Goal: Task Accomplishment & Management: Manage account settings

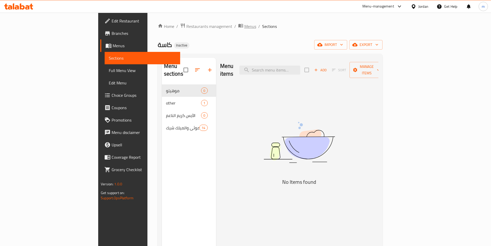
click at [245, 25] on span "Menus" at bounding box center [251, 26] width 12 height 6
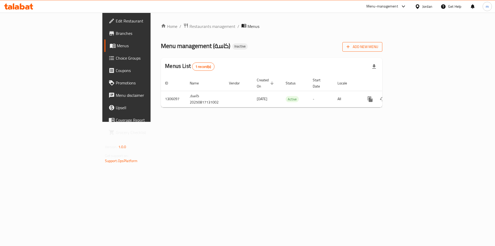
click at [378, 46] on span "Add New Menu" at bounding box center [363, 47] width 32 height 6
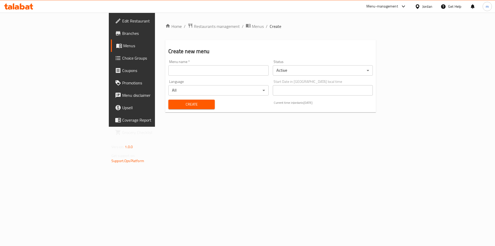
click at [254, 77] on div "Menu name   * Menu name *" at bounding box center [218, 68] width 104 height 20
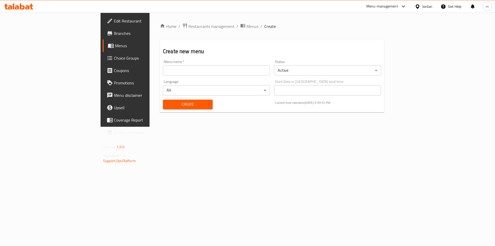
click at [256, 70] on input "text" at bounding box center [216, 70] width 107 height 10
type input "[GEOGRAPHIC_DATA] 17/8"
click at [167, 103] on span "Create" at bounding box center [188, 104] width 42 height 6
click at [247, 29] on span "Menus" at bounding box center [253, 26] width 12 height 6
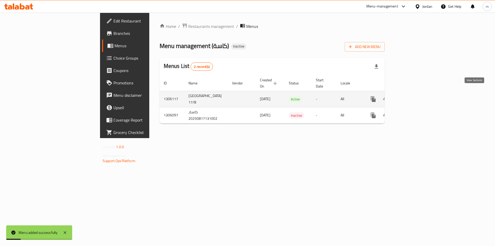
click at [414, 96] on icon "enhanced table" at bounding box center [411, 99] width 6 height 6
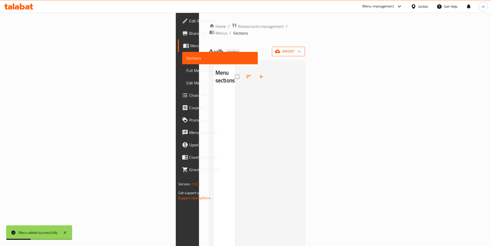
click at [301, 48] on span "import" at bounding box center [288, 51] width 25 height 6
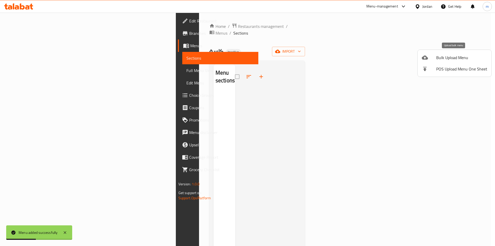
click at [433, 57] on div at bounding box center [429, 57] width 14 height 6
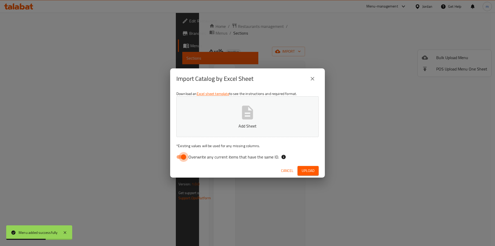
click at [183, 155] on input "Overwrite any current items that have the same ID." at bounding box center [183, 157] width 29 height 10
checkbox input "false"
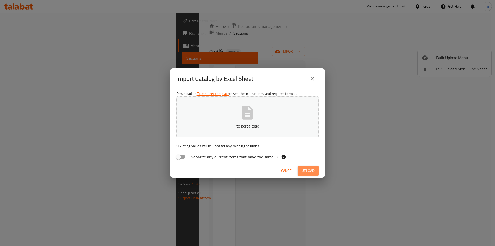
click at [309, 170] on span "Upload" at bounding box center [308, 170] width 13 height 6
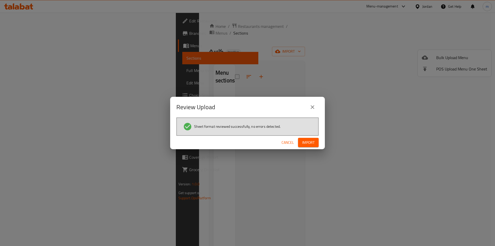
click at [312, 143] on span "Import" at bounding box center [308, 142] width 12 height 6
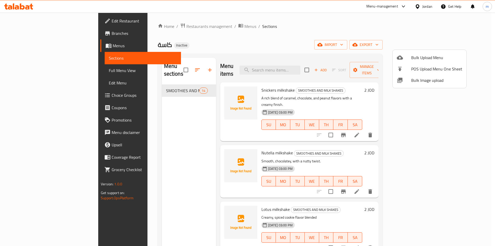
click at [37, 70] on div at bounding box center [247, 123] width 495 height 246
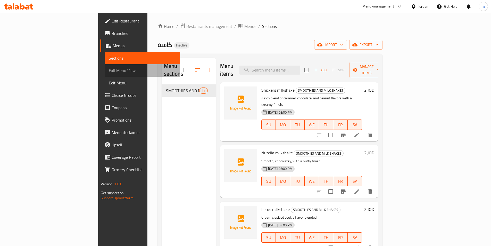
click at [109, 69] on span "Full Menu View" at bounding box center [142, 70] width 67 height 6
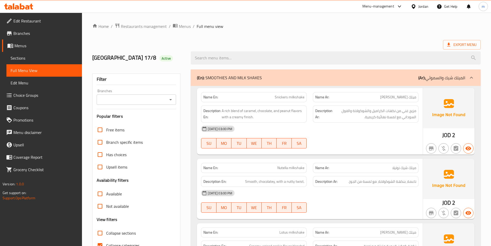
click at [32, 99] on link "Choice Groups" at bounding box center [42, 95] width 80 height 12
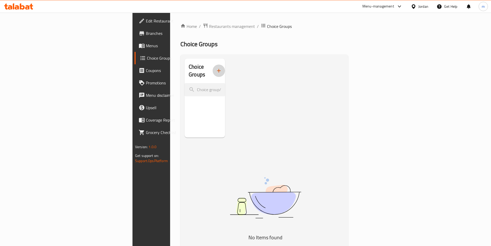
click at [213, 70] on button "button" at bounding box center [219, 70] width 12 height 12
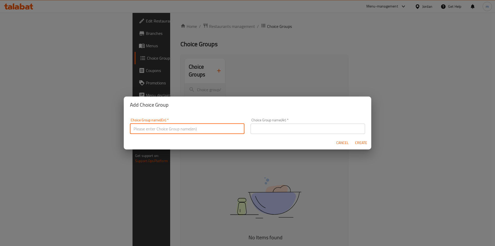
click at [215, 129] on input "text" at bounding box center [187, 129] width 115 height 10
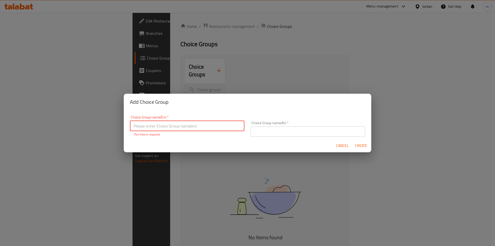
click at [184, 122] on input "text" at bounding box center [187, 126] width 115 height 10
type input "Add On:"
click at [309, 127] on input "text" at bounding box center [308, 131] width 115 height 10
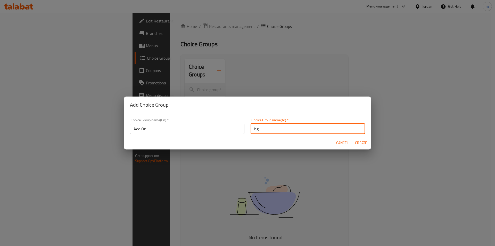
type input "h"
type input "الاضافات"
click at [363, 141] on span "Create" at bounding box center [361, 143] width 12 height 6
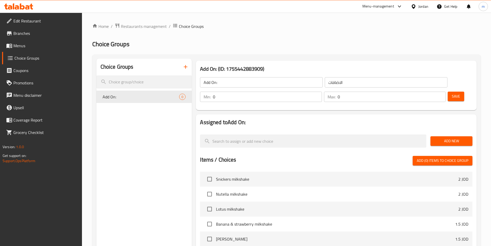
click at [450, 138] on span "Add New" at bounding box center [452, 141] width 34 height 6
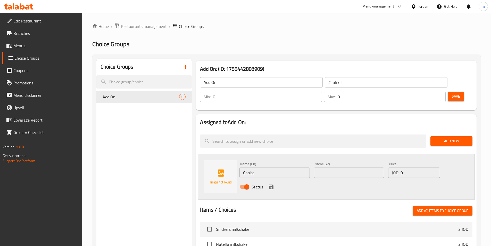
click at [271, 167] on input "Choice" at bounding box center [275, 172] width 70 height 10
click at [256, 167] on input "Choice" at bounding box center [275, 172] width 70 height 10
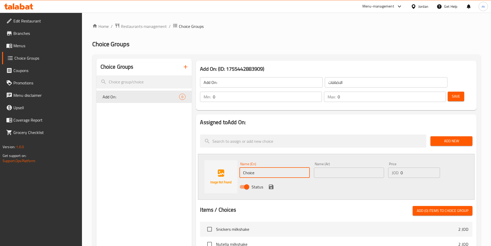
paste input "bubbles"
type input "bubbles"
click at [340, 167] on input "text" at bounding box center [349, 172] width 70 height 10
click at [249, 167] on input "bubbles" at bounding box center [275, 172] width 70 height 10
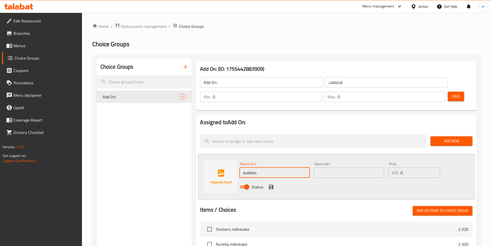
click at [249, 167] on input "bubbles" at bounding box center [275, 172] width 70 height 10
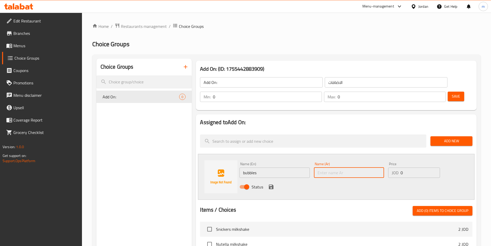
click at [349, 167] on input "text" at bounding box center [349, 172] width 70 height 10
type input "بابلز"
drag, startPoint x: 403, startPoint y: 158, endPoint x: 401, endPoint y: 159, distance: 3.0
click at [401, 167] on input "0" at bounding box center [420, 172] width 39 height 10
type input "0.5"
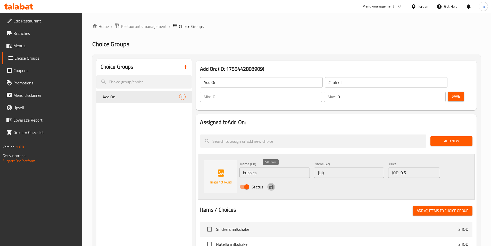
click at [272, 184] on icon "save" at bounding box center [271, 186] width 5 height 5
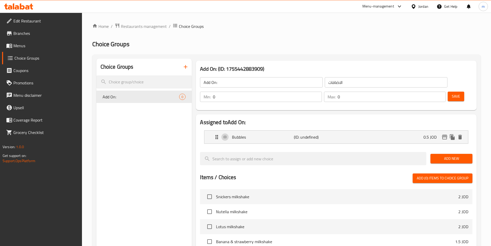
click at [452, 92] on button "Save" at bounding box center [456, 97] width 17 height 10
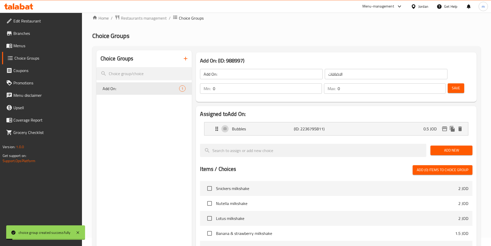
scroll to position [131, 0]
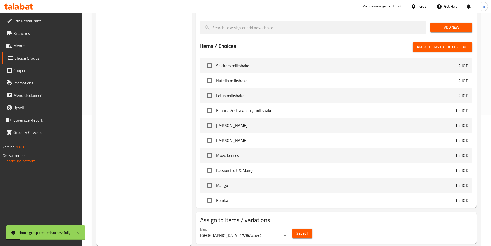
click at [297, 230] on span "Select" at bounding box center [303, 233] width 12 height 6
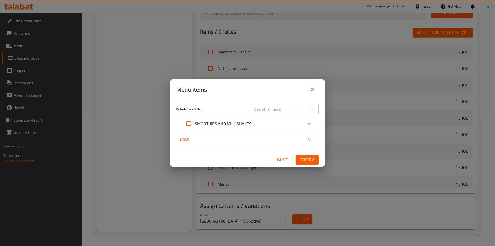
click at [184, 123] on input "Expand" at bounding box center [189, 123] width 12 height 12
checkbox input "true"
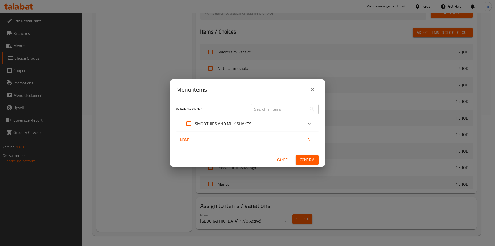
checkbox input "true"
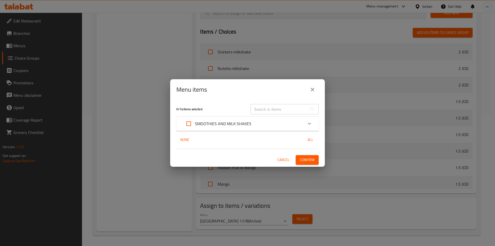
checkbox input "true"
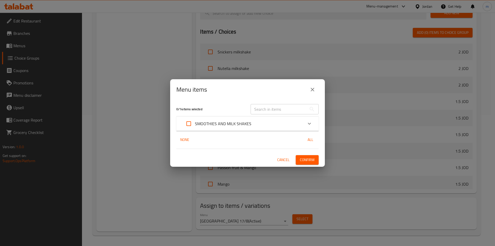
checkbox input "true"
click at [315, 160] on button "Confirm" at bounding box center [307, 160] width 23 height 10
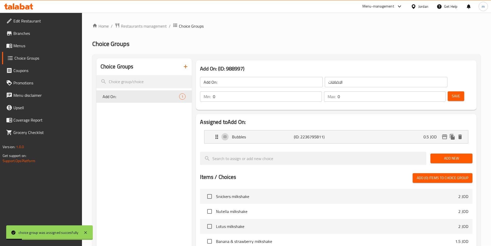
scroll to position [0, 0]
click at [27, 44] on span "Menus" at bounding box center [45, 46] width 64 height 6
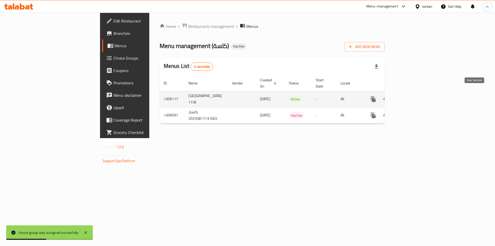
click at [417, 96] on link "enhanced table" at bounding box center [410, 99] width 12 height 12
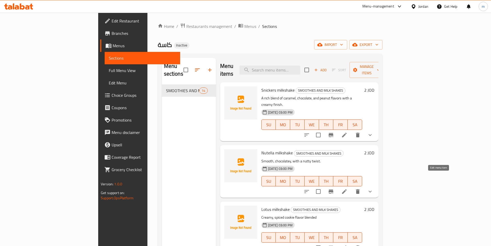
click at [348, 188] on icon at bounding box center [345, 191] width 6 height 6
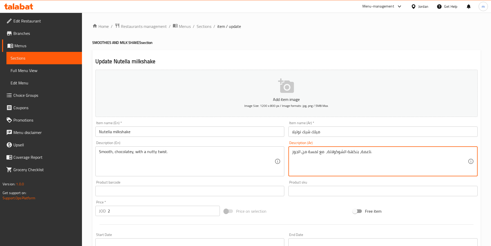
click at [349, 152] on textarea "ناعمة، بنكهة الشوكولاتة، مع لمسة من الجوز." at bounding box center [380, 161] width 176 height 25
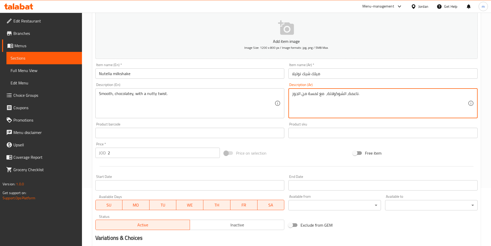
scroll to position [127, 0]
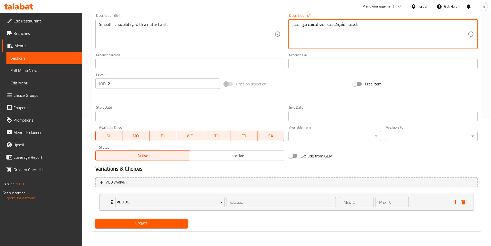
type textarea "ناعمة، الشوكولاتة، مع لمسة من الجوز."
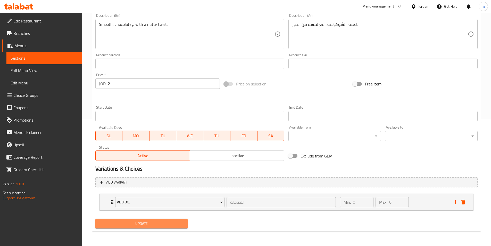
click at [140, 225] on span "Update" at bounding box center [142, 223] width 84 height 6
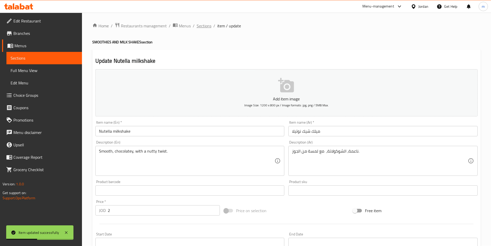
scroll to position [0, 0]
click at [207, 27] on span "Sections" at bounding box center [204, 26] width 15 height 6
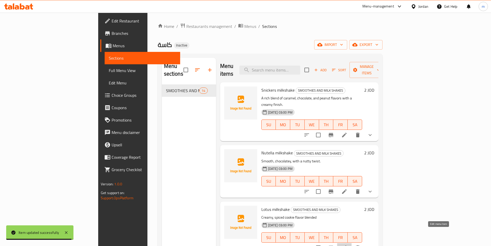
click at [348, 245] on icon at bounding box center [345, 248] width 6 height 6
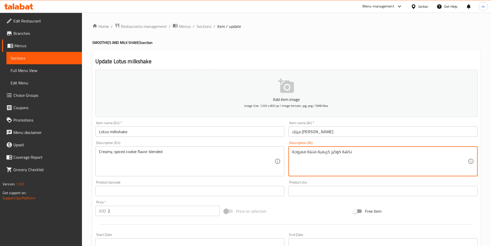
click at [299, 151] on textarea "نكهة كوكيز كريمية متبلة ممزوجة" at bounding box center [380, 161] width 176 height 25
click at [299, 151] on textarea "نكهة كوكيز كريمية متبلة مختلطة" at bounding box center [380, 161] width 176 height 25
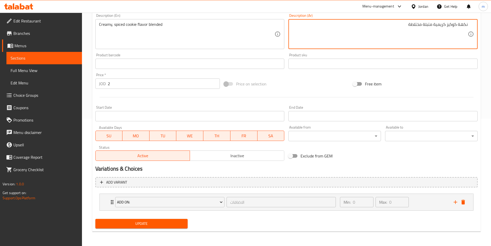
type textarea "نكهة كوكيز كريمية متبلة مختلطة"
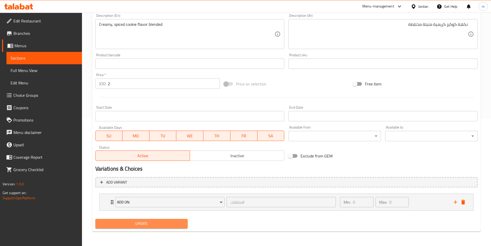
click at [141, 223] on span "Update" at bounding box center [142, 223] width 84 height 6
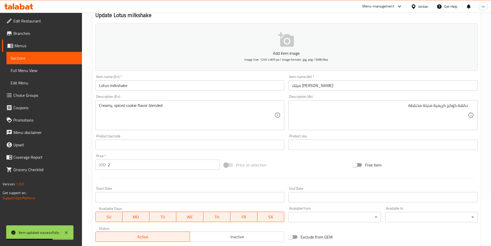
scroll to position [0, 0]
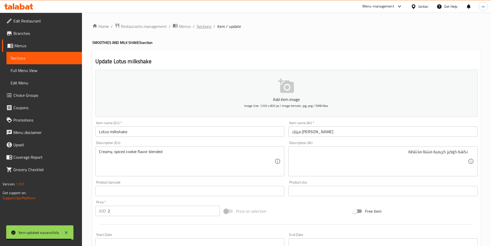
click at [201, 28] on span "Sections" at bounding box center [204, 26] width 15 height 6
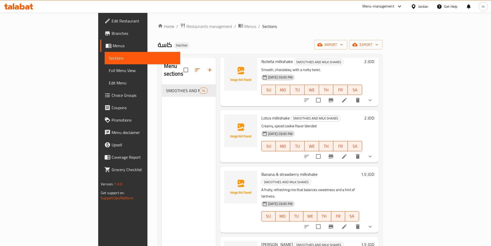
scroll to position [103, 0]
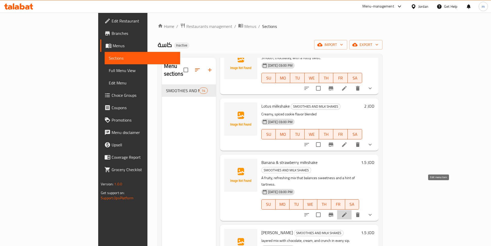
click at [348, 212] on icon at bounding box center [345, 215] width 6 height 6
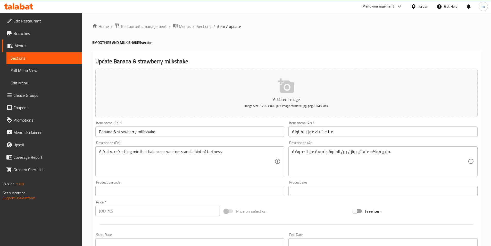
click at [307, 134] on input "ميلك شيك موز بالفراولة" at bounding box center [383, 131] width 189 height 10
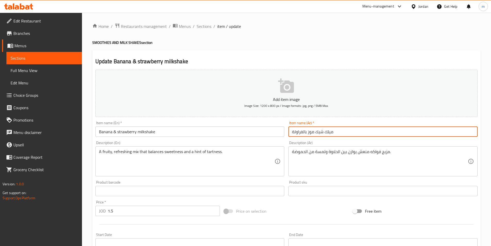
click at [306, 134] on input "ميلك شيك موز بالفراولة" at bounding box center [383, 131] width 189 height 10
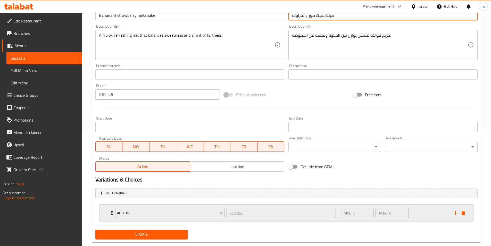
scroll to position [127, 0]
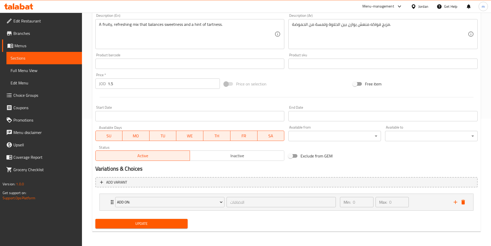
type input "ميلك شيك موز والفراولة"
click at [173, 223] on span "Update" at bounding box center [142, 223] width 84 height 6
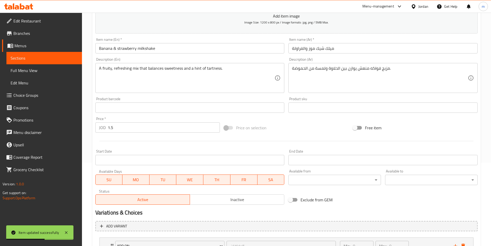
scroll to position [0, 0]
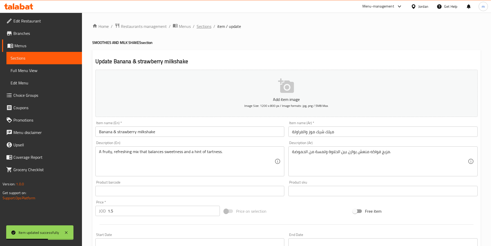
click at [205, 29] on span "Sections" at bounding box center [204, 26] width 15 height 6
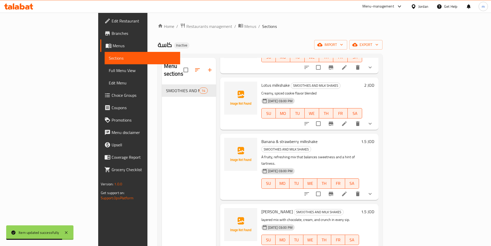
scroll to position [155, 0]
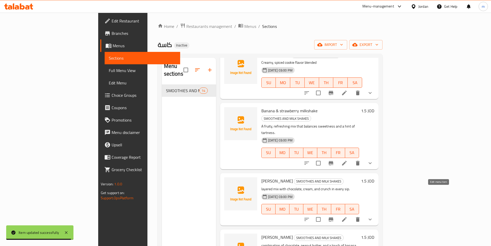
click at [347, 217] on icon at bounding box center [344, 219] width 5 height 5
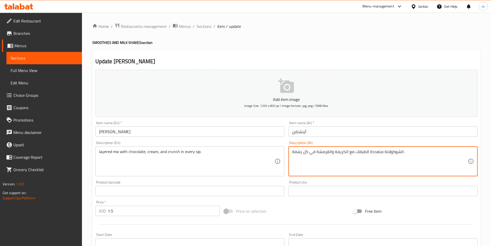
drag, startPoint x: 355, startPoint y: 152, endPoint x: 402, endPoint y: 149, distance: 47.5
paste textarea "مزيج متعدد الطبقات مع الشوكولاتة"
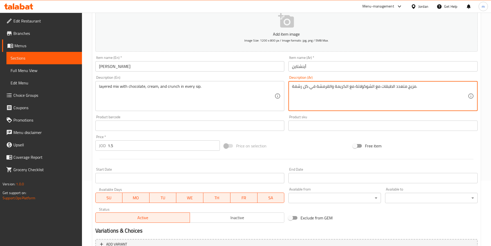
scroll to position [127, 0]
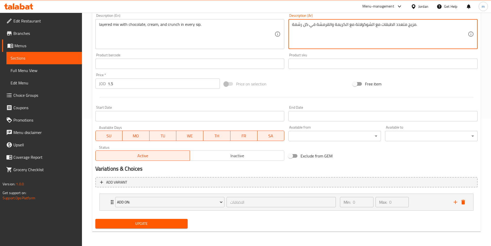
type textarea "مزيج متعدد الطبقات مع الشوكولاتة مع الكريمة والقرمشة في كل رشفة."
click at [178, 224] on span "Update" at bounding box center [142, 223] width 84 height 6
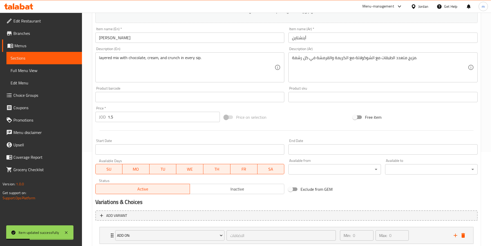
scroll to position [50, 0]
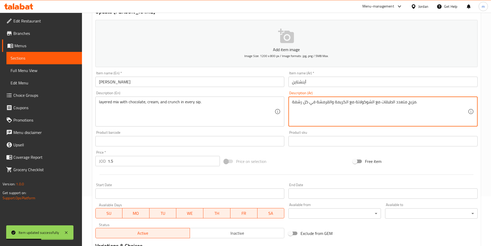
click at [315, 105] on textarea "مزيج متعدد الطبقات مع الشوكولاتة مع الكريمة والقرمشة في كل رشفة." at bounding box center [380, 111] width 176 height 25
click at [362, 110] on textarea "مزيج متعدد الطبقات مع الشوكولاتة مع الكريمة والقرمشة في كل رشفة." at bounding box center [380, 111] width 176 height 25
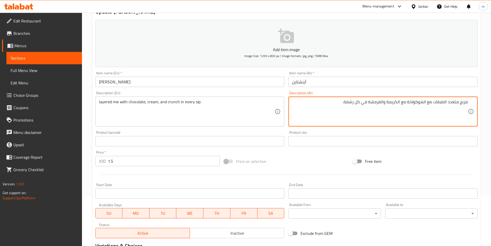
drag, startPoint x: 368, startPoint y: 105, endPoint x: 345, endPoint y: 104, distance: 22.7
click at [344, 104] on textarea "مزيج متعدد الطبقات مع الشوكولاتة مع الكريمة والقرمشة في كل رشفة." at bounding box center [380, 111] width 176 height 25
type textarea "مزيج متعدد الطبقات مع الشوكولاتة مع الكريمة والقرمشة"
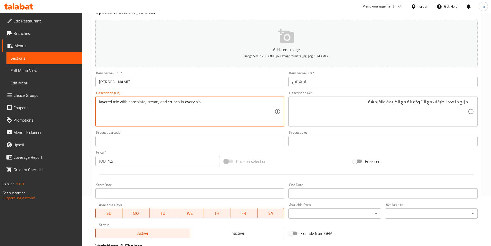
drag, startPoint x: 204, startPoint y: 105, endPoint x: 181, endPoint y: 103, distance: 23.8
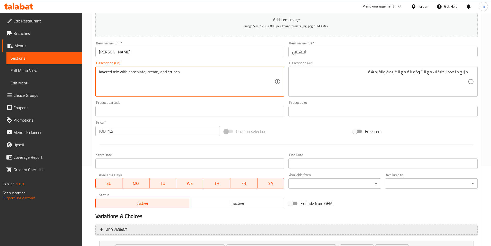
scroll to position [127, 0]
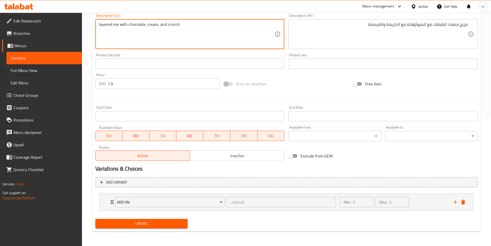
type textarea "layered mix with chocolate, cream, and crunch"
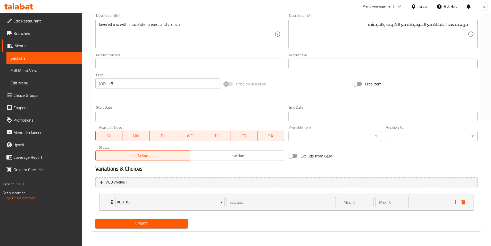
click at [174, 218] on div "Update" at bounding box center [141, 224] width 97 height 14
click at [178, 221] on span "Update" at bounding box center [142, 223] width 84 height 6
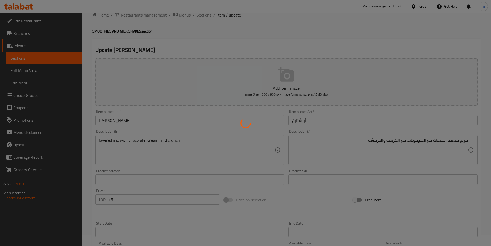
scroll to position [0, 0]
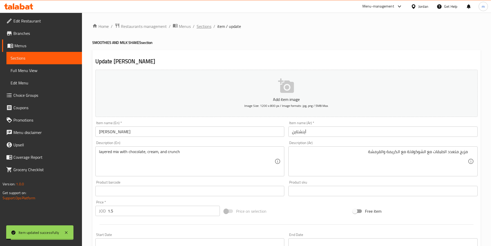
click at [201, 27] on span "Sections" at bounding box center [204, 26] width 15 height 6
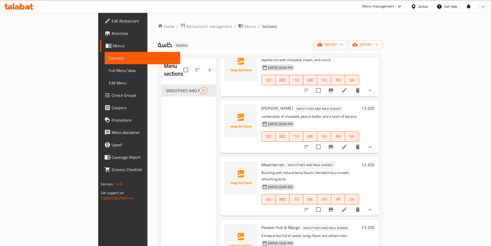
scroll to position [413, 0]
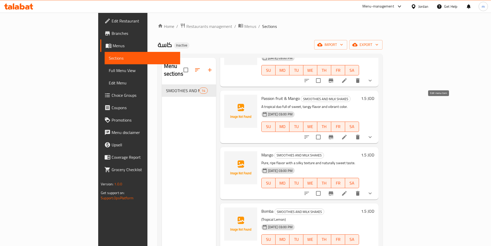
click at [347, 135] on icon at bounding box center [344, 137] width 5 height 5
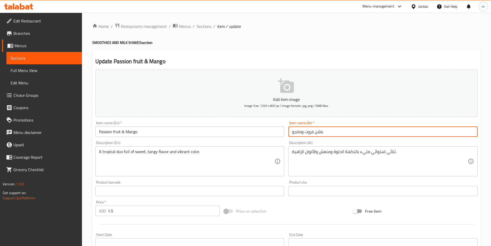
click at [317, 133] on input "باشن فروت ومانجو" at bounding box center [383, 131] width 189 height 10
type input "باشون فروت ومانجو"
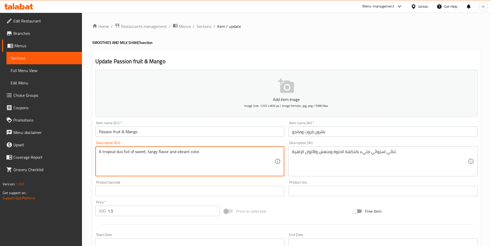
drag, startPoint x: 199, startPoint y: 154, endPoint x: 168, endPoint y: 153, distance: 30.7
type textarea "A tropical duo full of sweet, tangy flavor"
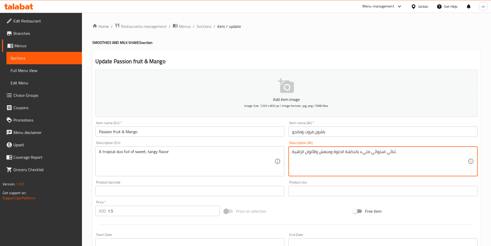
drag, startPoint x: 318, startPoint y: 155, endPoint x: 287, endPoint y: 155, distance: 30.7
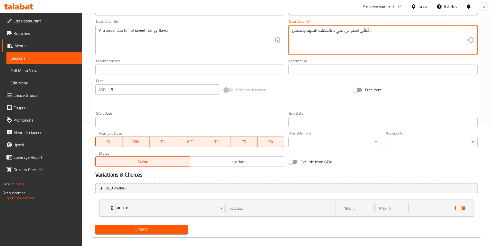
scroll to position [127, 0]
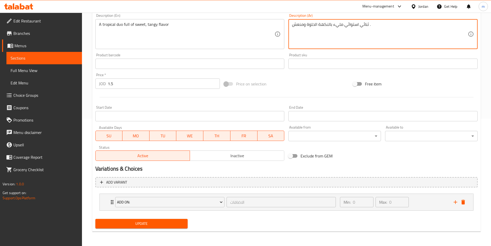
type textarea "ثنائي استوائي مليء بالنكهة الحلوة ومنعش ."
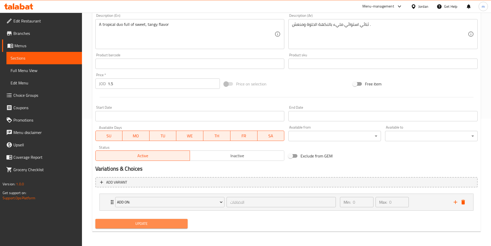
click at [169, 223] on span "Update" at bounding box center [142, 223] width 84 height 6
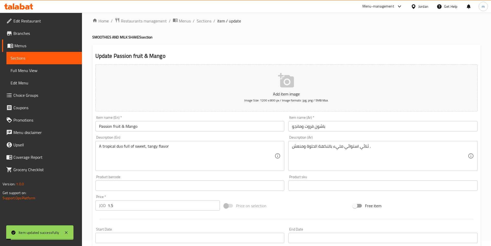
scroll to position [0, 0]
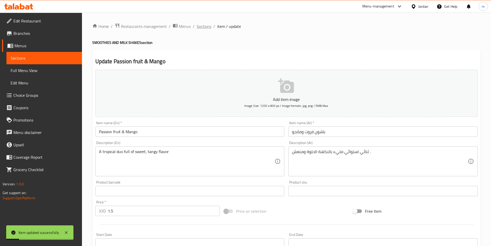
click at [206, 26] on span "Sections" at bounding box center [204, 26] width 15 height 6
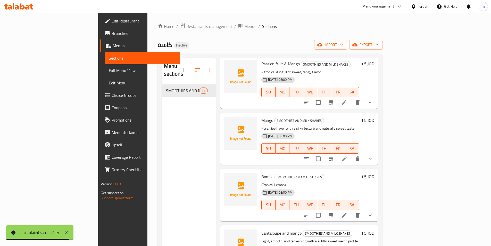
scroll to position [445, 0]
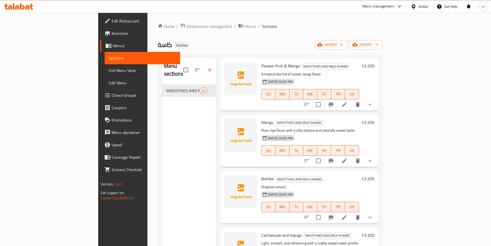
click at [352, 156] on li at bounding box center [344, 160] width 14 height 9
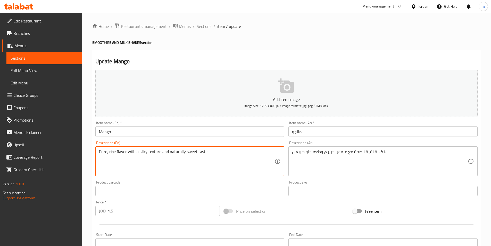
drag, startPoint x: 160, startPoint y: 153, endPoint x: 135, endPoint y: 153, distance: 24.8
drag, startPoint x: 143, startPoint y: 154, endPoint x: 135, endPoint y: 155, distance: 7.3
click at [135, 155] on textarea "Pure, ripe flavor with and naturally sweet taste." at bounding box center [187, 161] width 176 height 25
type textarea "Pure, ripe flavor with naturally sweet taste."
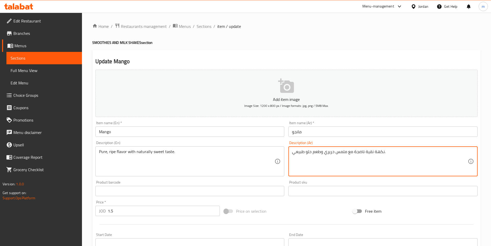
drag, startPoint x: 347, startPoint y: 153, endPoint x: 321, endPoint y: 155, distance: 26.1
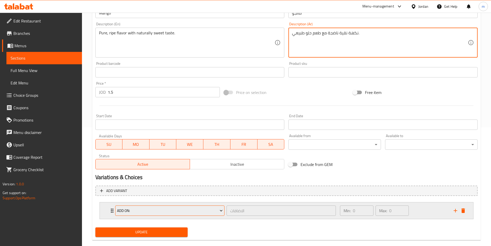
scroll to position [127, 0]
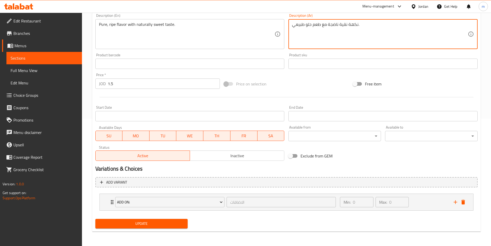
type textarea "نكهة نقية ناضجة مع طعم حلو طبيعي."
click at [169, 223] on span "Update" at bounding box center [142, 223] width 84 height 6
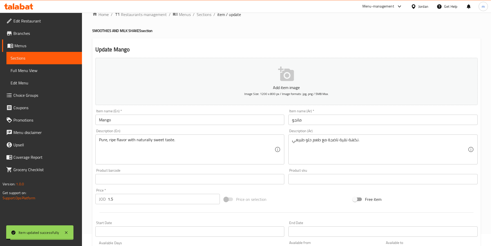
scroll to position [0, 0]
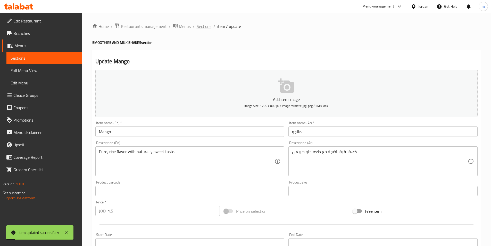
click at [199, 26] on span "Sections" at bounding box center [204, 26] width 15 height 6
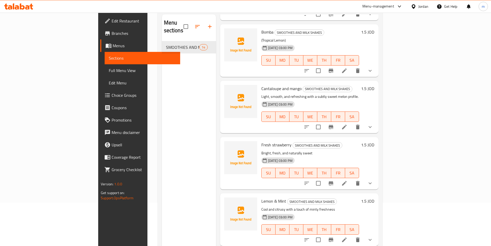
scroll to position [72, 0]
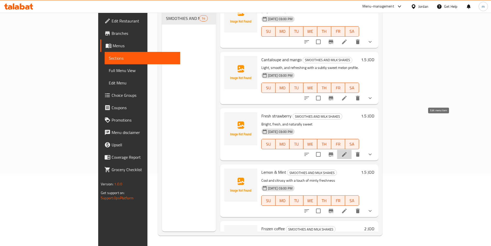
click at [348, 151] on icon at bounding box center [345, 154] width 6 height 6
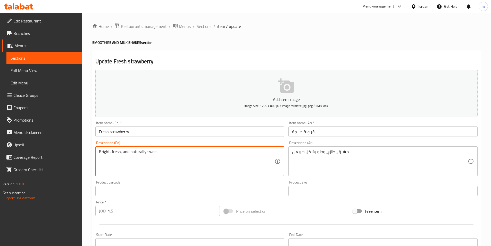
click at [103, 153] on textarea "Bright, fresh, and naturally sweet" at bounding box center [187, 161] width 176 height 25
type textarea ", fresh, and naturally sweet"
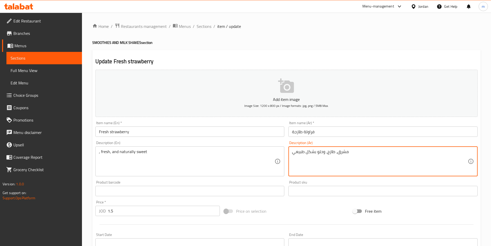
click at [344, 153] on textarea "مشرق، طازج، وحلو بشكل طبيعي" at bounding box center [380, 161] width 176 height 25
click at [302, 154] on textarea "، طازج، وحلو بشكل طبيعي" at bounding box center [380, 161] width 176 height 25
click at [467, 153] on textarea "، طازج، وحلو بشكل طبيعي" at bounding box center [380, 161] width 176 height 25
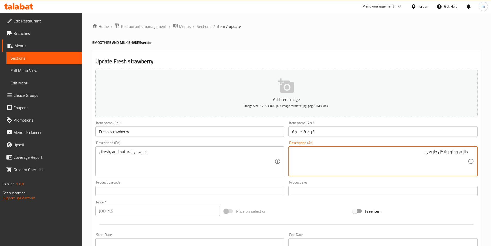
type textarea "طازج، وحلو بشكل طبيعي"
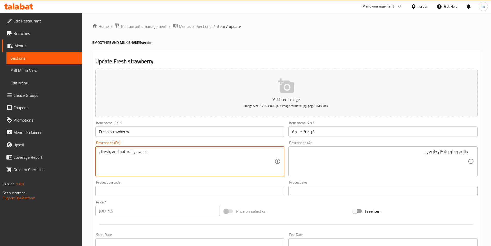
click at [101, 153] on textarea ", fresh, and naturally sweet" at bounding box center [187, 161] width 176 height 25
click at [101, 151] on textarea "fresh, and naturally sweet" at bounding box center [187, 161] width 176 height 25
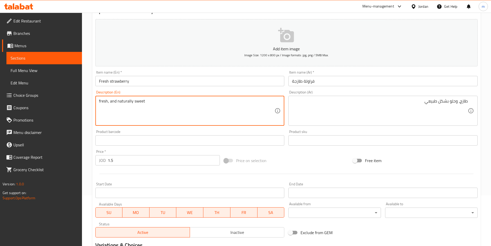
scroll to position [127, 0]
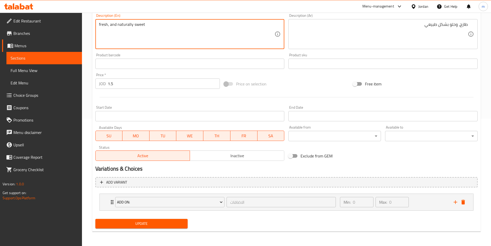
type textarea "Fresh, and naturally sweet"
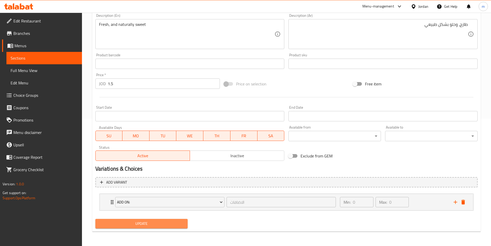
click at [177, 222] on span "Update" at bounding box center [142, 223] width 84 height 6
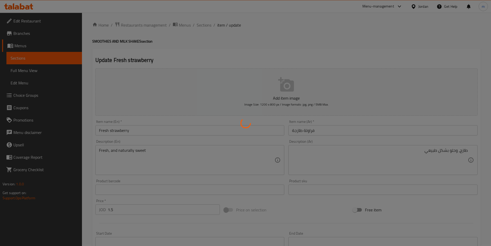
scroll to position [0, 0]
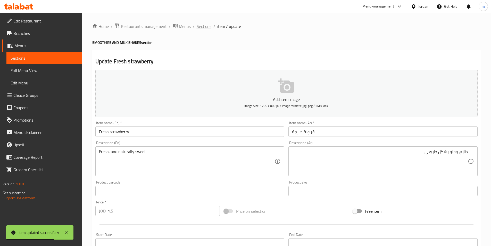
click at [205, 29] on span "Sections" at bounding box center [204, 26] width 15 height 6
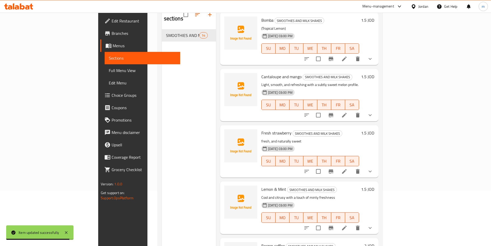
scroll to position [72, 0]
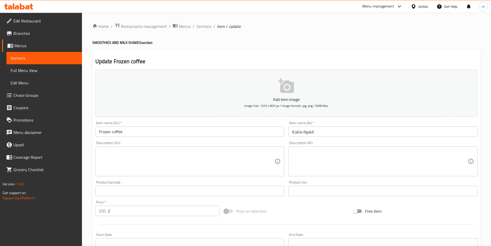
click at [317, 128] on input "قهوة مثلجة" at bounding box center [383, 131] width 189 height 10
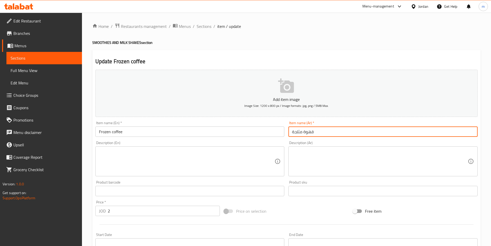
click at [312, 132] on input "قهوة مثلجة" at bounding box center [383, 131] width 189 height 10
paste input "مد"
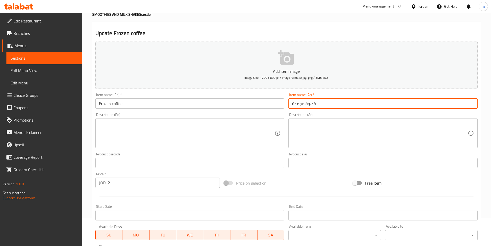
scroll to position [127, 0]
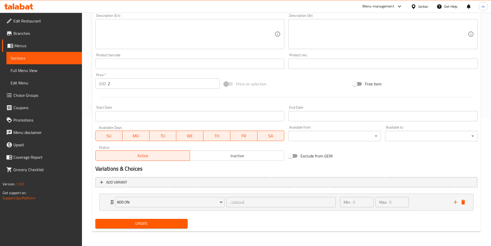
type input "قهوة مجمدة"
click at [173, 227] on span "Update" at bounding box center [142, 223] width 84 height 6
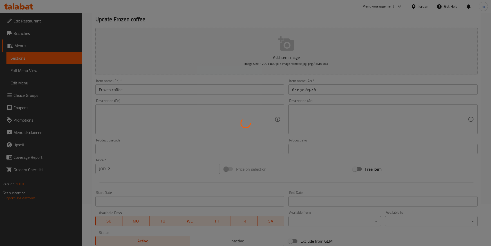
scroll to position [0, 0]
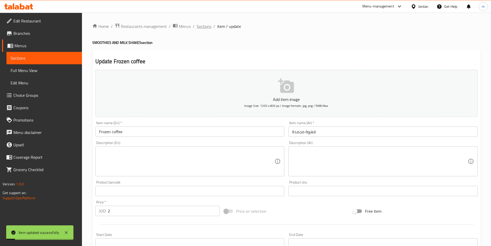
click at [197, 26] on span "Sections" at bounding box center [204, 26] width 15 height 6
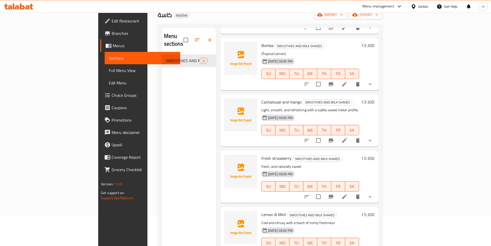
scroll to position [72, 0]
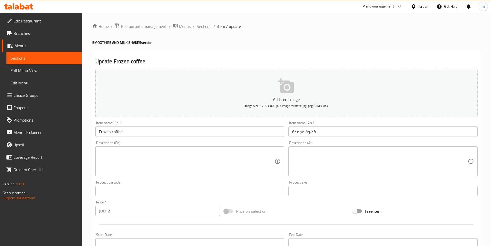
click at [209, 27] on span "Sections" at bounding box center [204, 26] width 15 height 6
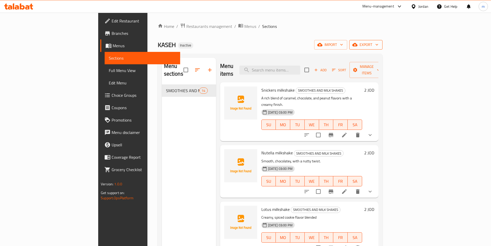
click at [379, 47] on span "export" at bounding box center [366, 45] width 25 height 6
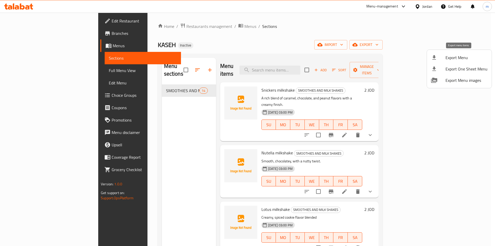
click at [466, 57] on span "Export Menu" at bounding box center [467, 57] width 42 height 6
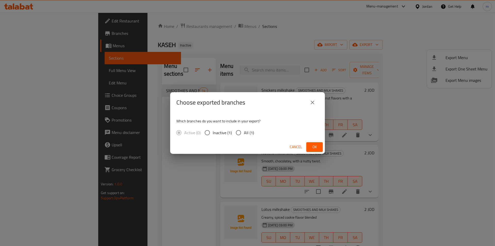
click at [246, 129] on span "All (1)" at bounding box center [249, 132] width 10 height 6
click at [244, 129] on input "All (1)" at bounding box center [238, 132] width 11 height 11
radio input "true"
click at [310, 143] on button "Ok" at bounding box center [314, 147] width 17 height 10
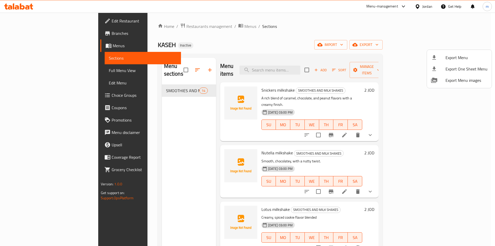
click at [188, 67] on div at bounding box center [247, 123] width 495 height 246
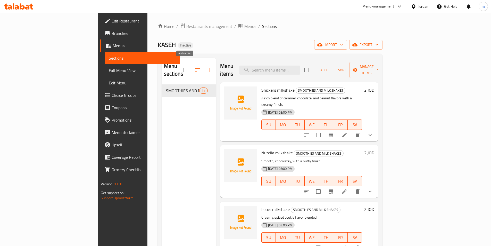
click at [207, 67] on icon "button" at bounding box center [210, 70] width 6 height 6
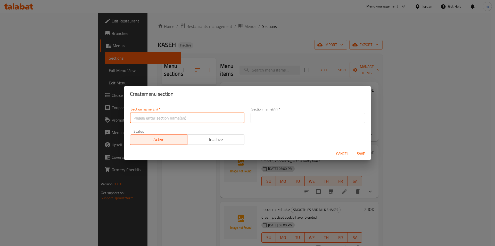
click at [206, 116] on input "text" at bounding box center [187, 118] width 115 height 10
paste input "Soft Ice cream"
type input "Soft Ice cream"
click at [320, 117] on input "text" at bounding box center [308, 118] width 115 height 10
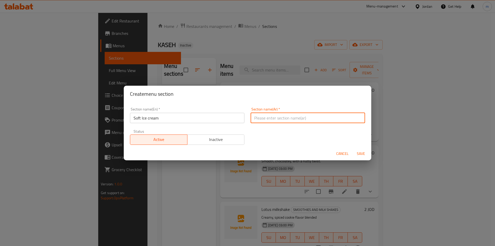
paste input "آيس كريم ناعم"
type input "آيس كريم ناعم"
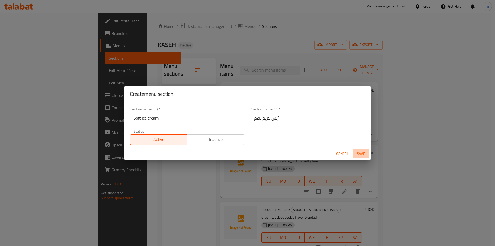
click at [367, 153] on span "Save" at bounding box center [361, 153] width 12 height 6
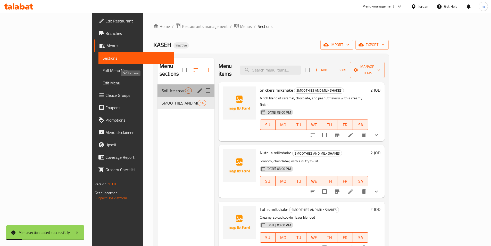
click at [162, 87] on span "Soft Ice cream" at bounding box center [173, 90] width 23 height 6
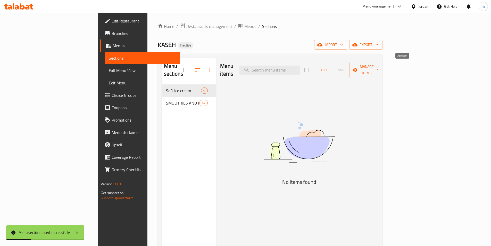
click at [328, 67] on span "Add" at bounding box center [321, 70] width 14 height 6
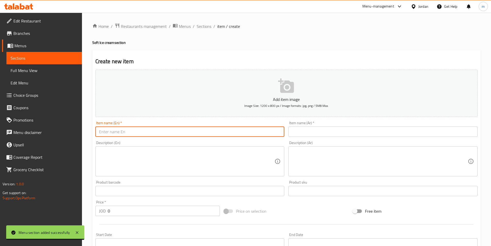
click at [161, 135] on input "text" at bounding box center [189, 131] width 189 height 10
paste input "Vanilla"
type input "Vanilla"
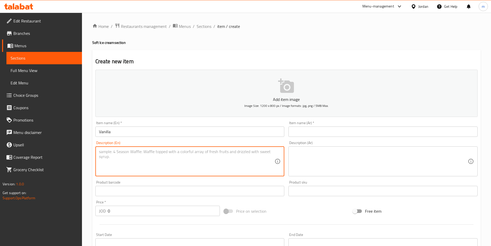
click at [167, 156] on textarea at bounding box center [187, 161] width 176 height 25
paste textarea
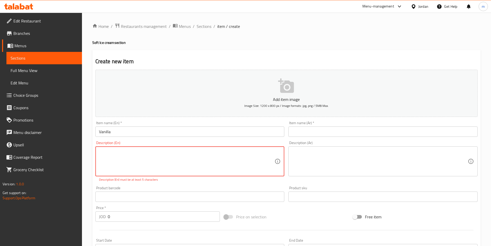
click at [181, 171] on textarea at bounding box center [187, 161] width 176 height 25
click at [194, 165] on textarea at bounding box center [187, 161] width 176 height 25
paste textarea "A smooth and creamy classic with a rich vanilla flavor"
type textarea "A smooth and creamy classic with a rich vanilla flavor"
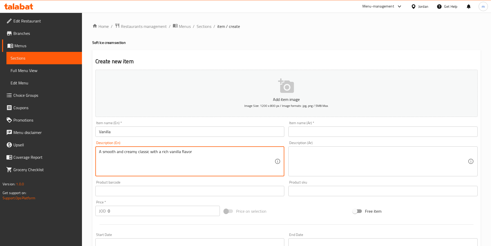
click at [228, 159] on textarea "A smooth and creamy classic with a rich vanilla flavor" at bounding box center [187, 161] width 176 height 25
paste textarea "A smooth and creamy classic with a rich vanilla flavor"
type textarea "A smooth and creamy classic with a rich vanilla flavor"
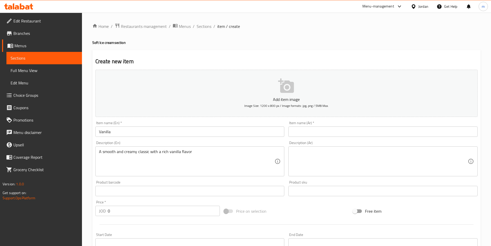
click at [329, 156] on textarea at bounding box center [380, 161] width 176 height 25
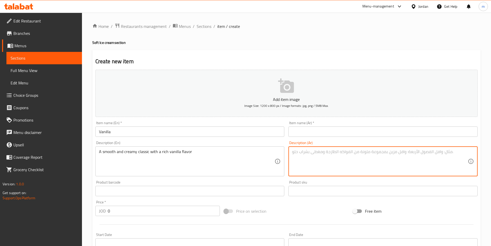
paste textarea "كلاسيكية ناعمة وكريمية بنكهة الفانيليا الغنية"
type textarea "كلاسيكية ناعمة وكريمية بنكهة الفانيليا الغنية"
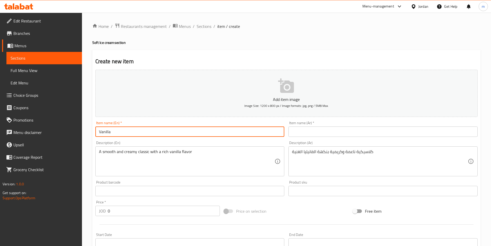
click at [142, 133] on input "Vanilla" at bounding box center [189, 131] width 189 height 10
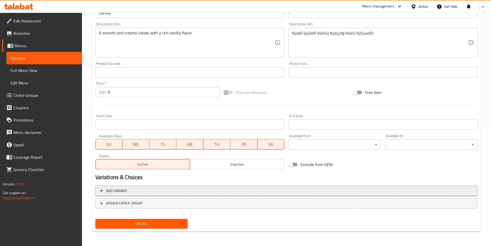
click at [184, 190] on span "Add variant" at bounding box center [286, 191] width 373 height 6
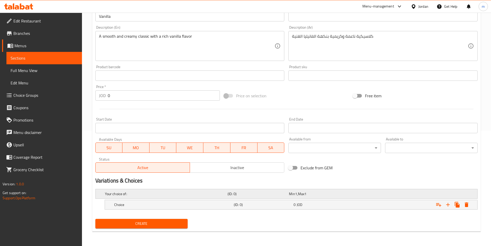
scroll to position [115, 0]
click at [189, 199] on div "Choice (ID: 0) 0 JOD" at bounding box center [288, 193] width 369 height 11
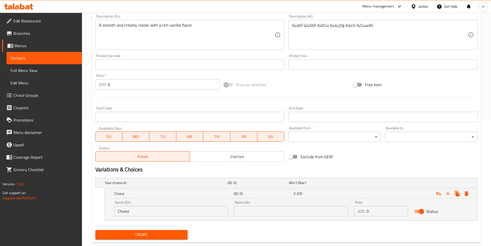
scroll to position [137, 0]
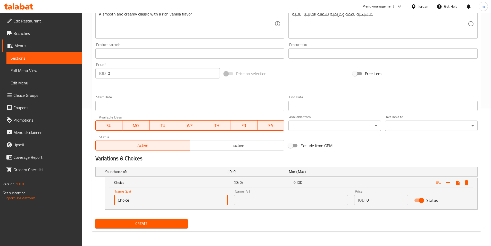
click at [174, 201] on input "Choice" at bounding box center [171, 200] width 114 height 10
paste input "No Toppings"
type input "No Toppings"
click at [324, 201] on input "text" at bounding box center [291, 200] width 114 height 10
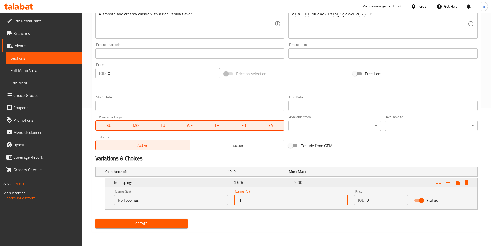
type input "F"
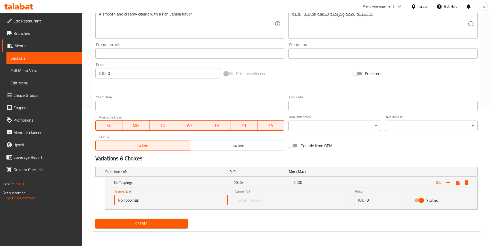
click at [140, 201] on input "No Toppings" at bounding box center [171, 200] width 114 height 10
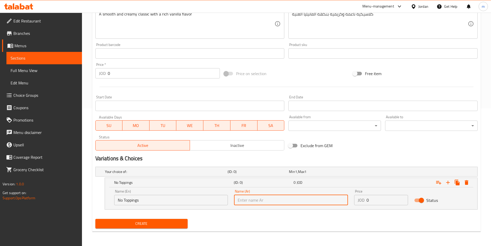
click at [260, 198] on input "text" at bounding box center [291, 200] width 114 height 10
paste input "بدون إضافات"
type input "بدون إضافات"
click at [375, 196] on input "0" at bounding box center [388, 200] width 42 height 10
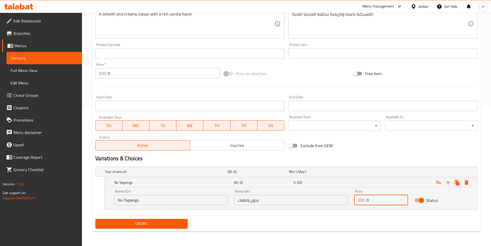
click at [375, 196] on input "0" at bounding box center [388, 200] width 42 height 10
paste input "1.5"
type input "1.5"
click at [449, 181] on icon "Expand" at bounding box center [448, 182] width 6 height 6
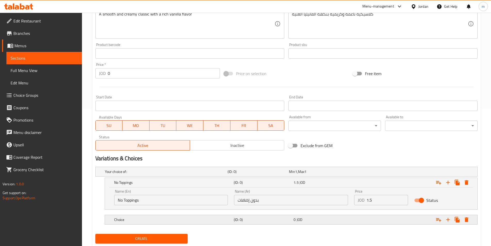
click at [167, 175] on div "Choice" at bounding box center [165, 171] width 123 height 7
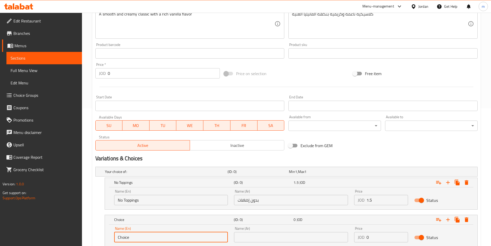
click at [147, 233] on input "Choice" at bounding box center [171, 237] width 114 height 10
paste input "with toppings"
type input "with toppings"
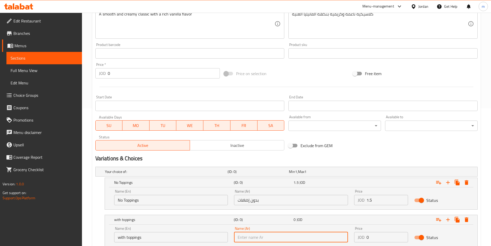
click at [256, 235] on input "text" at bounding box center [291, 237] width 114 height 10
paste input "مع الإضافات"
type input "مع الإضافات"
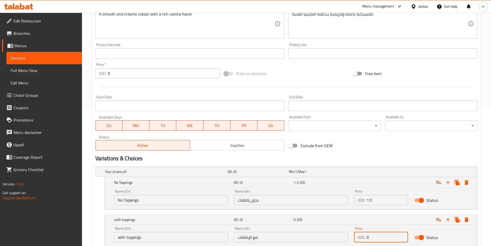
click at [383, 234] on input "0" at bounding box center [388, 237] width 42 height 10
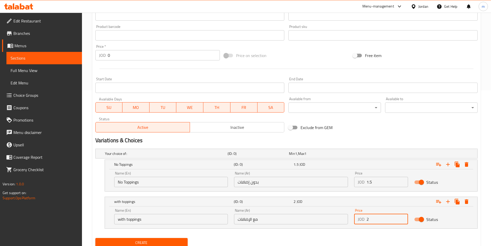
scroll to position [175, 0]
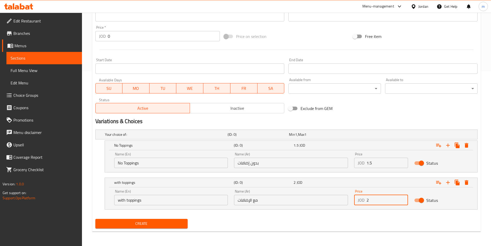
type input "2"
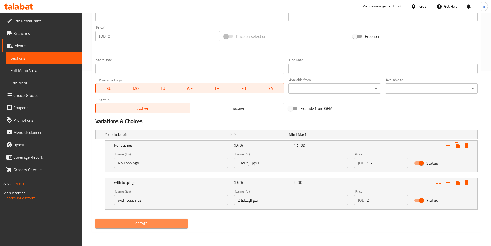
click at [174, 226] on span "Create" at bounding box center [142, 223] width 84 height 6
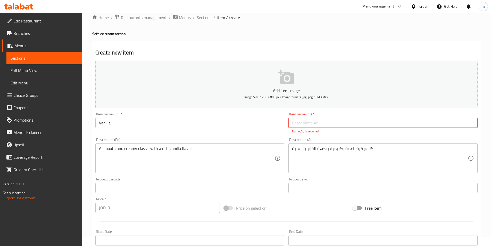
click at [357, 125] on input "text" at bounding box center [383, 123] width 189 height 10
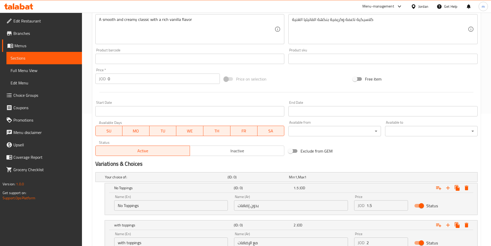
scroll to position [175, 0]
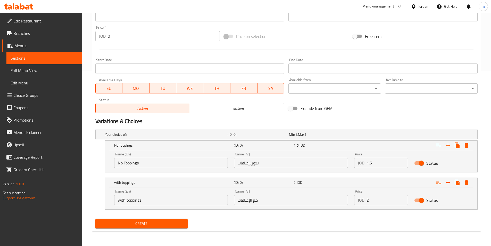
type input "فانيليا"
click at [175, 225] on span "Create" at bounding box center [142, 223] width 84 height 6
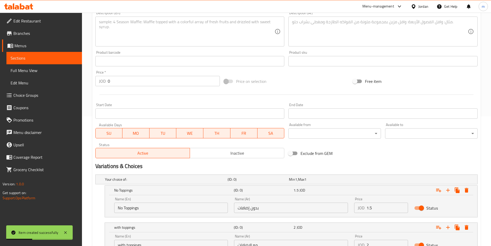
scroll to position [46, 0]
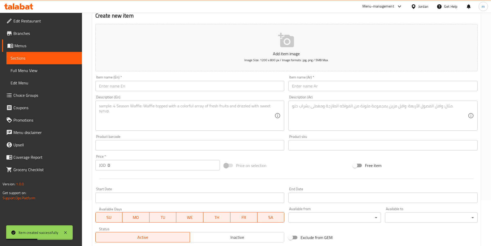
click at [177, 89] on input "text" at bounding box center [189, 86] width 189 height 10
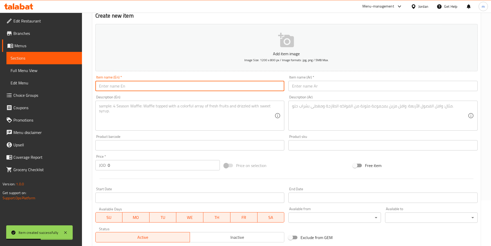
paste input "Chocolate"
type input "Chocolate"
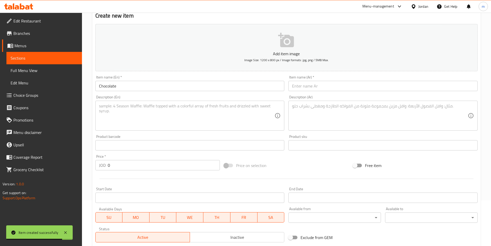
click at [251, 114] on textarea at bounding box center [187, 115] width 176 height 25
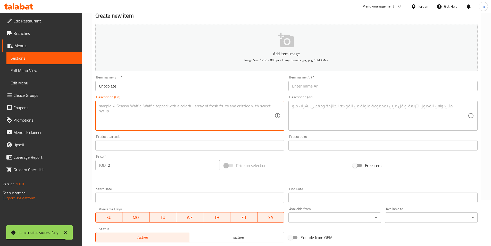
paste textarea "Deep, indulgent chocolate flavor made with high-quality cocoa"
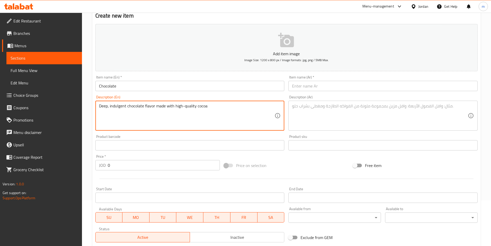
type textarea "Deep, indulgent chocolate flavor made with high-quality cocoa"
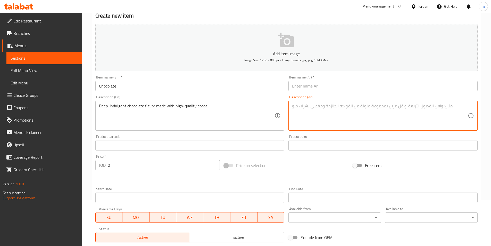
click at [353, 115] on textarea at bounding box center [380, 115] width 176 height 25
paste textarea "نكهة شوكولاتة عميقة ولذيذة مصنوعة من الكاكاو عالي الجودة"
click at [380, 108] on textarea "نكهة شوكولاتة عميقة ولذيذة مصنوعة من الكاكاو عالي الجودة" at bounding box center [380, 115] width 176 height 25
type textarea "نكهة شوكولاتة عميقة ولذيذة مصنوعة من الكاكاو عالي الجودة"
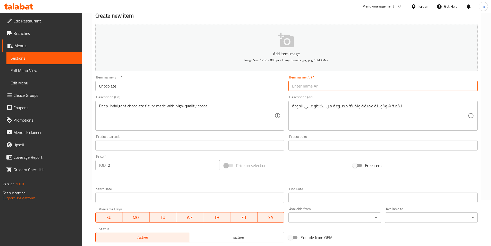
click at [337, 84] on input "text" at bounding box center [383, 86] width 189 height 10
paste input "شوكولاتة"
type input "شوكولاتة"
click at [438, 128] on div "نكهة شوكولاتة عميقة ولذيذة مصنوعة من الكاكاو عالي الجودة Description (Ar)" at bounding box center [383, 116] width 189 height 30
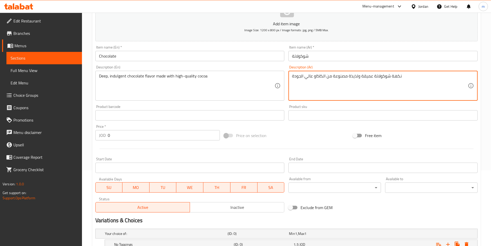
scroll to position [149, 0]
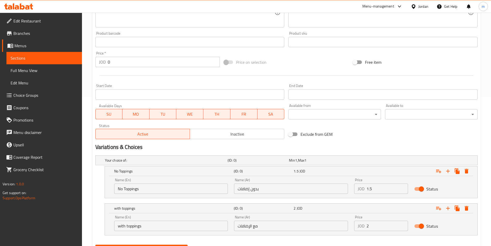
click at [136, 190] on input "No Toppings" at bounding box center [171, 188] width 114 height 10
paste input "No Toppings"
type input "No Toppings"
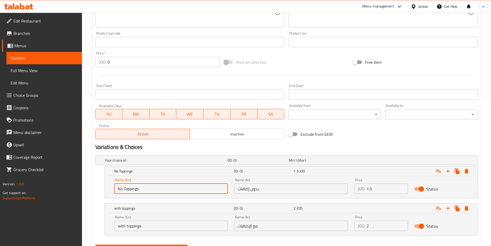
click at [273, 190] on input "بدون إضافات" at bounding box center [291, 188] width 114 height 10
click at [297, 190] on input "بدون إضافات" at bounding box center [291, 188] width 114 height 10
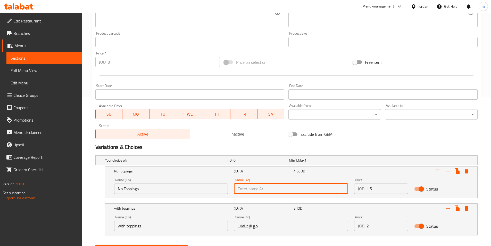
paste input "بدون إضافات"
type input "بدون إضافات"
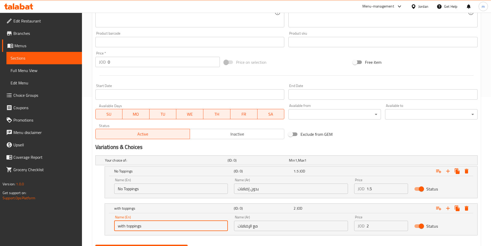
click at [181, 225] on input "with toppings" at bounding box center [171, 226] width 114 height 10
paste input "with toppings"
type input "with toppings"
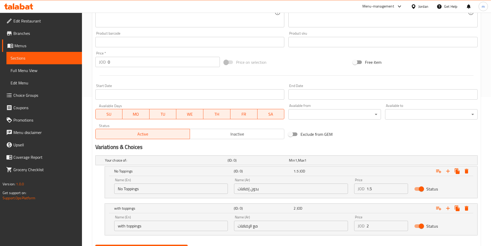
click at [307, 224] on input "مع الإضافات" at bounding box center [291, 226] width 114 height 10
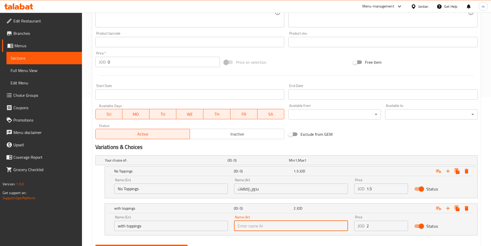
paste input "مع الإضافات"
type input "مع الإضافات"
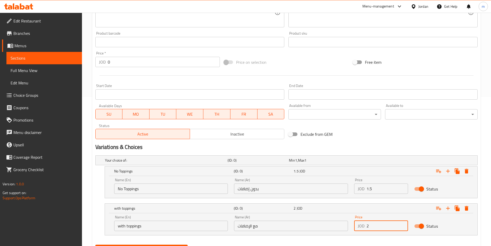
drag, startPoint x: 383, startPoint y: 224, endPoint x: 362, endPoint y: 222, distance: 20.8
click at [362, 222] on div "JOD 2 Price" at bounding box center [381, 226] width 54 height 10
type input "2"
drag, startPoint x: 369, startPoint y: 191, endPoint x: 363, endPoint y: 191, distance: 6.2
click at [363, 191] on div "JOD 1.5 Price" at bounding box center [381, 188] width 54 height 10
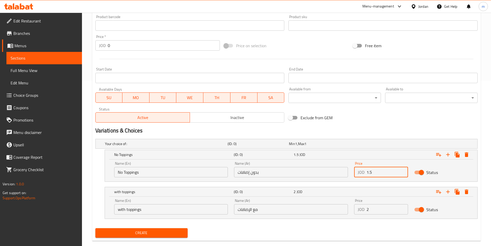
scroll to position [175, 0]
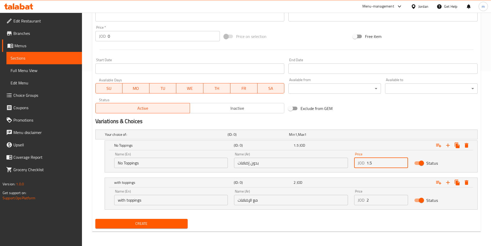
type input "1.5"
click at [174, 222] on span "Create" at bounding box center [142, 223] width 84 height 6
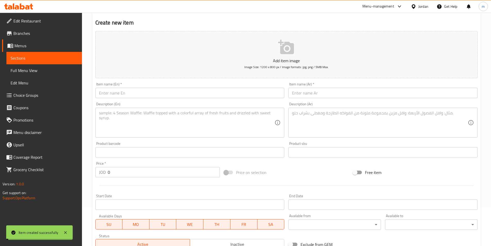
scroll to position [0, 0]
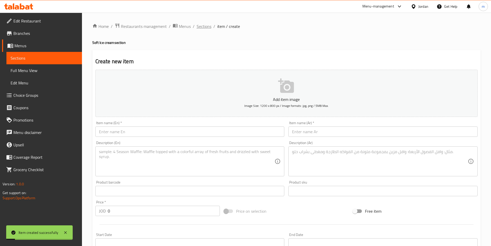
click at [207, 27] on span "Sections" at bounding box center [204, 26] width 15 height 6
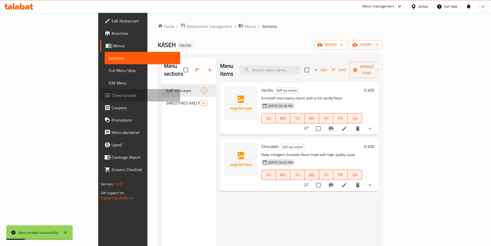
click at [112, 95] on span "Choice Groups" at bounding box center [144, 95] width 64 height 6
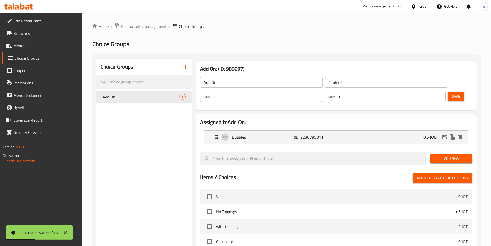
click at [188, 70] on icon "button" at bounding box center [186, 67] width 6 height 6
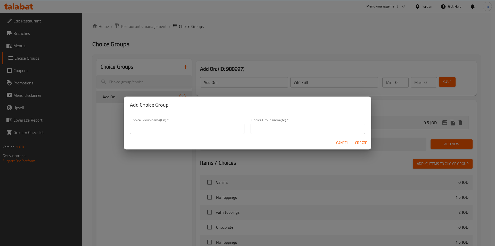
click at [230, 129] on input "text" at bounding box center [187, 129] width 115 height 10
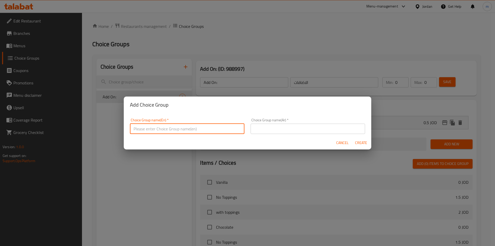
paste input "Soft ice cream toppings"
type input "Soft ice cream toppings"
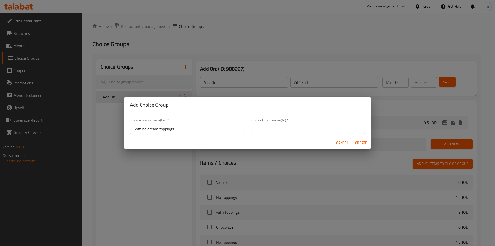
click at [343, 127] on input "text" at bounding box center [308, 129] width 115 height 10
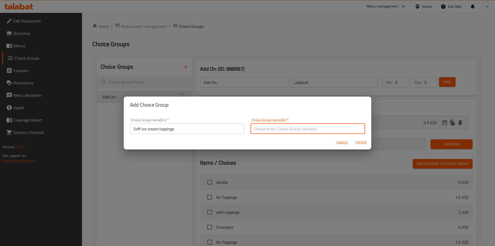
paste input "إضافات الآيس كريم الناعمة"
type input "إضافات الآيس كريم الناعمة"
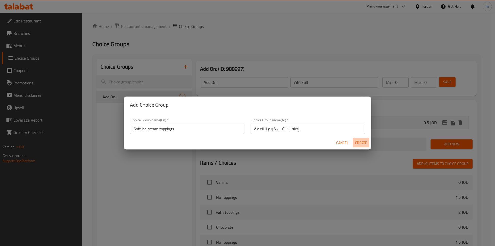
click at [363, 142] on span "Create" at bounding box center [361, 143] width 12 height 6
type input "Soft ice cream toppings"
type input "إضافات الآيس كريم الناعمة"
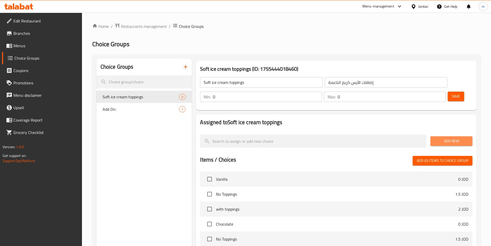
click at [455, 138] on span "Add New" at bounding box center [452, 141] width 34 height 6
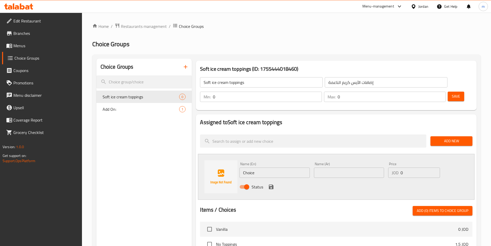
click at [279, 167] on input "Choice" at bounding box center [275, 172] width 70 height 10
paste input "Sprinkles"
type input "Sprinkles"
click at [344, 167] on input "text" at bounding box center [349, 172] width 70 height 10
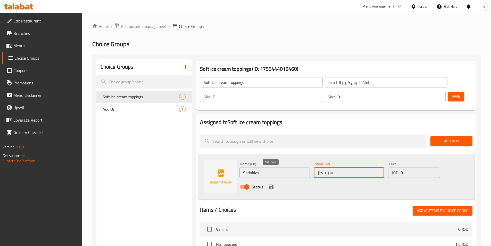
type input "سبرينكلز"
click at [269, 184] on icon "save" at bounding box center [271, 187] width 6 height 6
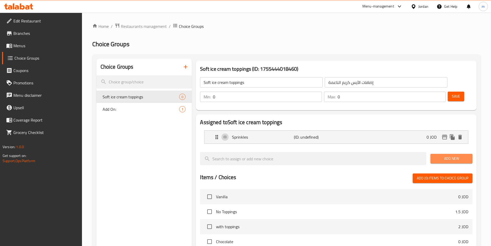
click at [459, 155] on span "Add New" at bounding box center [452, 158] width 34 height 6
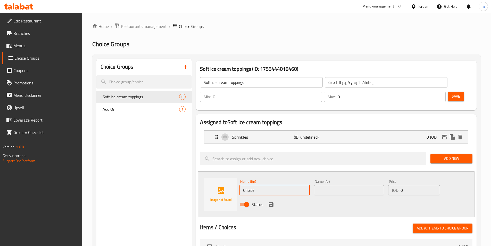
click at [271, 185] on input "Choice" at bounding box center [275, 190] width 70 height 10
paste input "Strawberries"
type input "Strawberries"
click at [345, 185] on input "text" at bounding box center [349, 190] width 70 height 10
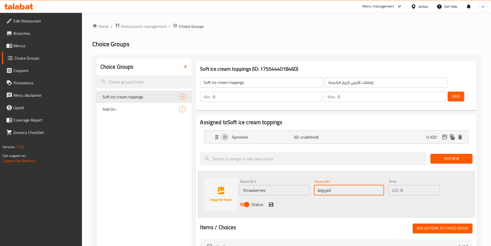
type input "الفراولة"
click at [274, 201] on icon "save" at bounding box center [271, 204] width 6 height 6
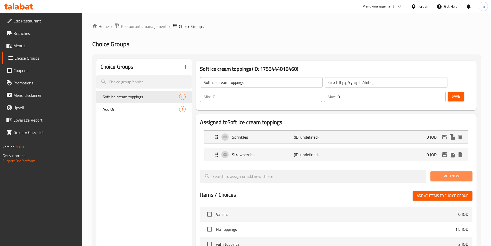
click at [460, 173] on span "Add New" at bounding box center [452, 176] width 34 height 6
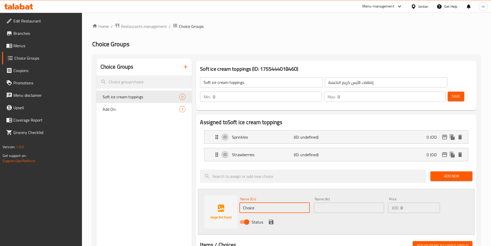
click at [300, 202] on input "Choice" at bounding box center [275, 207] width 70 height 10
click at [295, 202] on input "Choice" at bounding box center [275, 207] width 70 height 10
paste input "andy"
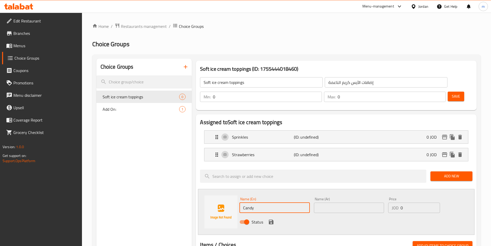
type input "Candy"
click at [355, 202] on input "text" at bounding box center [349, 207] width 70 height 10
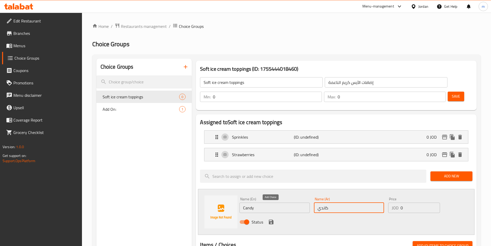
type input "كاندي"
click at [272, 220] on icon "save" at bounding box center [271, 222] width 5 height 5
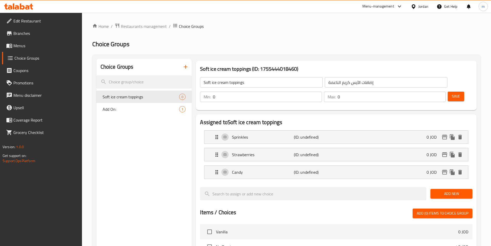
click at [456, 92] on button "Save" at bounding box center [456, 97] width 17 height 10
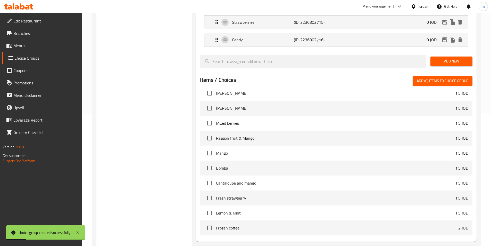
scroll to position [166, 0]
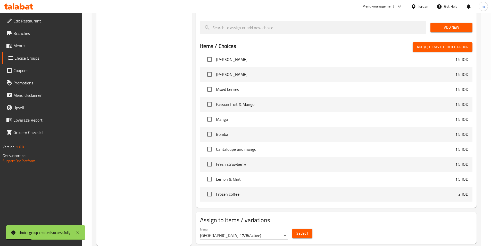
click at [301, 230] on span "Select" at bounding box center [303, 233] width 12 height 6
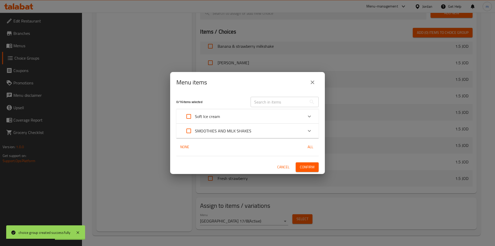
drag, startPoint x: 189, startPoint y: 115, endPoint x: 205, endPoint y: 125, distance: 19.0
click at [188, 115] on input "Expand" at bounding box center [189, 116] width 12 height 12
checkbox input "true"
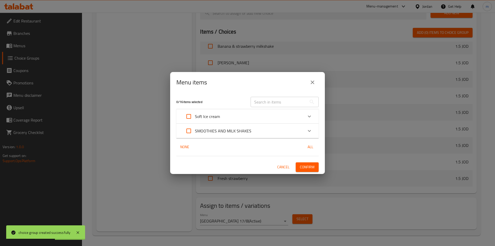
checkbox input "true"
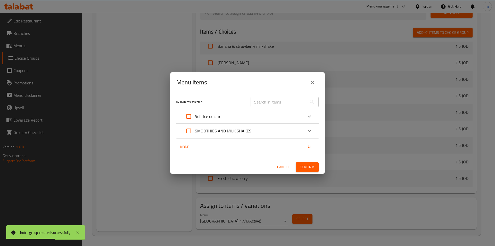
checkbox input "true"
click at [309, 164] on span "Confirm" at bounding box center [307, 167] width 15 height 6
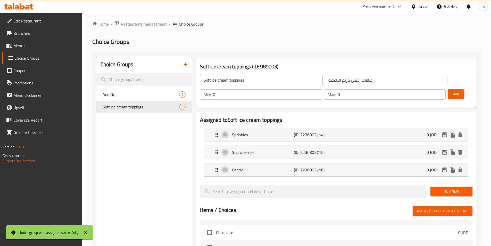
scroll to position [0, 0]
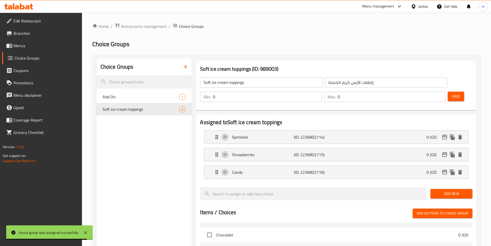
click at [186, 64] on icon "button" at bounding box center [186, 67] width 6 height 6
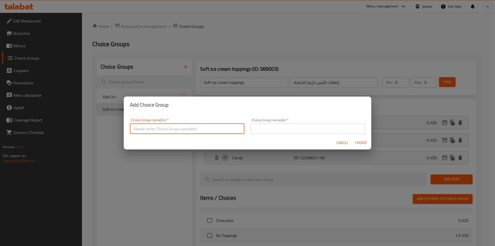
click at [227, 126] on input "text" at bounding box center [187, 129] width 115 height 10
paste input "[DATE] sauce"
type input "[DATE] sauce"
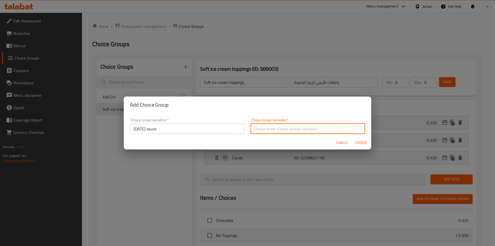
click at [333, 129] on input "text" at bounding box center [308, 129] width 115 height 10
paste input "صلصة الاثنين"
click at [274, 132] on input "صلصة الاثنين" at bounding box center [308, 129] width 115 height 10
click at [273, 127] on input "صلصة الاثنين" at bounding box center [308, 129] width 115 height 10
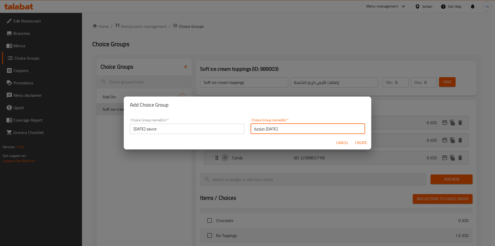
click at [273, 127] on input "صلصة الاثنين" at bounding box center [308, 129] width 115 height 10
type input "صوص الاثنين"
click at [361, 145] on span "Create" at bounding box center [361, 143] width 12 height 6
type input "[DATE] sauce"
type input "صوص الاثنين"
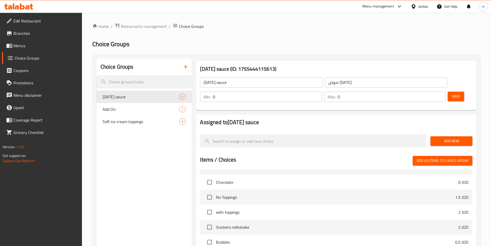
click at [442, 138] on span "Add New" at bounding box center [452, 141] width 34 height 6
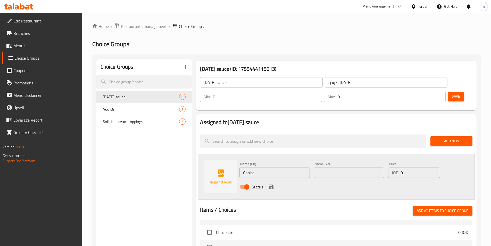
click at [263, 164] on div "Name (En) Choice Name (En)" at bounding box center [275, 170] width 74 height 20
click at [263, 167] on input "Choice" at bounding box center [275, 172] width 70 height 10
paste input "colat"
type input "Chocolate"
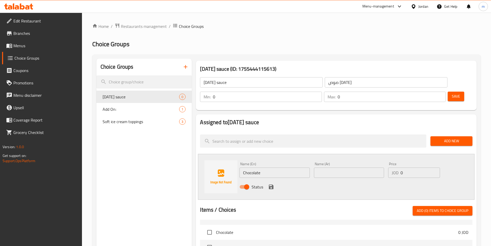
click at [352, 167] on input "text" at bounding box center [349, 172] width 70 height 10
paste input "Strawberry"
click at [343, 167] on input "Strawberry" at bounding box center [349, 172] width 70 height 10
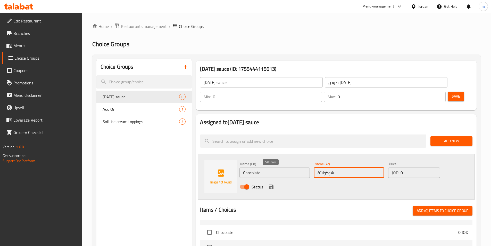
type input "شوكولاتة"
click at [269, 184] on icon "save" at bounding box center [271, 187] width 6 height 6
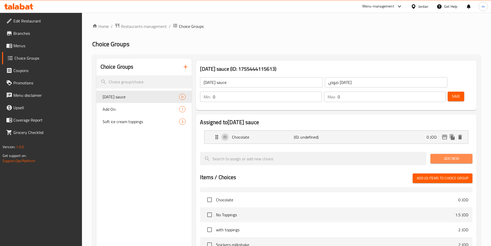
click at [445, 155] on span "Add New" at bounding box center [452, 158] width 34 height 6
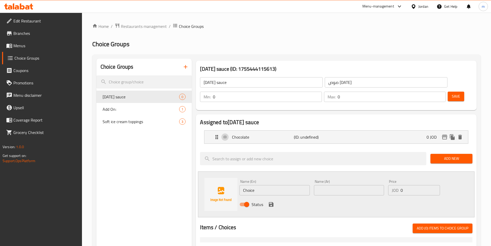
click at [262, 185] on input "Choice" at bounding box center [275, 190] width 70 height 10
paste input "aramel"
type input "Caramel"
click at [342, 185] on input "text" at bounding box center [349, 190] width 70 height 10
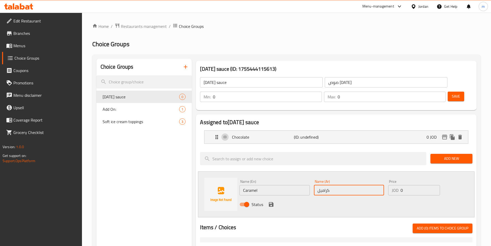
type input "كراميل"
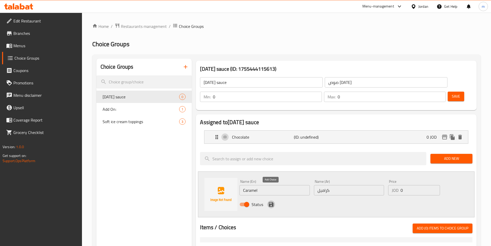
drag, startPoint x: 270, startPoint y: 188, endPoint x: 283, endPoint y: 191, distance: 13.1
click at [270, 201] on icon "save" at bounding box center [271, 204] width 6 height 6
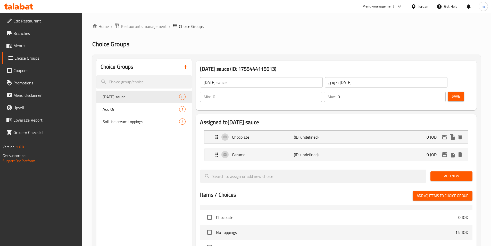
click at [444, 173] on span "Add New" at bounding box center [452, 176] width 34 height 6
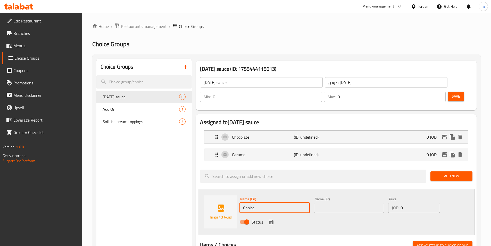
click at [255, 202] on input "Choice" at bounding box center [275, 207] width 70 height 10
paste input "Strawberry"
type input "Strawberry"
click at [336, 202] on input "text" at bounding box center [349, 207] width 70 height 10
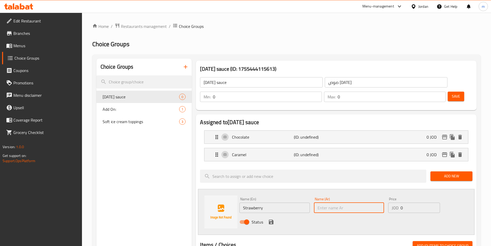
paste input "الفراولة"
type input "الفراولة"
click at [272, 219] on icon "save" at bounding box center [271, 222] width 6 height 6
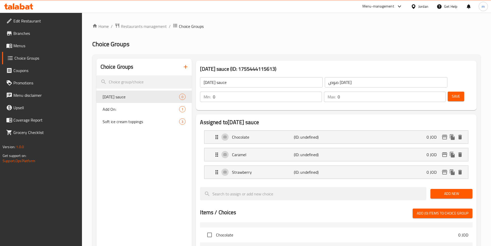
click at [452, 92] on button "Save" at bounding box center [456, 97] width 17 height 10
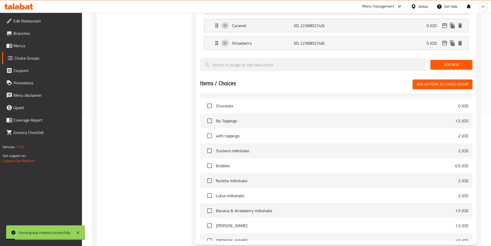
scroll to position [166, 0]
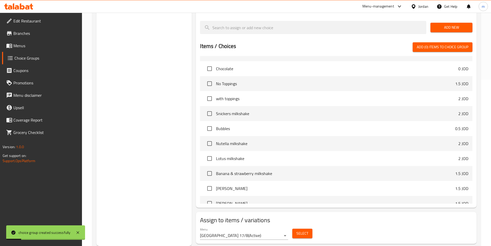
click at [300, 230] on span "Select" at bounding box center [303, 233] width 12 height 6
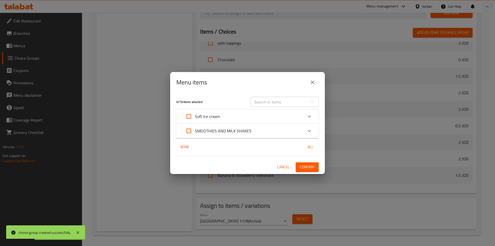
click at [221, 121] on div "Soft Ice cream" at bounding box center [243, 116] width 121 height 12
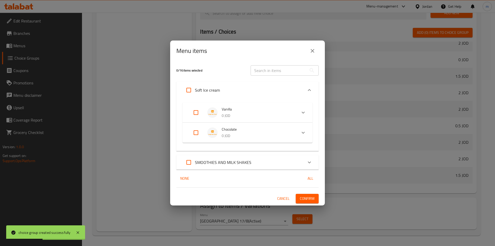
click at [190, 91] on input "Expand" at bounding box center [189, 90] width 12 height 12
checkbox input "true"
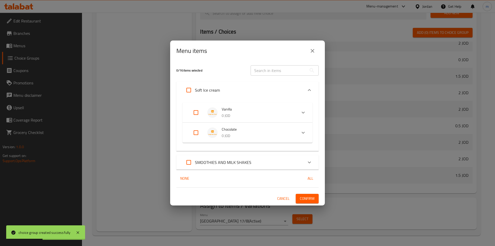
checkbox input "true"
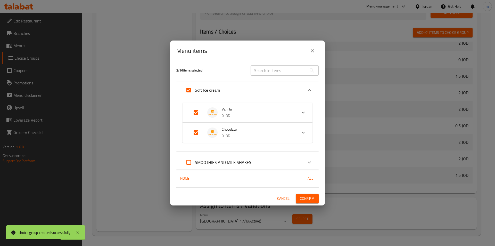
click at [309, 200] on span "Confirm" at bounding box center [307, 198] width 15 height 6
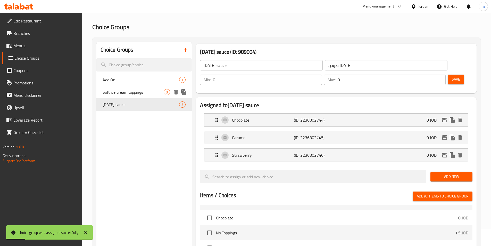
scroll to position [11, 0]
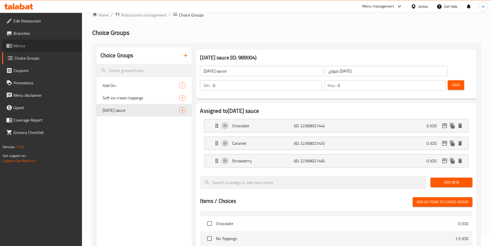
click at [31, 43] on span "Menus" at bounding box center [45, 46] width 64 height 6
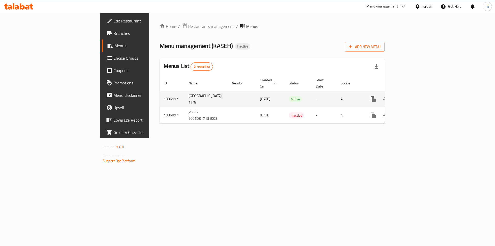
click at [414, 96] on icon "enhanced table" at bounding box center [411, 99] width 6 height 6
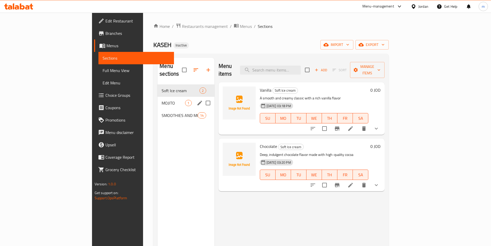
click at [169, 98] on div "MOJITO 1" at bounding box center [186, 103] width 57 height 12
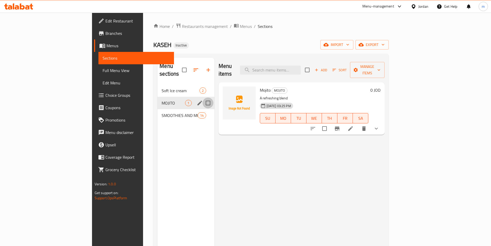
click at [203, 99] on input "Menu sections" at bounding box center [208, 102] width 11 height 11
checkbox input "true"
click at [191, 68] on icon "button" at bounding box center [193, 70] width 5 height 5
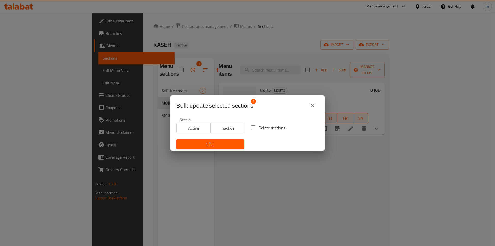
click at [275, 129] on span "Delete sections" at bounding box center [272, 128] width 27 height 6
click at [259, 129] on input "Delete sections" at bounding box center [253, 127] width 11 height 11
checkbox input "true"
click at [240, 144] on button "Save" at bounding box center [210, 144] width 68 height 10
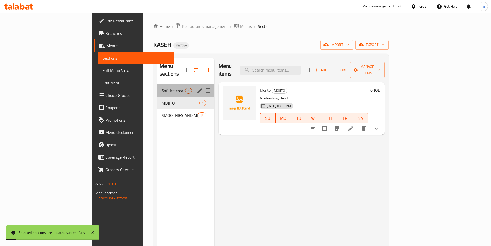
click at [158, 87] on div "Soft Ice cream 2" at bounding box center [186, 90] width 57 height 12
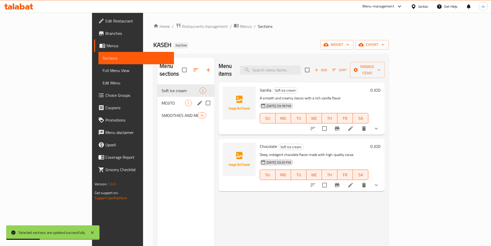
click at [203, 97] on input "Menu sections" at bounding box center [208, 102] width 11 height 11
checkbox input "true"
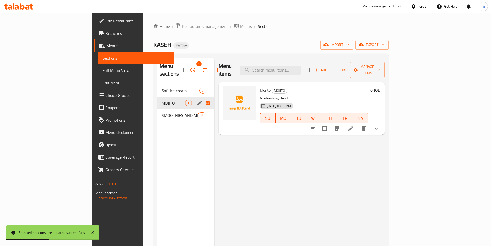
click at [175, 134] on div "Menu sections 1 Soft Ice cream 2 MOJITO 1 SMOOTHIES AND MILK SHAKES 14" at bounding box center [186, 181] width 57 height 246
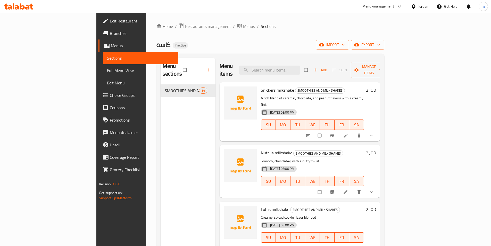
click at [107, 70] on span "Full Menu View" at bounding box center [140, 70] width 67 height 6
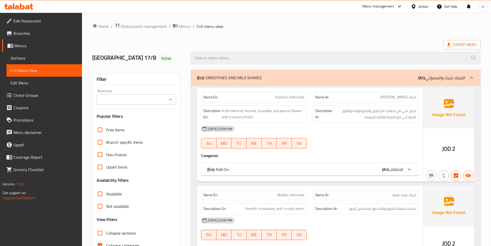
scroll to position [77, 0]
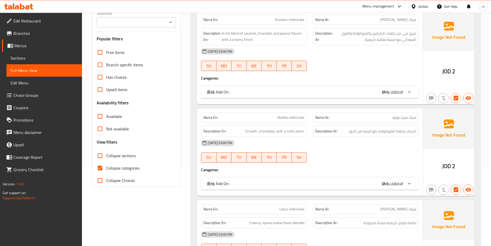
click at [115, 169] on span "Collapse categories" at bounding box center [122, 168] width 33 height 6
click at [106, 169] on input "Collapse categories" at bounding box center [100, 168] width 12 height 12
checkbox input "false"
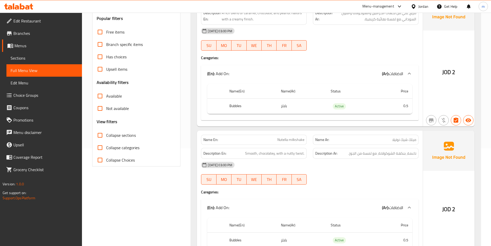
scroll to position [103, 0]
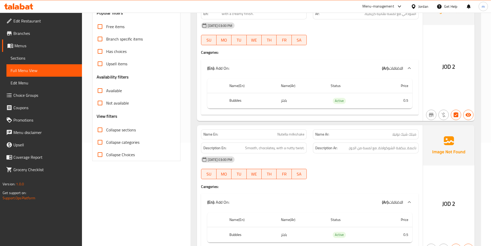
click at [295, 134] on span "Nutella milkshake" at bounding box center [291, 134] width 27 height 5
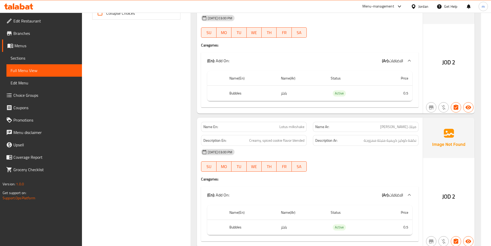
scroll to position [258, 0]
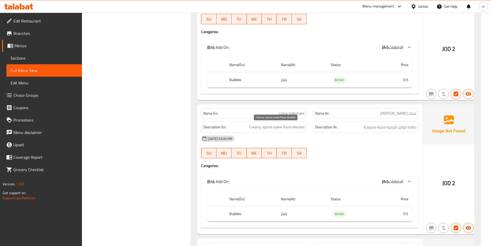
click at [298, 127] on span "Creamy, spiced cookie flavor blended" at bounding box center [276, 127] width 55 height 6
click at [299, 127] on span "Creamy, spiced cookie flavor blended" at bounding box center [276, 127] width 55 height 6
copy span "blended"
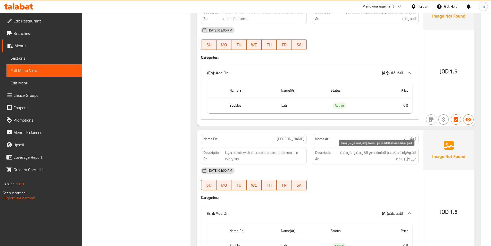
scroll to position [516, 0]
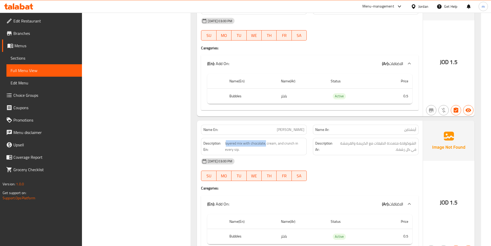
drag, startPoint x: 266, startPoint y: 145, endPoint x: 315, endPoint y: 139, distance: 49.9
click at [227, 142] on span "layered mix with chocolate, cream, and crunch in every sip." at bounding box center [264, 146] width 79 height 13
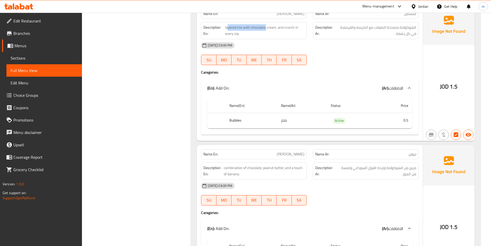
scroll to position [645, 0]
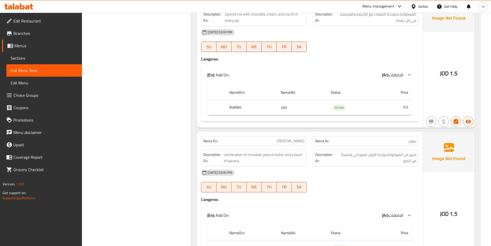
click at [301, 139] on span "Newton" at bounding box center [291, 140] width 28 height 5
click at [301, 139] on span "[PERSON_NAME]" at bounding box center [291, 140] width 28 height 5
copy span "[PERSON_NAME]"
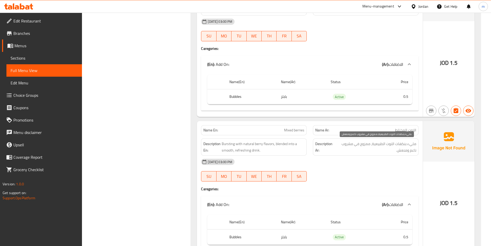
scroll to position [800, 0]
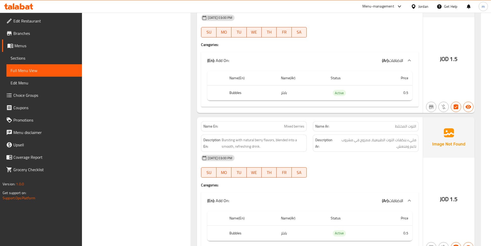
click at [300, 125] on span "Mixed berries" at bounding box center [294, 126] width 20 height 5
copy span "Mixed berries"
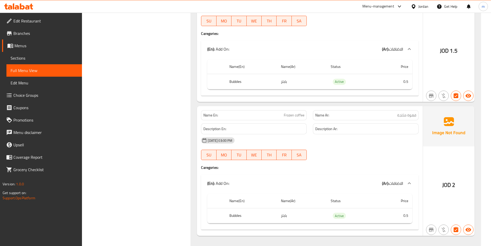
scroll to position [1784, 0]
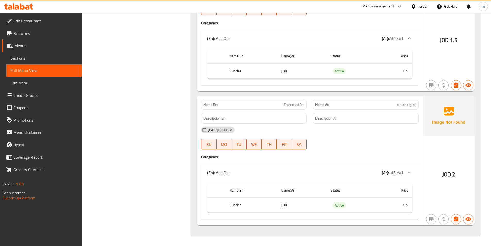
click at [296, 106] on span "Frozen coffee" at bounding box center [294, 104] width 21 height 5
copy span "Frozen coffee"
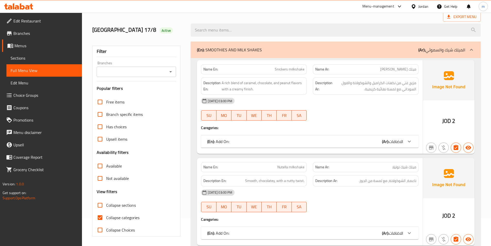
scroll to position [77, 0]
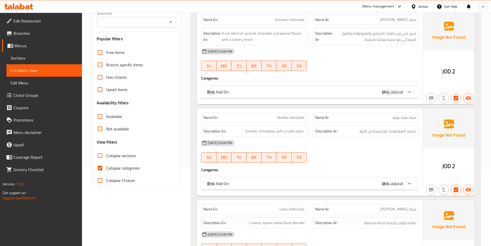
click at [133, 171] on span "Collapse categories" at bounding box center [122, 168] width 33 height 6
click at [106, 172] on input "Collapse categories" at bounding box center [100, 168] width 12 height 12
checkbox input "false"
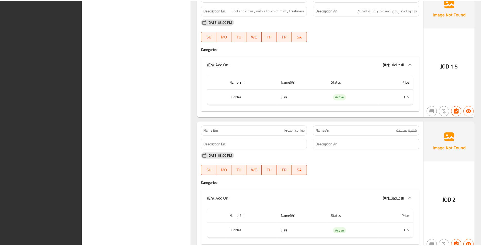
scroll to position [1772, 0]
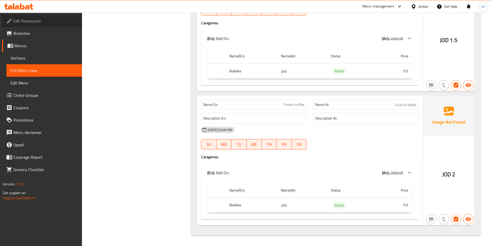
click at [34, 21] on span "Edit Restaurant" at bounding box center [45, 21] width 64 height 6
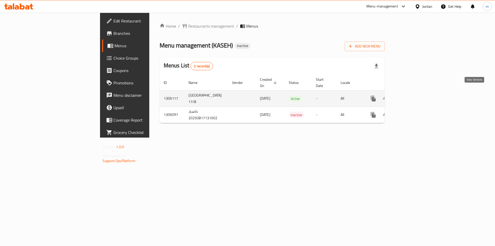
click at [414, 95] on icon "enhanced table" at bounding box center [411, 98] width 6 height 6
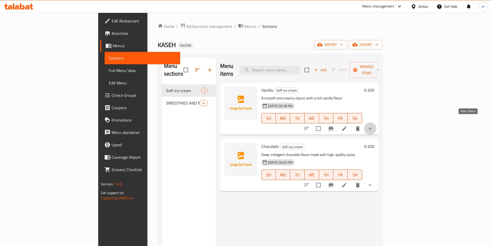
click at [373, 125] on icon "show more" at bounding box center [370, 128] width 6 height 6
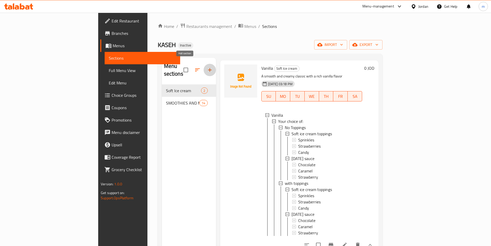
click at [207, 67] on icon "button" at bounding box center [210, 70] width 6 height 6
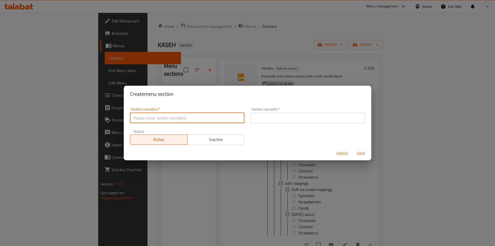
click at [192, 116] on input "text" at bounding box center [187, 118] width 115 height 10
paste input "MOJITO"
type input "MOJITO"
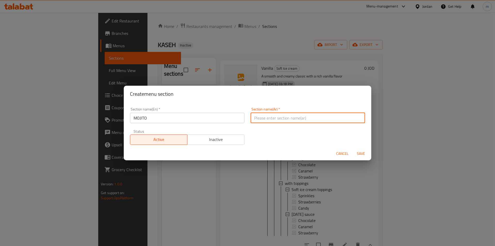
click at [344, 118] on input "text" at bounding box center [308, 118] width 115 height 10
type input "موهيتو"
click at [359, 156] on span "Save" at bounding box center [361, 153] width 12 height 6
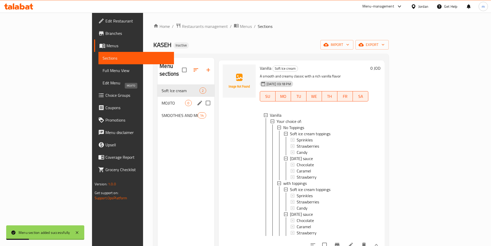
click at [162, 100] on span "MOJITO" at bounding box center [173, 103] width 23 height 6
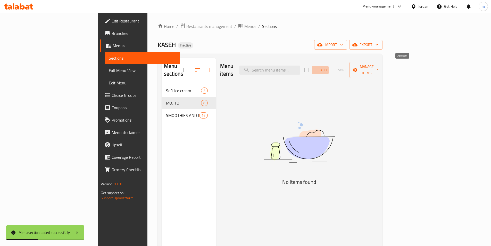
click at [328, 67] on span "Add" at bounding box center [321, 70] width 14 height 6
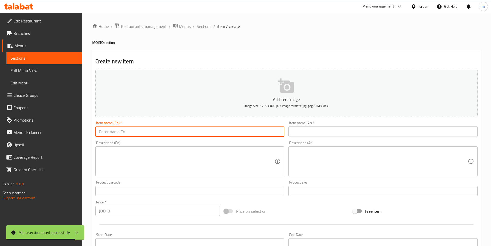
click at [188, 134] on input "text" at bounding box center [189, 131] width 189 height 10
paste input "MOJITO"
type input "MOJITO"
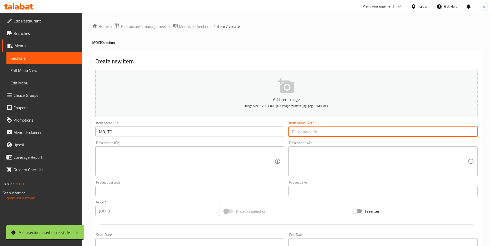
click at [328, 129] on input "text" at bounding box center [383, 131] width 189 height 10
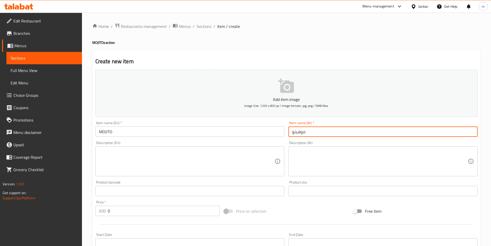
type input "موهيتو"
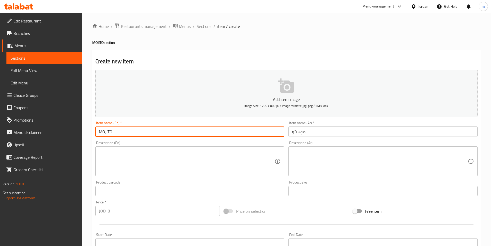
click at [111, 132] on input "MOJITO" at bounding box center [189, 131] width 189 height 10
click at [196, 139] on div "Item name (En)   * MOJITO Item name (En) *" at bounding box center [189, 129] width 193 height 20
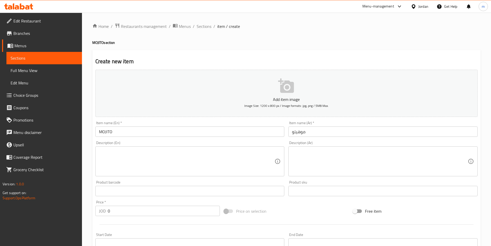
click at [147, 166] on textarea at bounding box center [187, 161] width 176 height 25
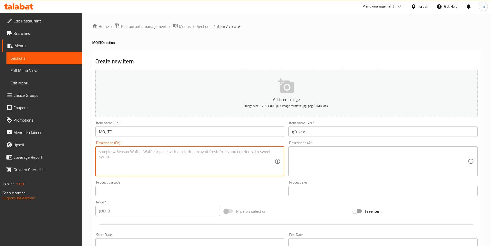
paste textarea "A refreshing blend"
type textarea "A refreshing blend"
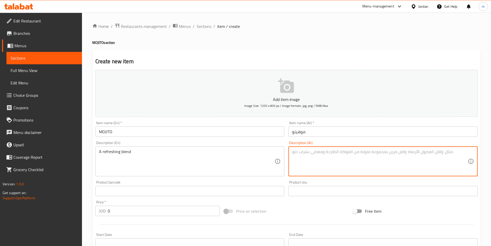
click at [379, 162] on textarea at bounding box center [380, 161] width 176 height 25
paste textarea "مزيج منعش"
type textarea "مزيج منعش"
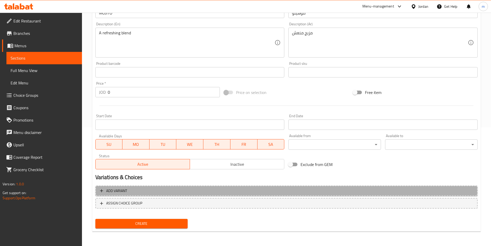
click at [200, 192] on span "Add variant" at bounding box center [286, 191] width 373 height 6
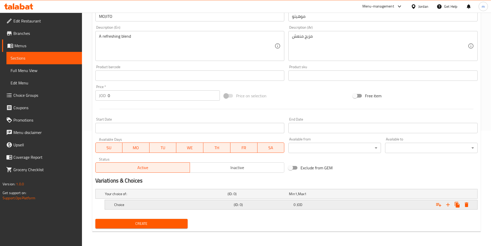
click at [161, 196] on h5 "Choice" at bounding box center [165, 193] width 121 height 5
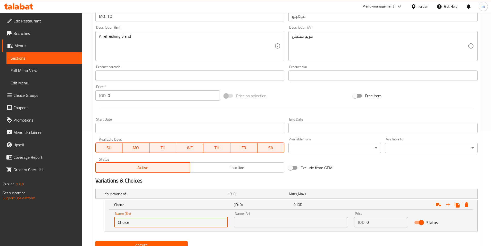
click at [189, 222] on input "Choice" at bounding box center [171, 222] width 114 height 10
paste input "With Redbull"
type input "With Redbull"
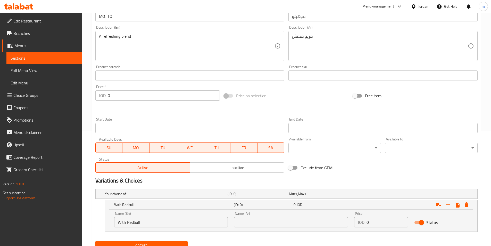
click at [329, 227] on input "text" at bounding box center [291, 222] width 114 height 10
paste input "مع ريدبول"
type input "مع ريدبول"
click at [370, 217] on input "0" at bounding box center [388, 222] width 42 height 10
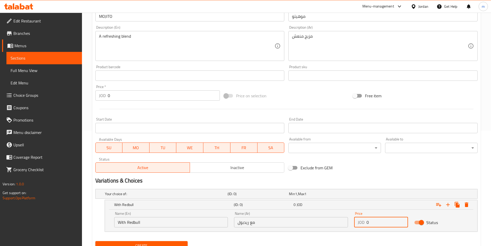
click at [370, 217] on input "0" at bounding box center [388, 222] width 42 height 10
paste input "3"
type input "3"
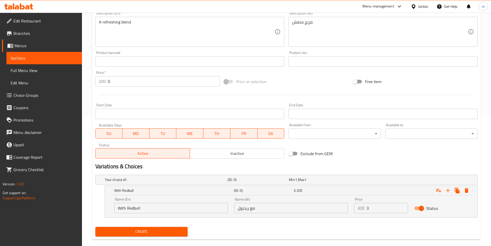
scroll to position [137, 0]
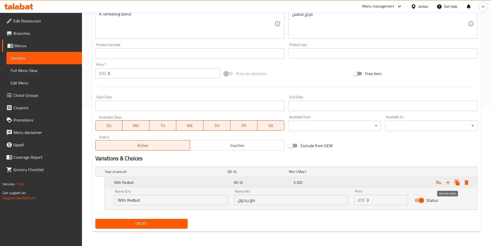
click at [449, 181] on icon "Expand" at bounding box center [448, 182] width 6 height 6
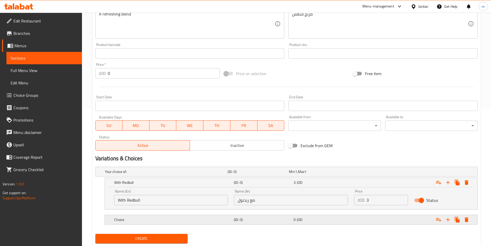
click at [174, 175] on div "Choice" at bounding box center [165, 171] width 123 height 7
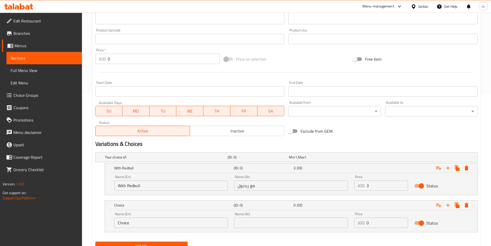
scroll to position [175, 0]
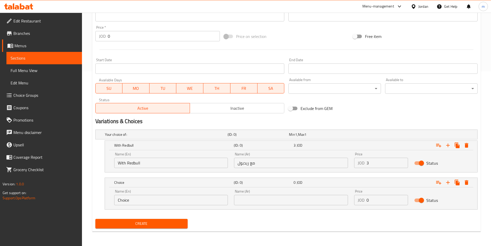
click at [151, 202] on input "Choice" at bounding box center [171, 200] width 114 height 10
paste input "With Matrix UP"
type input "With Matrix UP"
click at [303, 201] on input "text" at bounding box center [291, 200] width 114 height 10
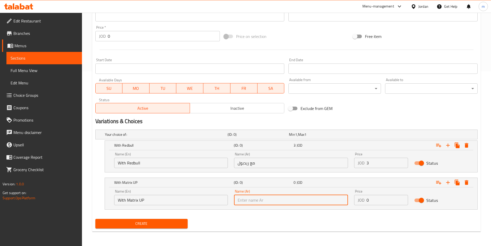
paste input "مع ماتريكس أب"
type input "مع ماتريكس أب"
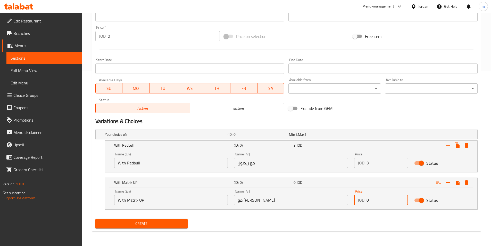
click at [368, 200] on input "0" at bounding box center [388, 200] width 42 height 10
paste input "2"
type input "2"
click at [447, 183] on icon "Expand" at bounding box center [448, 182] width 6 height 6
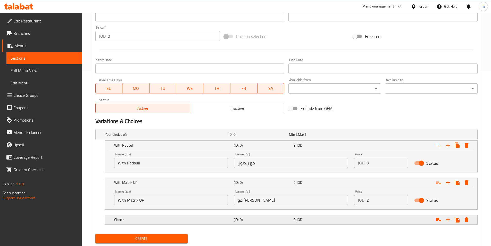
click at [156, 137] on h5 "Choice" at bounding box center [165, 134] width 121 height 5
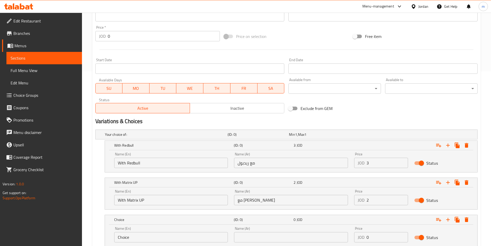
click at [145, 233] on input "Choice" at bounding box center [171, 237] width 114 height 10
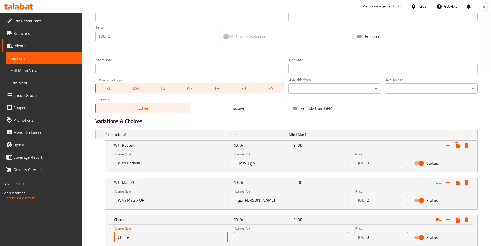
click at [145, 233] on input "Choice" at bounding box center [171, 237] width 114 height 10
paste input "With Sparkling water"
type input "With Sparkling water"
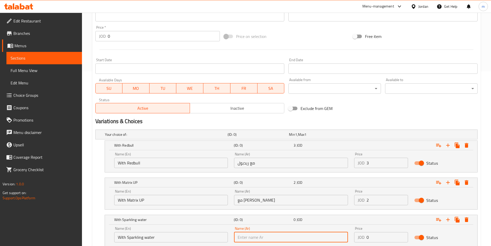
click at [288, 237] on input "text" at bounding box center [291, 237] width 114 height 10
paste input "مع الماء الفوار"
click at [251, 240] on input "مع الماء الفوار" at bounding box center [291, 237] width 114 height 10
type input "مع المياه الفوار"
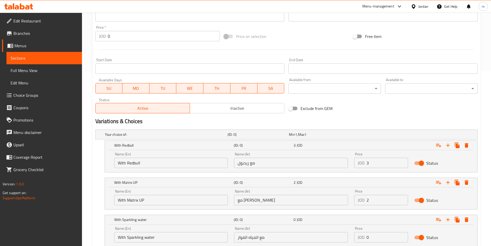
click at [372, 237] on input "0" at bounding box center [388, 237] width 42 height 10
paste input "1.5"
click at [372, 237] on input "01.5" at bounding box center [388, 237] width 42 height 10
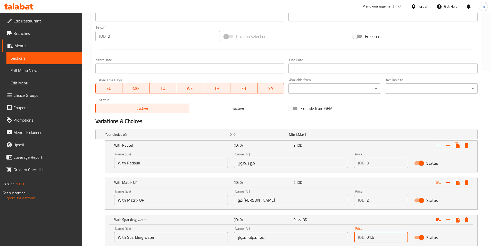
click at [372, 237] on input "01.5" at bounding box center [388, 237] width 42 height 10
paste input "number"
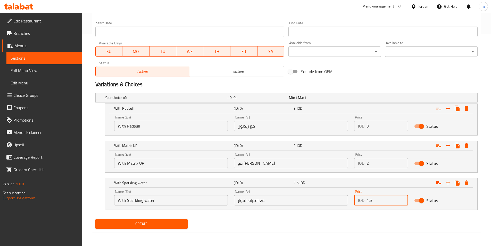
scroll to position [212, 0]
type input "1.5"
click at [190, 224] on div "Create" at bounding box center [141, 224] width 97 height 14
click at [185, 226] on button "Create" at bounding box center [141, 224] width 93 height 10
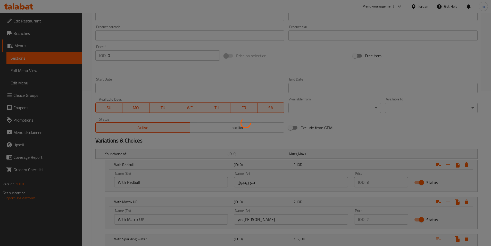
scroll to position [134, 0]
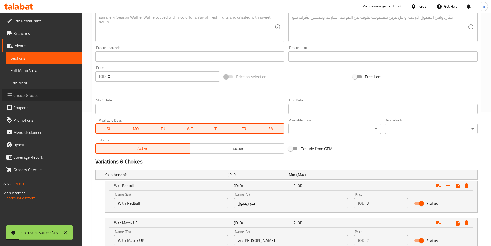
click at [32, 92] on span "Choice Groups" at bounding box center [45, 95] width 64 height 6
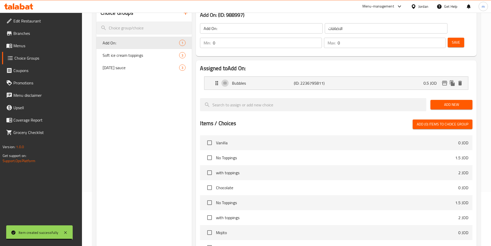
scroll to position [21, 0]
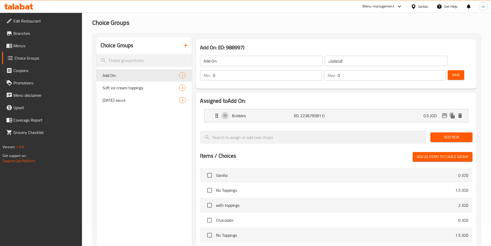
click at [188, 44] on icon "button" at bounding box center [186, 45] width 6 height 6
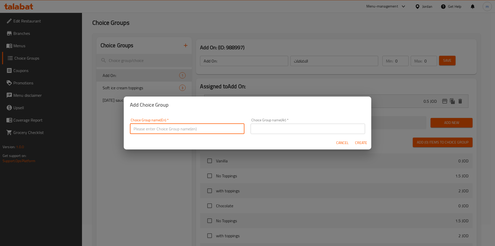
click at [186, 133] on input "text" at bounding box center [187, 129] width 115 height 10
paste input "choose your favorite"
type input "choose your favorite"
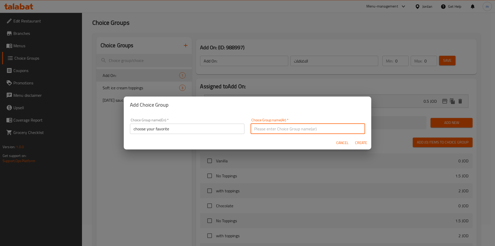
click at [301, 126] on input "text" at bounding box center [308, 129] width 115 height 10
paste input "اختر المفضل لديك"
type input "اختر المفضل لديك"
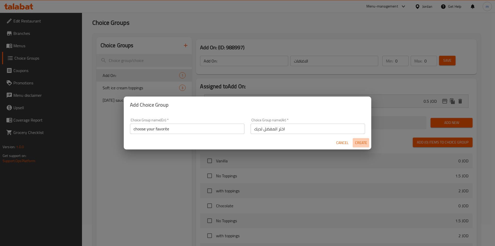
click at [365, 142] on span "Create" at bounding box center [361, 143] width 12 height 6
type input "choose your favorite"
type input "اختر المفضل لديك"
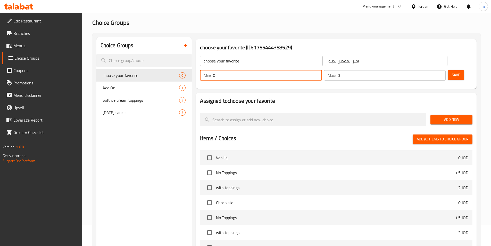
click at [322, 70] on input "0" at bounding box center [267, 75] width 109 height 10
type input "1"
click at [336, 72] on p "Max:" at bounding box center [332, 75] width 8 height 6
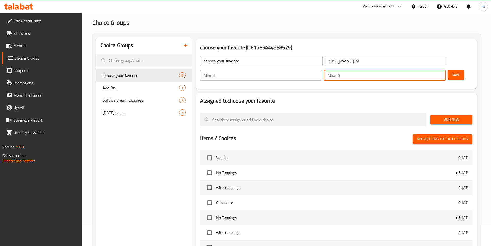
drag, startPoint x: 428, startPoint y: 59, endPoint x: 425, endPoint y: 60, distance: 2.7
click at [425, 70] on input "0" at bounding box center [392, 75] width 108 height 10
type input "1"
click at [452, 72] on span "Save" at bounding box center [456, 75] width 8 height 6
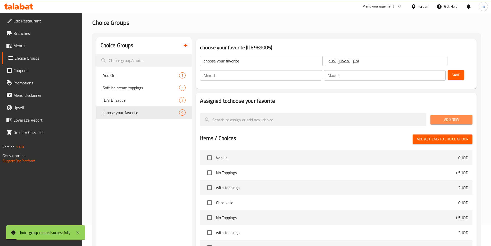
click at [453, 115] on button "Add New" at bounding box center [452, 120] width 42 height 10
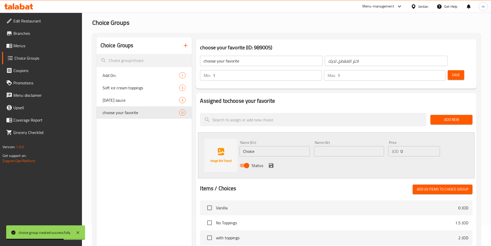
click at [271, 146] on input "Choice" at bounding box center [275, 151] width 70 height 10
paste input "Blueberry"
type input "Blueberry"
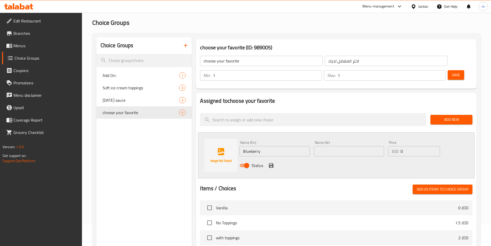
click at [344, 146] on input "text" at bounding box center [349, 151] width 70 height 10
paste input "توت"
type input "توت ازرق"
click at [269, 162] on icon "save" at bounding box center [271, 165] width 6 height 6
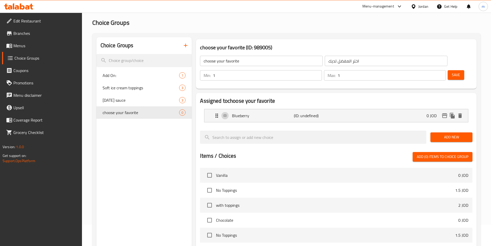
drag, startPoint x: 447, startPoint y: 120, endPoint x: 399, endPoint y: 131, distance: 49.8
click at [447, 134] on span "Add New" at bounding box center [452, 137] width 34 height 6
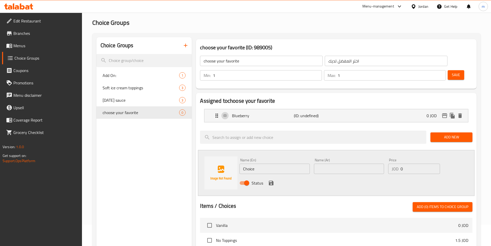
click at [246, 164] on input "Choice" at bounding box center [275, 169] width 70 height 10
paste input "Rasberry"
type input "Rasberry"
click at [363, 164] on input "text" at bounding box center [349, 169] width 70 height 10
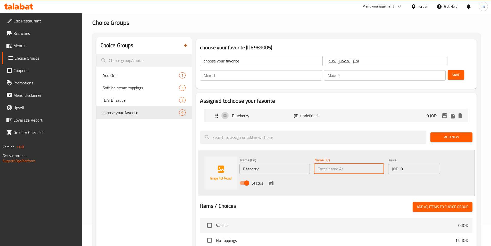
click at [361, 164] on input "text" at bounding box center [349, 169] width 70 height 10
paste input "Rasberry"
click at [346, 164] on input "Rasberry" at bounding box center [349, 169] width 70 height 10
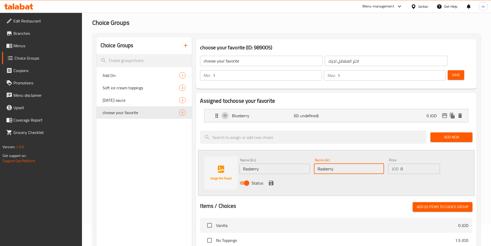
paste input "توت العليق"
type input "توت العليق"
click at [271, 180] on icon "save" at bounding box center [271, 183] width 6 height 6
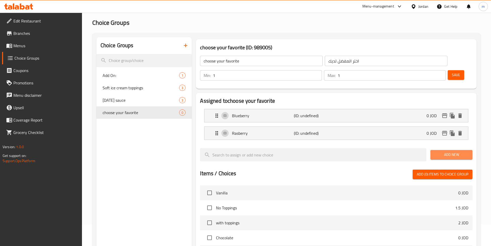
click at [457, 151] on span "Add New" at bounding box center [452, 154] width 34 height 6
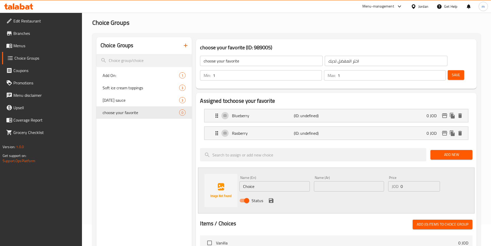
click at [271, 181] on input "Choice" at bounding box center [275, 186] width 70 height 10
paste input "Peach"
type input "Peach"
click at [325, 181] on input "text" at bounding box center [349, 186] width 70 height 10
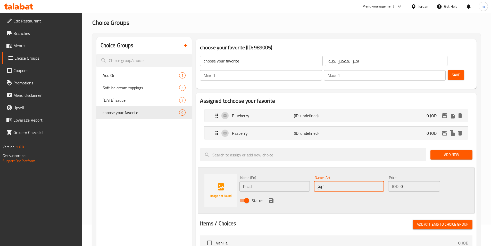
type input "خوخ"
click at [269, 197] on icon "save" at bounding box center [271, 200] width 6 height 6
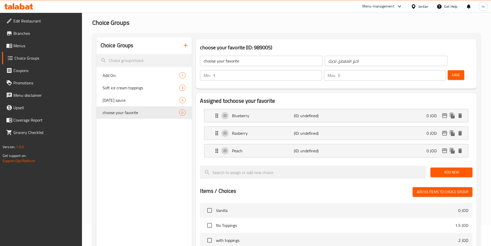
click at [464, 169] on span "Add New" at bounding box center [452, 172] width 34 height 6
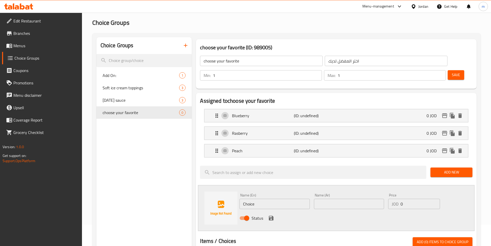
click at [271, 199] on input "Choice" at bounding box center [275, 204] width 70 height 10
paste input "Mixed berries"
type input "Mixed berries"
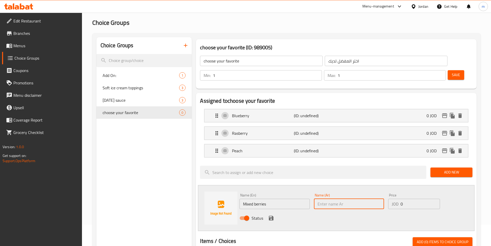
click at [368, 199] on input "text" at bounding box center [349, 204] width 70 height 10
paste input "التوت المختلط"
type input "التوت المختلط"
click at [268, 215] on icon "save" at bounding box center [271, 218] width 6 height 6
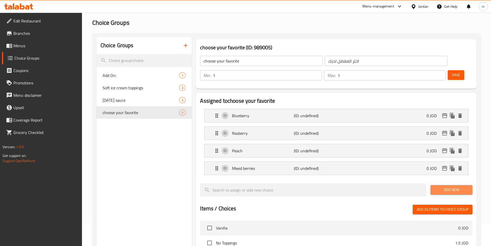
click at [439, 186] on span "Add New" at bounding box center [452, 189] width 34 height 6
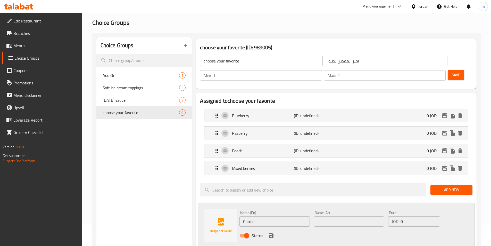
click at [267, 211] on div "Name (En) Choice Name (En)" at bounding box center [275, 219] width 70 height 16
click at [272, 216] on input "Choice" at bounding box center [275, 221] width 70 height 10
paste input "Four Season"
type input "Four Season"
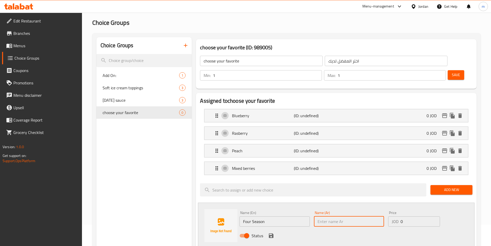
click at [330, 216] on input "text" at bounding box center [349, 221] width 70 height 10
type input "فور سيزون"
click at [270, 232] on icon "save" at bounding box center [271, 235] width 6 height 6
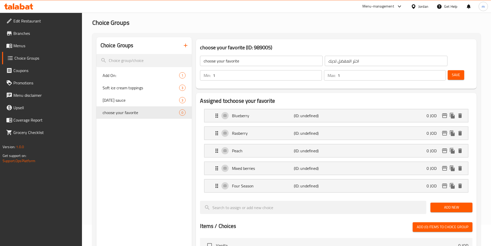
click at [456, 204] on span "Add New" at bounding box center [452, 207] width 34 height 6
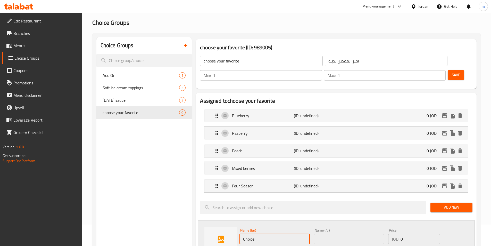
click at [281, 234] on input "Choice" at bounding box center [275, 239] width 70 height 10
paste input "Gum"
type input "Gum"
click at [370, 234] on input "text" at bounding box center [349, 239] width 70 height 10
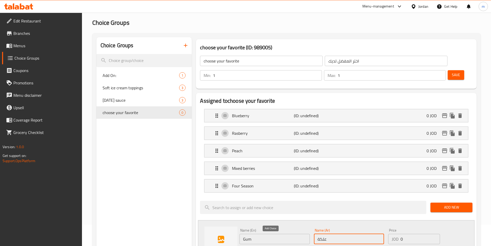
type input "علكة"
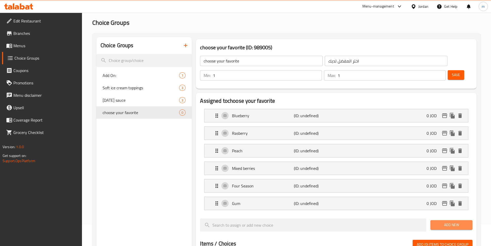
click at [458, 222] on span "Add New" at bounding box center [452, 225] width 34 height 6
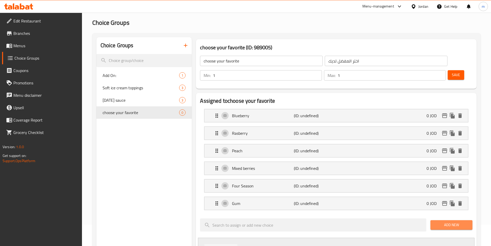
click at [450, 222] on span "Add New" at bounding box center [452, 225] width 34 height 6
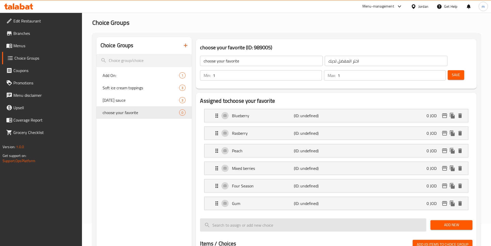
click at [265, 218] on input "search" at bounding box center [313, 224] width 226 height 13
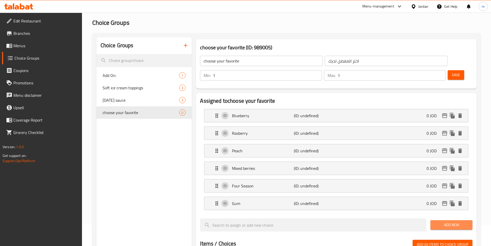
click at [444, 222] on span "Add New" at bounding box center [452, 225] width 34 height 6
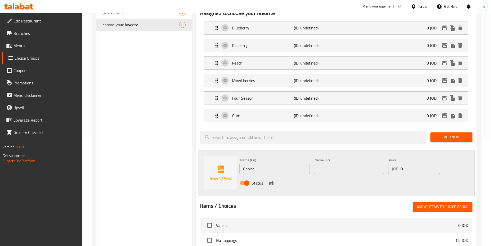
scroll to position [125, 0]
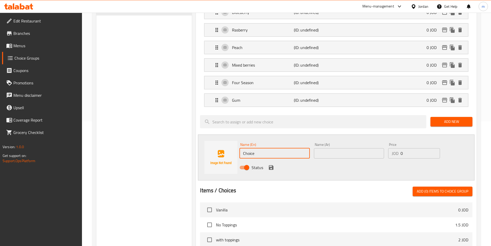
click at [272, 148] on input "Choice" at bounding box center [275, 153] width 70 height 10
paste input "Passion fruit"
type input "Passion fruit"
click at [334, 148] on input "text" at bounding box center [349, 153] width 70 height 10
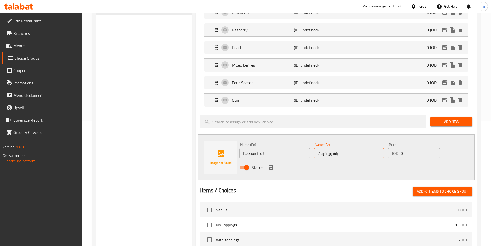
type input "باشون فروت"
click at [274, 160] on div "Status" at bounding box center [349, 167] width 223 height 14
click at [273, 164] on icon "save" at bounding box center [271, 167] width 6 height 6
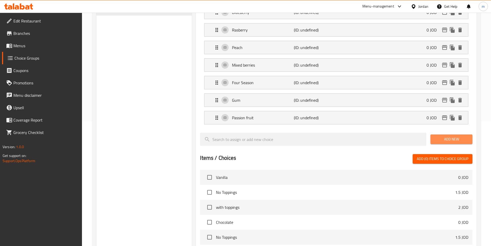
click at [464, 134] on button "Add New" at bounding box center [452, 139] width 42 height 10
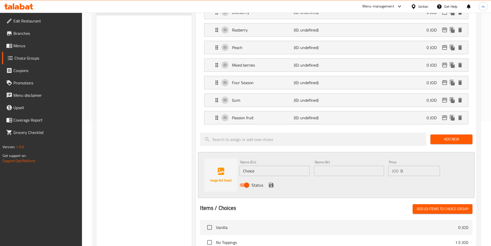
click at [241, 166] on input "Choice" at bounding box center [275, 171] width 70 height 10
paste input "Pomegranat"
type input "Pomegranate"
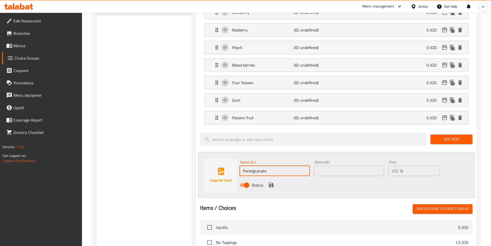
click at [352, 166] on input "text" at bounding box center [349, 171] width 70 height 10
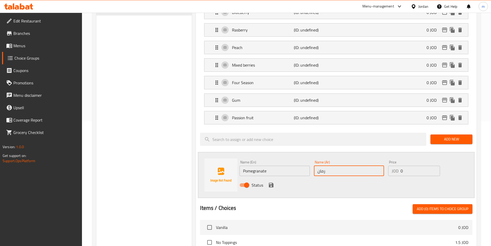
type input "رمان"
click at [268, 181] on button "save" at bounding box center [271, 185] width 8 height 8
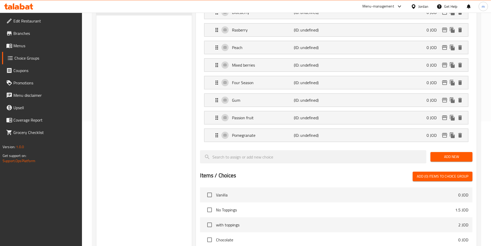
click at [450, 153] on span "Add New" at bounding box center [452, 156] width 34 height 6
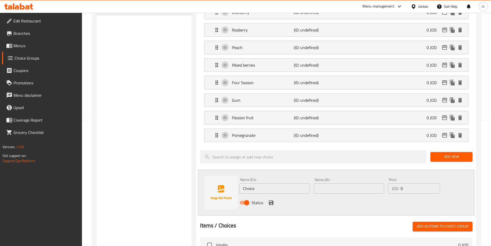
click at [290, 183] on input "Choice" at bounding box center [275, 188] width 70 height 10
paste input "Lemon mint"
type input "Lemon mint"
click at [368, 183] on input "text" at bounding box center [349, 188] width 70 height 10
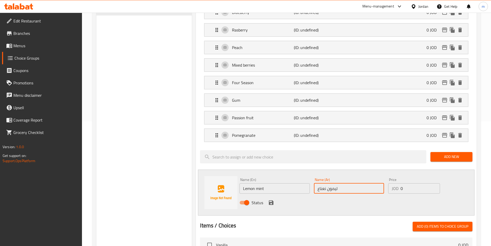
type input "ليمون نعناع"
click at [274, 199] on button "save" at bounding box center [271, 203] width 8 height 8
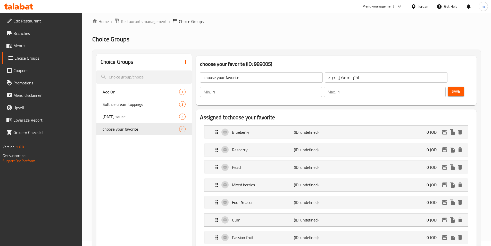
scroll to position [0, 0]
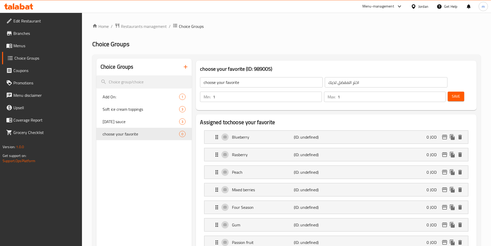
click at [454, 92] on button "Save" at bounding box center [456, 97] width 17 height 10
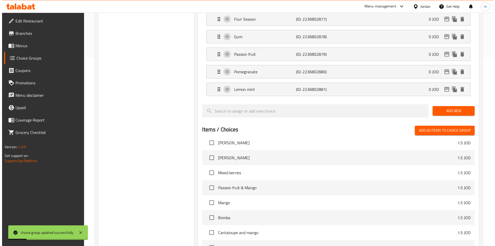
scroll to position [271, 0]
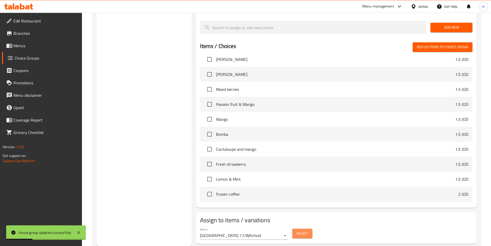
click at [297, 230] on span "Select" at bounding box center [303, 233] width 12 height 6
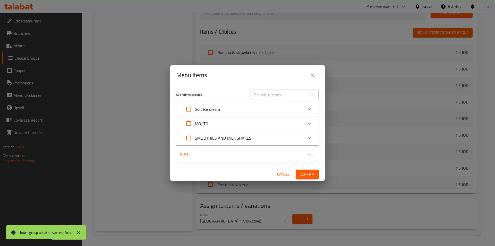
click at [191, 122] on input "Expand" at bounding box center [189, 123] width 12 height 12
checkbox input "true"
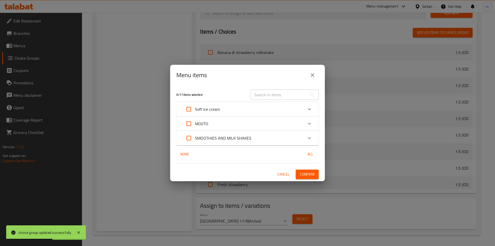
checkbox input "true"
click at [310, 122] on icon "Expand" at bounding box center [309, 123] width 6 height 6
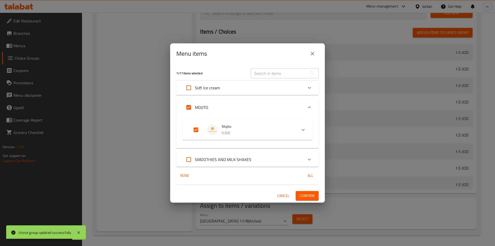
click at [303, 130] on icon "Expand" at bounding box center [303, 130] width 6 height 6
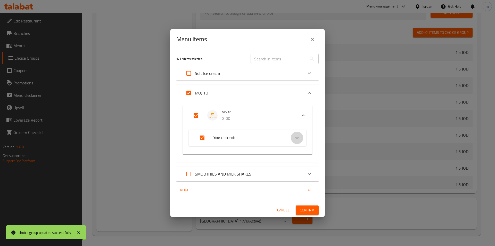
click at [301, 138] on div "Expand" at bounding box center [297, 138] width 12 height 12
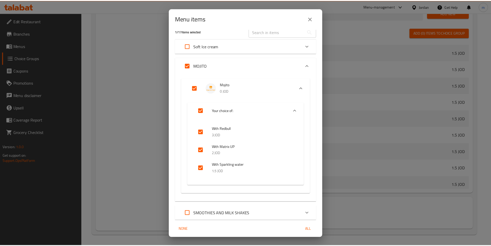
scroll to position [25, 0]
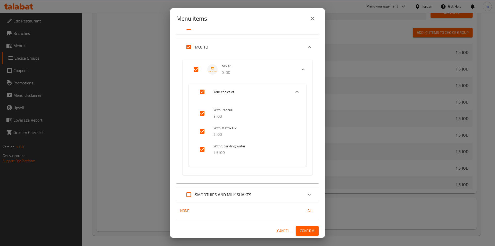
click at [309, 230] on span "Confirm" at bounding box center [307, 230] width 15 height 6
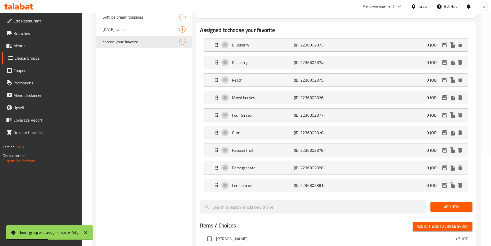
scroll to position [65, 0]
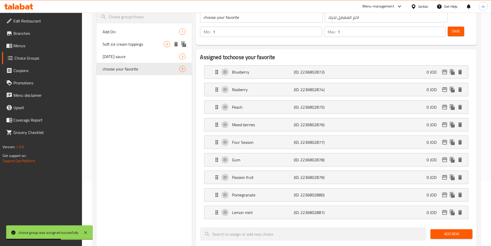
drag, startPoint x: 127, startPoint y: 41, endPoint x: 131, endPoint y: 44, distance: 4.5
click at [127, 41] on span "Soft ice cream toppings" at bounding box center [133, 44] width 61 height 6
type input "Soft ice cream toppings"
type input "إضافات الآيس كريم الناعمة"
type input "0"
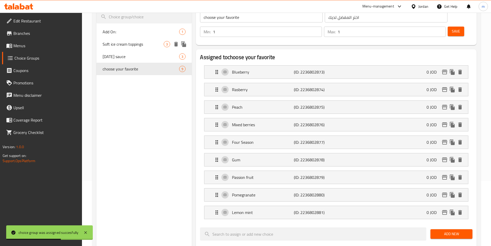
type input "0"
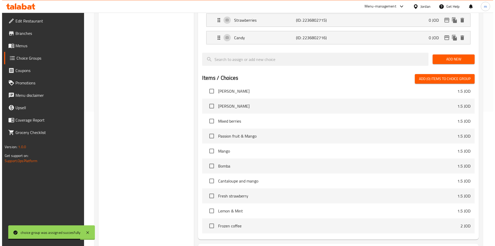
scroll to position [166, 0]
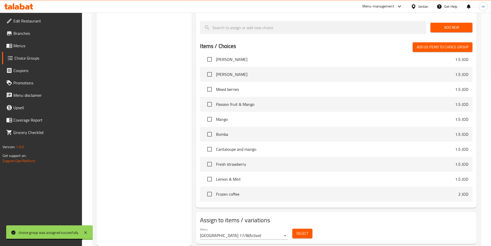
click at [301, 230] on span "Select" at bounding box center [303, 233] width 12 height 6
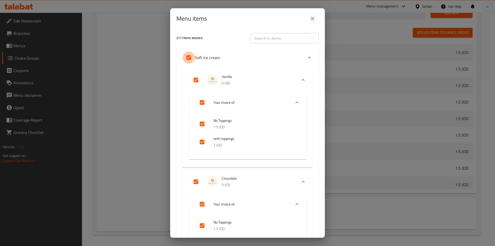
click at [190, 58] on input "Expand" at bounding box center [189, 57] width 12 height 12
checkbox input "false"
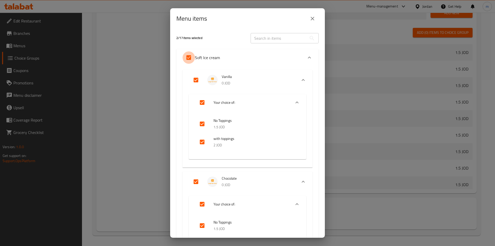
checkbox input "false"
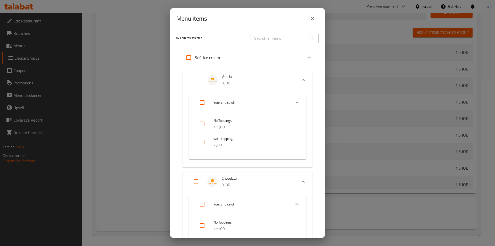
click at [199, 143] on input "checkbox" at bounding box center [202, 142] width 12 height 12
checkbox input "true"
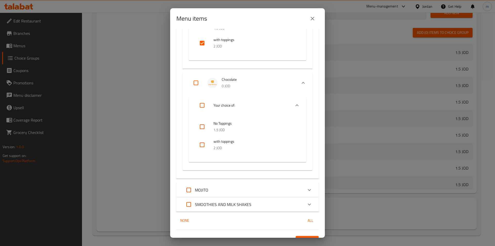
scroll to position [103, 0]
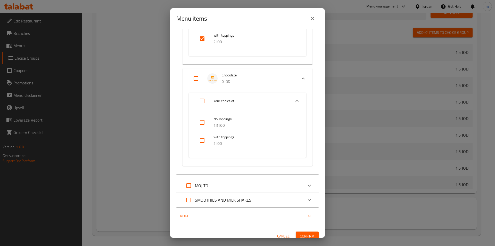
click at [205, 141] on input "checkbox" at bounding box center [202, 140] width 12 height 12
checkbox input "true"
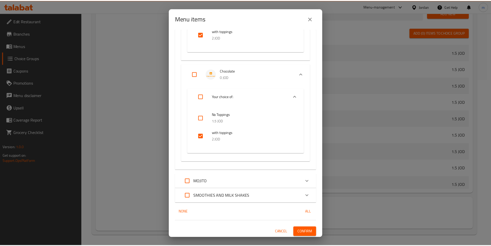
scroll to position [109, 0]
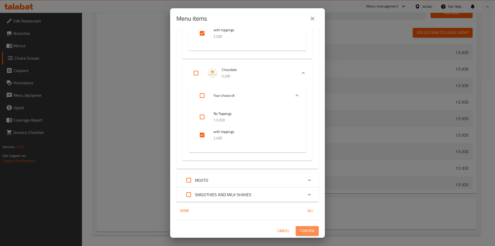
click at [308, 231] on span "Confirm" at bounding box center [307, 230] width 15 height 6
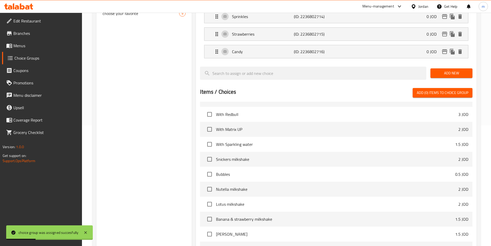
scroll to position [37, 0]
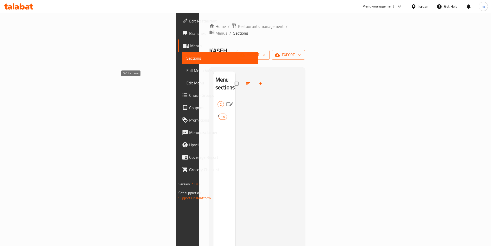
click at [218, 101] on span "Soft Ice cream" at bounding box center [218, 104] width 0 height 6
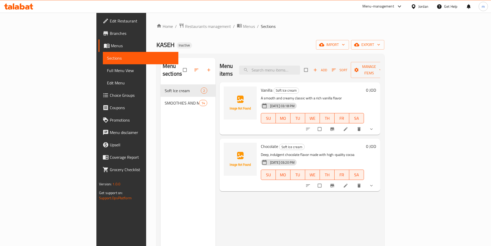
click at [207, 69] on icon "button" at bounding box center [208, 70] width 3 height 3
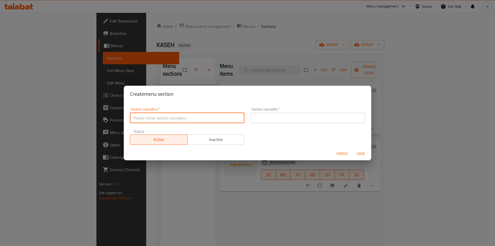
click at [177, 114] on input "text" at bounding box center [187, 118] width 115 height 10
paste input "iced tea"
click at [178, 114] on input "iced tea" at bounding box center [187, 118] width 115 height 10
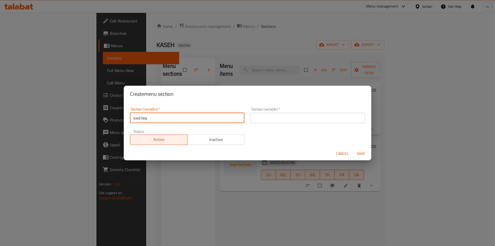
type input "Iced Tea"
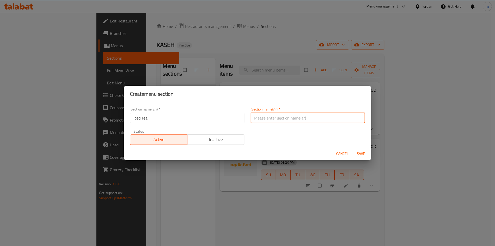
click at [280, 120] on input "text" at bounding box center [308, 118] width 115 height 10
type input "شاي مثلج"
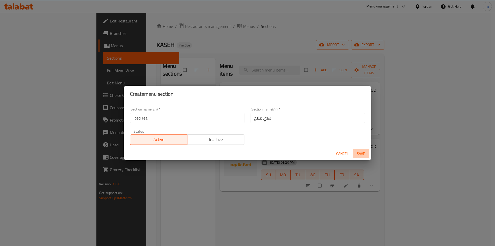
click at [365, 150] on span "Save" at bounding box center [361, 153] width 12 height 6
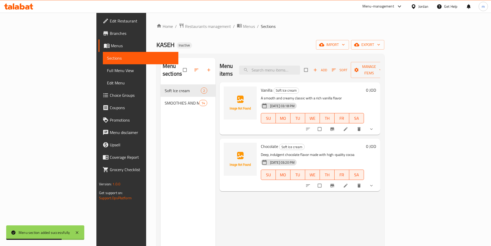
click at [172, 153] on div "Menu sections Soft Ice cream 2 SMOOTHIES AND MILK SHAKES 14" at bounding box center [188, 181] width 55 height 246
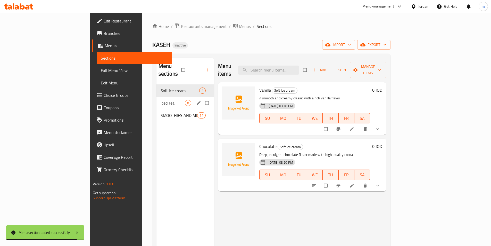
click at [185, 101] on span "0" at bounding box center [188, 103] width 6 height 5
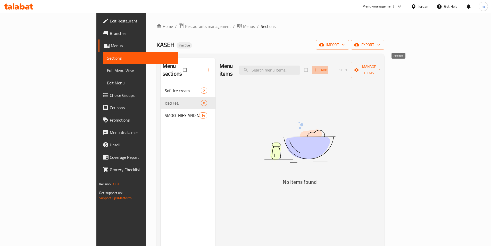
click at [329, 66] on button "Add" at bounding box center [320, 70] width 17 height 8
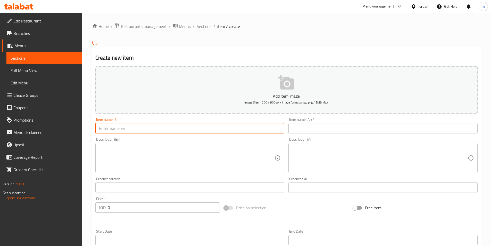
click at [126, 131] on input "text" at bounding box center [189, 128] width 189 height 10
paste input "ICETEA PEACH"
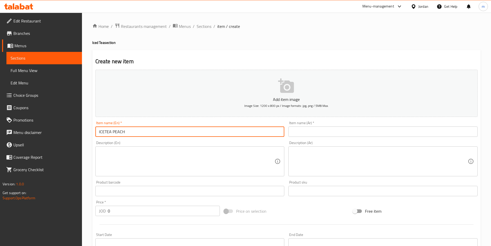
click at [105, 132] on input "ICETEA PEACH" at bounding box center [189, 131] width 189 height 10
click at [105, 132] on input "ICE TEA PEACH" at bounding box center [189, 131] width 189 height 10
type input "Ice Tea Peach"
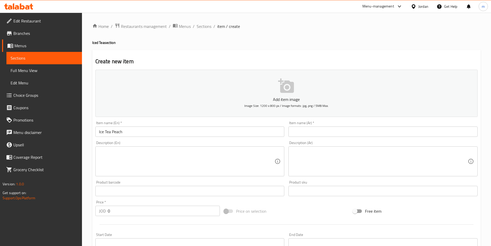
click at [372, 127] on input "text" at bounding box center [383, 131] width 189 height 10
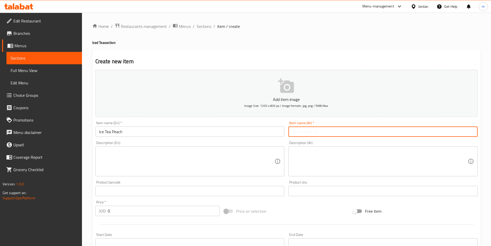
paste input "شاي مثلج بنكهة الخوخ"
click at [311, 133] on input "شاي مثلج بنكهة الخوخ" at bounding box center [383, 131] width 189 height 10
click at [298, 131] on input "شاي مثلج الخوخ" at bounding box center [383, 131] width 189 height 10
type input "شاي مثلج خوخ"
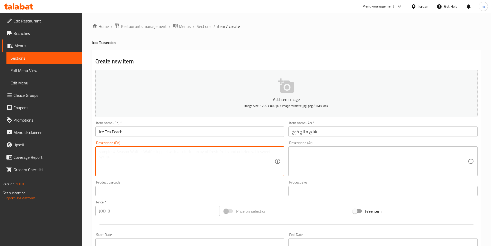
click at [208, 149] on textarea at bounding box center [187, 161] width 176 height 25
click at [202, 169] on textarea "ر" at bounding box center [187, 161] width 176 height 25
paste textarea "Smooth black tea chilled and infused with juicy peach flavor for a perfectly re…"
type textarea "Smooth black tea chilled and infused with juicy peach flavor for a perfectly re…"
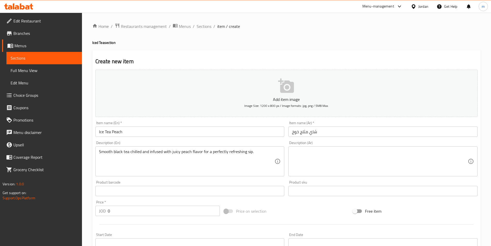
click at [341, 153] on textarea at bounding box center [380, 161] width 176 height 25
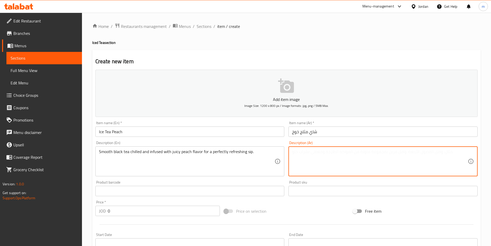
paste textarea "شاي أسود ناعم مبرد مع نكهة الخوخ اللذيذة للحصول على رشفة منعشة تمامًا."
click at [389, 154] on textarea "شاي أسود ناعم مبرد مع نكهة الخوخ اللذيذة للحصول على رشفة منعشة تمامًا." at bounding box center [380, 161] width 176 height 25
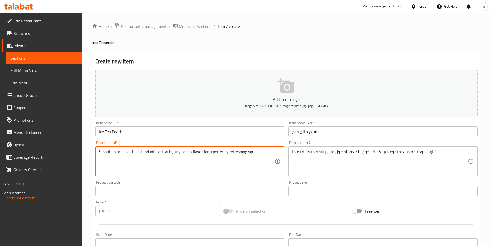
click at [159, 155] on textarea "Smooth black tea chilled and infused with juicy peach flavor for a perfectly re…" at bounding box center [187, 161] width 176 height 25
click at [155, 150] on textarea "Smooth black tea chilled and infused with juicy peach flavor for a perfectly re…" at bounding box center [187, 161] width 176 height 25
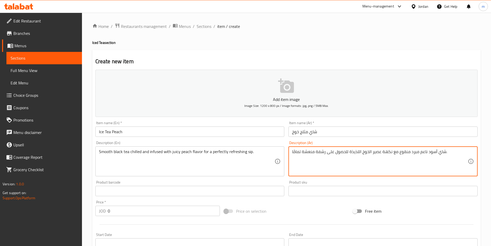
drag, startPoint x: 349, startPoint y: 154, endPoint x: 265, endPoint y: 153, distance: 83.8
click at [265, 153] on div "Add item image Image Size: 1200 x 800 px / Image formats: jpg, png / 5MB Max. I…" at bounding box center [286, 179] width 387 height 222
type textarea "شاي أسود ناعم مبرد منقوع مع نكهة عصير الخوخ اللذيذة ."
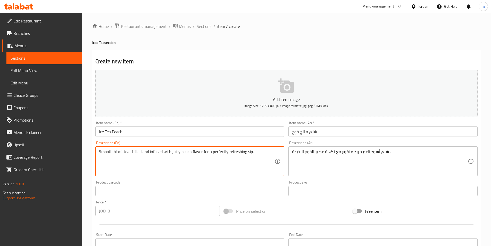
drag, startPoint x: 251, startPoint y: 151, endPoint x: 202, endPoint y: 154, distance: 48.9
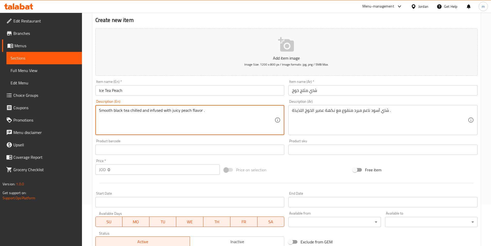
scroll to position [52, 0]
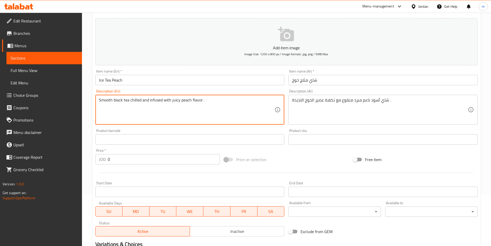
type textarea "Smooth black tea chilled and infused with juicy peach flavor ."
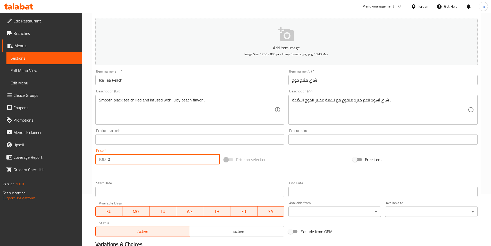
drag, startPoint x: 118, startPoint y: 157, endPoint x: 108, endPoint y: 160, distance: 10.0
click at [108, 160] on input "0" at bounding box center [164, 159] width 112 height 10
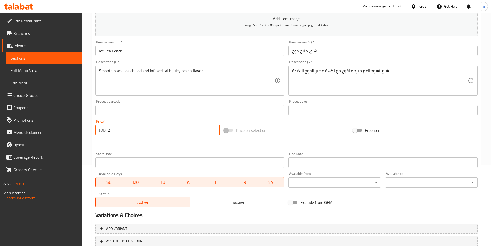
scroll to position [119, 0]
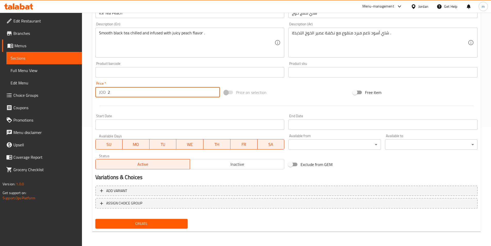
type input "2"
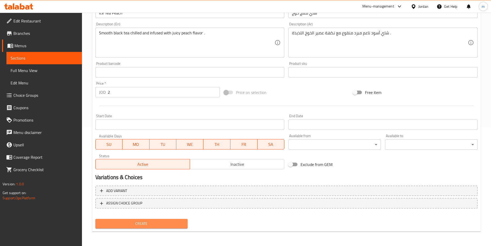
click at [151, 222] on span "Create" at bounding box center [142, 223] width 84 height 6
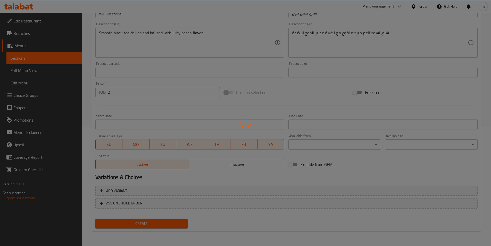
type input "0"
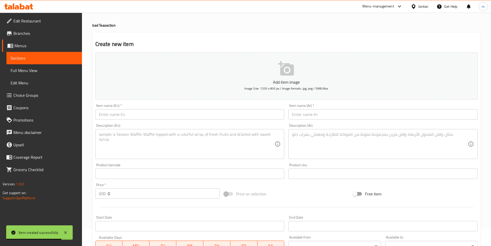
scroll to position [0, 0]
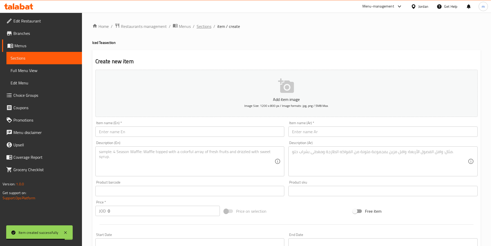
click at [206, 29] on span "Sections" at bounding box center [204, 26] width 15 height 6
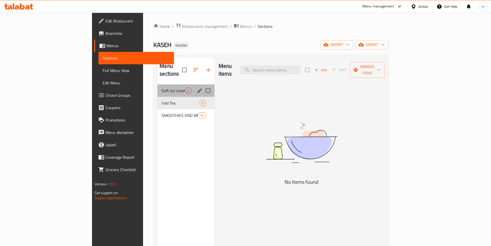
click at [158, 87] on div "Soft Ice cream 2" at bounding box center [186, 90] width 57 height 12
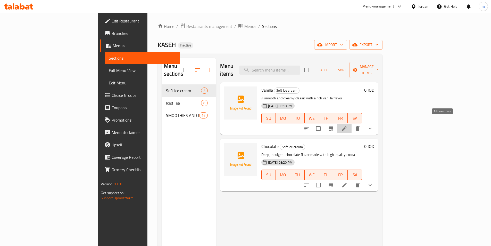
click at [348, 125] on icon at bounding box center [345, 128] width 6 height 6
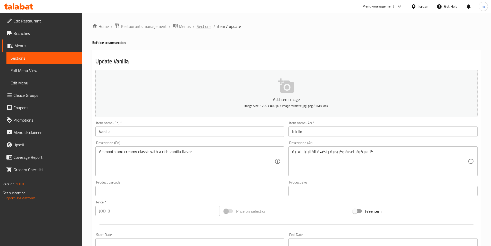
click at [198, 27] on span "Sections" at bounding box center [204, 26] width 15 height 6
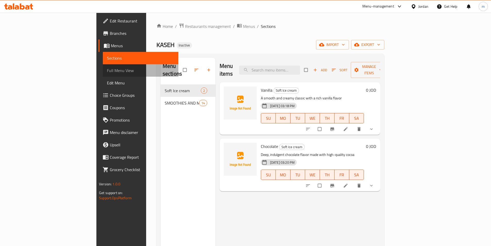
click at [107, 71] on span "Full Menu View" at bounding box center [140, 70] width 67 height 6
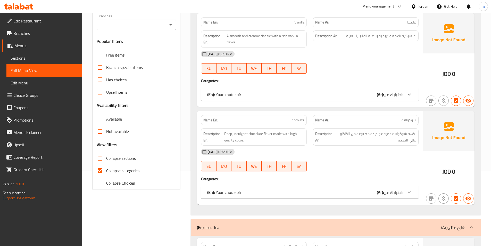
scroll to position [77, 0]
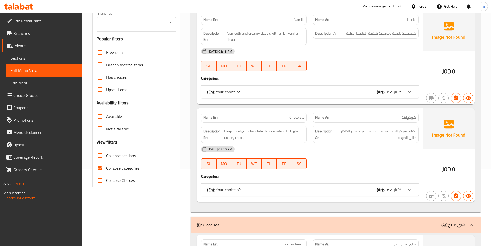
click at [112, 170] on span "Collapse categories" at bounding box center [122, 168] width 33 height 6
click at [106, 170] on input "Collapse categories" at bounding box center [100, 168] width 12 height 12
checkbox input "false"
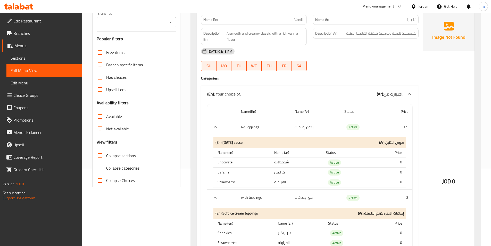
click at [31, 97] on span "Choice Groups" at bounding box center [45, 95] width 64 height 6
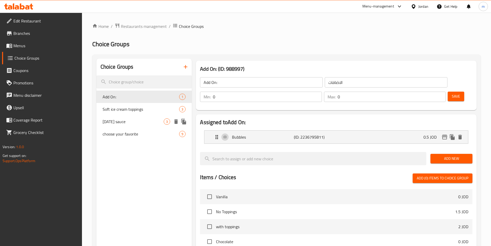
click at [98, 124] on div "[DATE] sauce 3" at bounding box center [144, 121] width 96 height 12
type input "[DATE] sauce"
type input "صوص الاثنين"
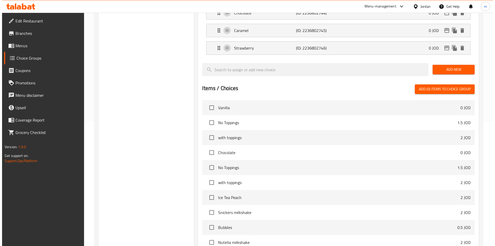
scroll to position [155, 0]
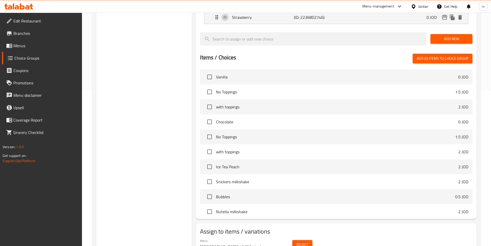
click at [309, 240] on button "Select" at bounding box center [302, 245] width 20 height 10
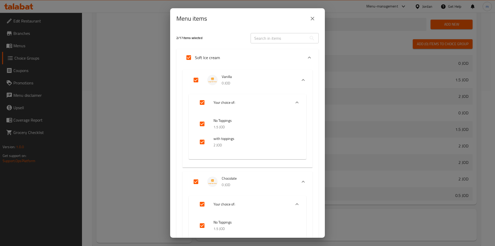
click at [203, 128] on input "checkbox" at bounding box center [202, 124] width 12 height 12
checkbox input "false"
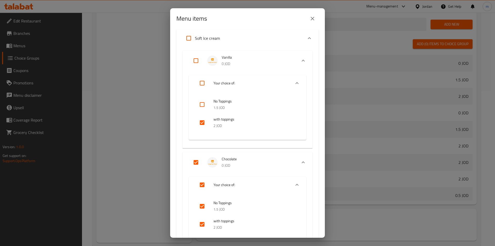
scroll to position [52, 0]
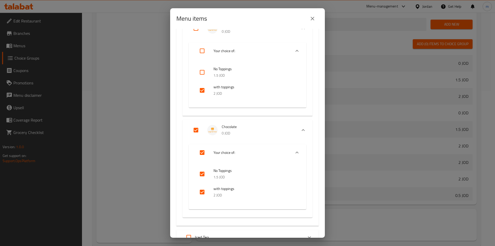
click at [201, 173] on input "checkbox" at bounding box center [202, 174] width 12 height 12
checkbox input "false"
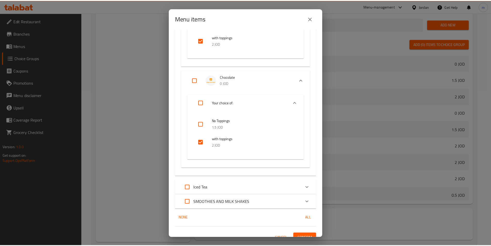
scroll to position [109, 0]
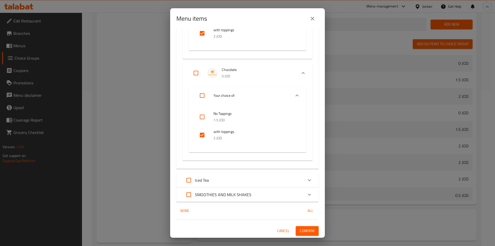
click at [300, 230] on span "Confirm" at bounding box center [307, 230] width 15 height 6
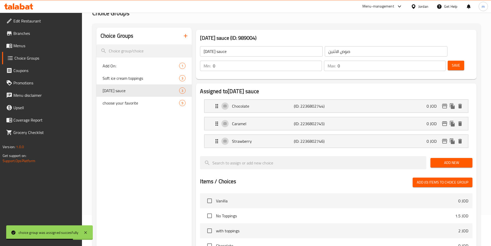
scroll to position [26, 0]
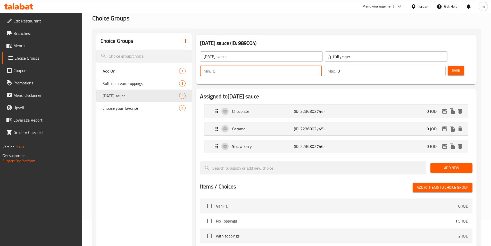
drag, startPoint x: 398, startPoint y: 59, endPoint x: 393, endPoint y: 59, distance: 5.2
click at [322, 66] on div "Min: 0 ​" at bounding box center [261, 71] width 122 height 10
type input "1"
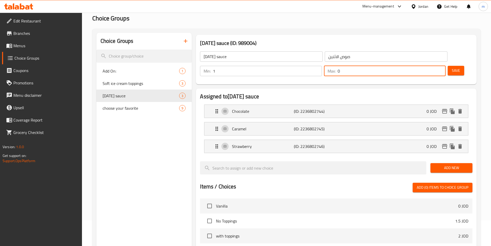
drag, startPoint x: 428, startPoint y: 53, endPoint x: 424, endPoint y: 54, distance: 4.0
click at [424, 66] on div "Max: 0 ​" at bounding box center [385, 71] width 122 height 10
type input "1"
click at [453, 66] on button "Save" at bounding box center [456, 71] width 17 height 10
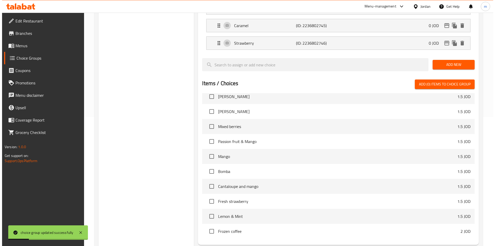
scroll to position [166, 0]
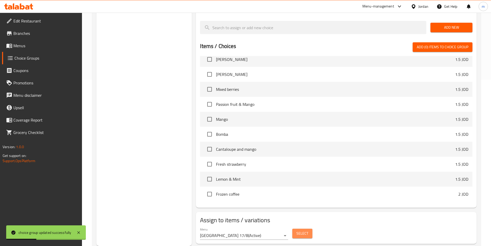
click at [311, 229] on button "Select" at bounding box center [302, 234] width 20 height 10
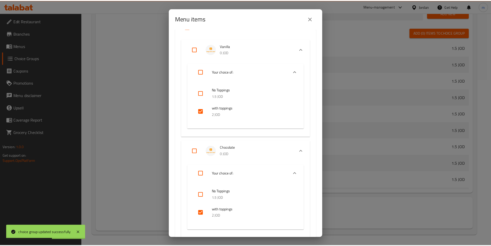
scroll to position [109, 0]
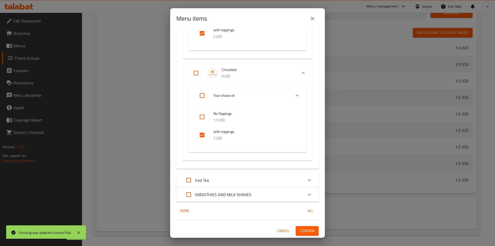
click at [308, 228] on span "Confirm" at bounding box center [307, 230] width 15 height 6
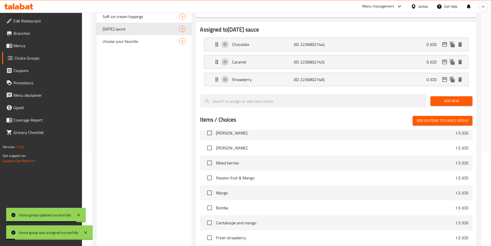
scroll to position [11, 0]
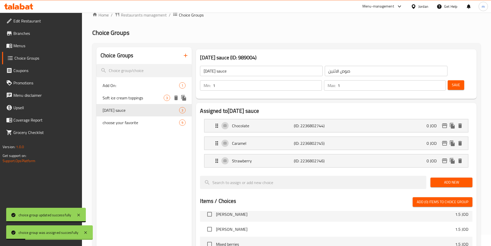
click at [128, 100] on span "Soft ice cream toppings" at bounding box center [133, 98] width 61 height 6
type input "Soft ice cream toppings"
type input "إضافات الآيس كريم الناعمة"
type input "0"
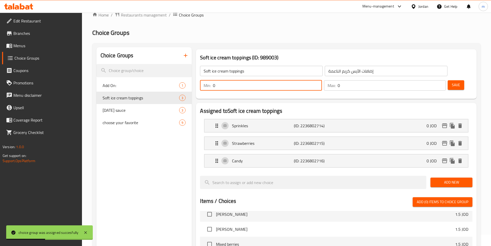
drag, startPoint x: 399, startPoint y: 73, endPoint x: 392, endPoint y: 74, distance: 6.9
click at [322, 80] on div "Min: 0 ​" at bounding box center [261, 85] width 122 height 10
type input "1"
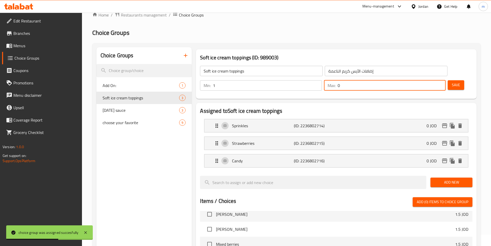
drag, startPoint x: 428, startPoint y: 71, endPoint x: 425, endPoint y: 72, distance: 3.6
click at [425, 80] on div "Max: 0 ​" at bounding box center [385, 85] width 122 height 10
type input "1"
click at [448, 80] on button "Save" at bounding box center [456, 85] width 17 height 10
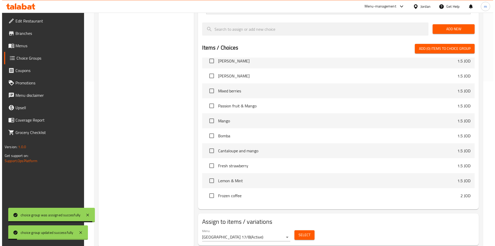
scroll to position [140, 0]
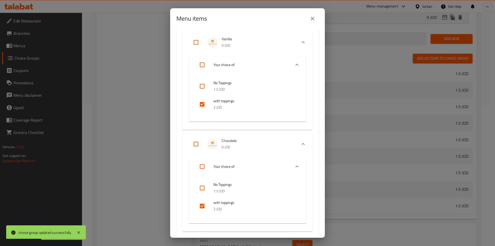
scroll to position [109, 0]
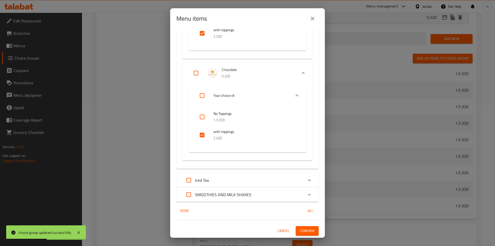
click at [304, 226] on button "Confirm" at bounding box center [307, 231] width 23 height 10
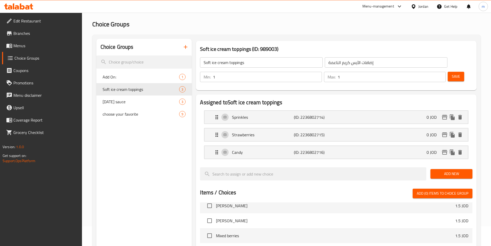
scroll to position [15, 0]
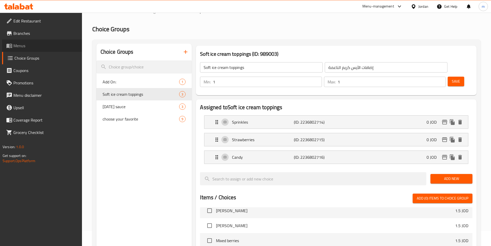
click at [29, 43] on span "Menus" at bounding box center [45, 46] width 64 height 6
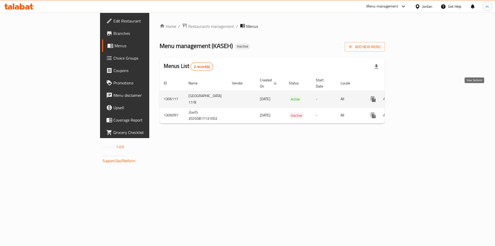
click at [414, 96] on icon "enhanced table" at bounding box center [411, 99] width 6 height 6
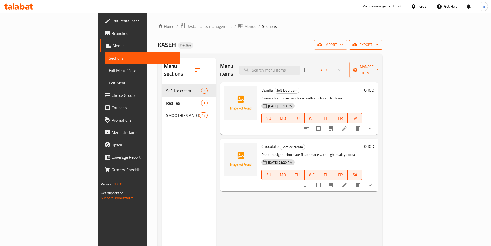
click at [379, 45] on span "export" at bounding box center [366, 45] width 25 height 6
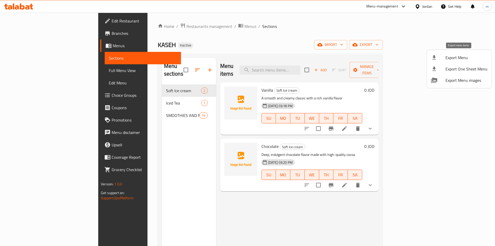
click at [461, 54] on span "Export Menu" at bounding box center [467, 57] width 42 height 6
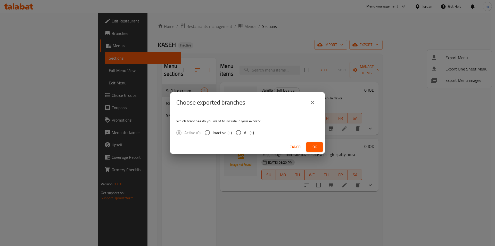
click at [242, 131] on input "All (1)" at bounding box center [238, 132] width 11 height 11
radio input "true"
click at [317, 145] on span "Ok" at bounding box center [315, 147] width 8 height 6
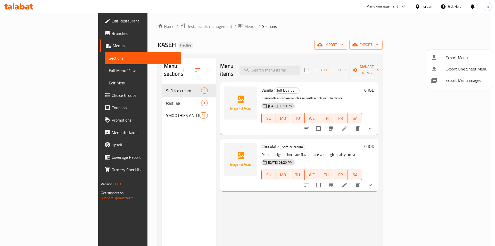
click at [184, 94] on div at bounding box center [247, 123] width 495 height 246
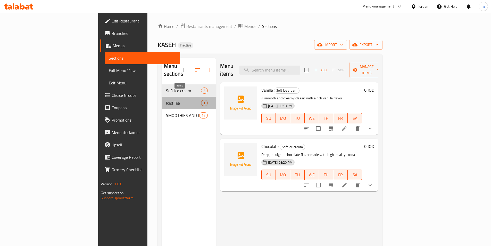
click at [201, 101] on span "1" at bounding box center [204, 103] width 6 height 5
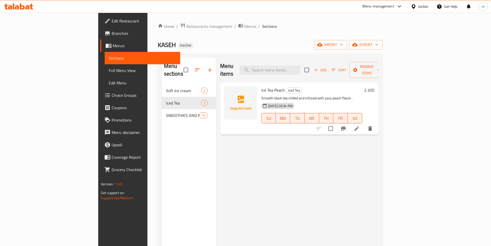
click at [372, 126] on icon "delete" at bounding box center [371, 128] width 4 height 5
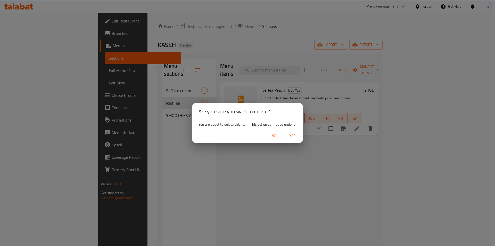
click at [109, 99] on div "Are you sure you want to delete? You are about to delete this item. This action…" at bounding box center [247, 123] width 495 height 246
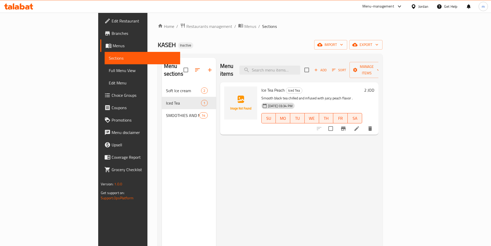
click at [162, 67] on div "Menu sections" at bounding box center [189, 70] width 54 height 25
click at [181, 68] on input "checkbox" at bounding box center [186, 69] width 11 height 11
checkbox input "true"
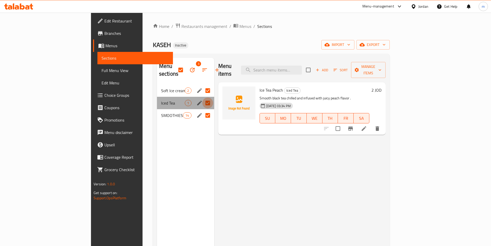
drag, startPoint x: 188, startPoint y: 96, endPoint x: 185, endPoint y: 95, distance: 3.0
click at [202, 97] on input "Menu sections" at bounding box center [207, 102] width 11 height 11
checkbox input "false"
click at [202, 85] on input "Menu sections" at bounding box center [207, 90] width 11 height 11
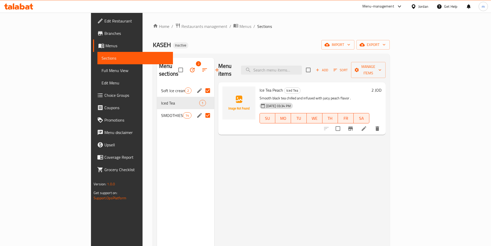
checkbox input "false"
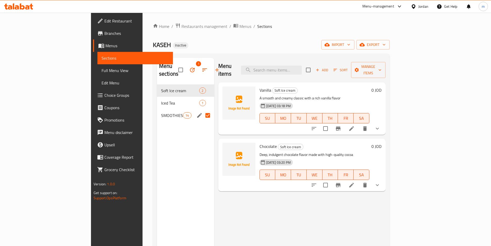
drag, startPoint x: 187, startPoint y: 107, endPoint x: 181, endPoint y: 98, distance: 10.7
click at [202, 110] on input "Menu sections" at bounding box center [207, 115] width 11 height 11
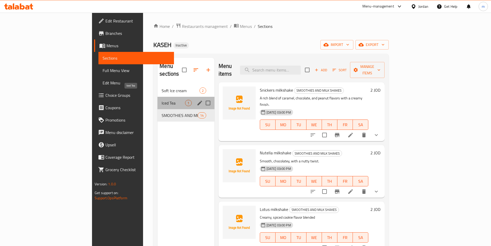
click at [162, 100] on span "Iced Tea" at bounding box center [173, 103] width 23 height 6
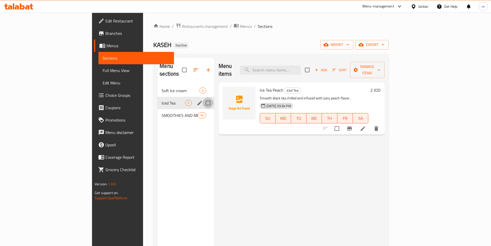
click at [203, 97] on input "Menu sections" at bounding box center [208, 102] width 11 height 11
checkbox input "true"
click at [191, 68] on icon "button" at bounding box center [193, 70] width 5 height 5
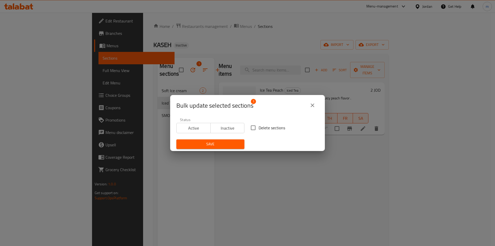
drag, startPoint x: 267, startPoint y: 126, endPoint x: 206, endPoint y: 144, distance: 63.3
click at [267, 126] on span "Delete sections" at bounding box center [272, 128] width 27 height 6
click at [259, 126] on input "Delete sections" at bounding box center [253, 127] width 11 height 11
checkbox input "true"
click at [202, 142] on span "Save" at bounding box center [211, 144] width 60 height 6
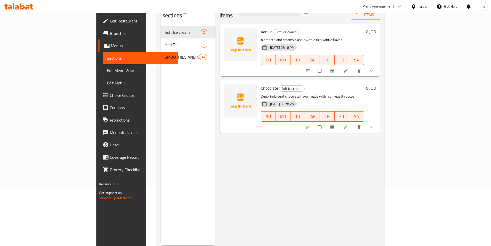
scroll to position [46, 0]
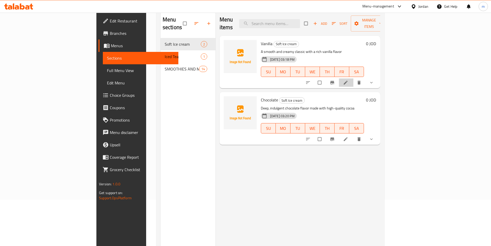
click at [354, 78] on li at bounding box center [346, 82] width 14 height 8
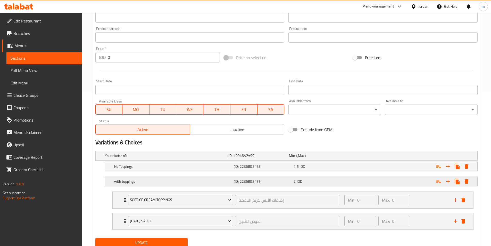
scroll to position [155, 0]
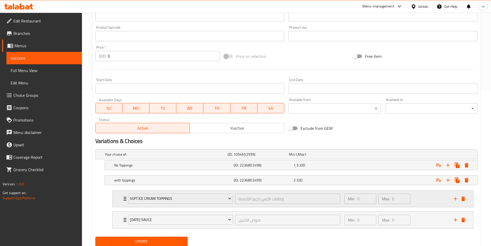
click at [121, 201] on div "Soft ice cream toppings إضافات الآيس كريم الناعمة ​ Min: 0 ​ Max: 0 ​" at bounding box center [293, 198] width 361 height 17
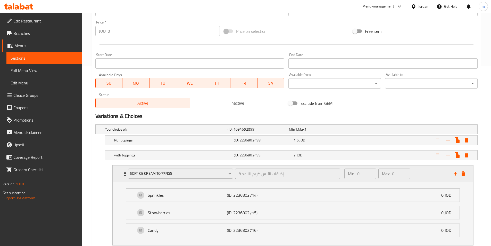
scroll to position [236, 0]
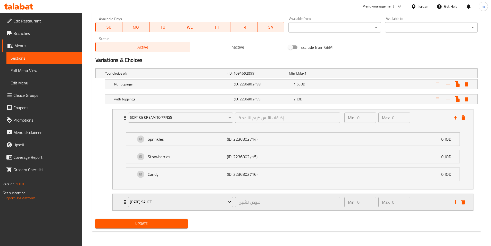
drag, startPoint x: 117, startPoint y: 203, endPoint x: 120, endPoint y: 204, distance: 3.0
click at [117, 126] on div "Monday sauce صوص الاثنين ​ Min: 0 ​ Max: 0 ​" at bounding box center [293, 117] width 361 height 17
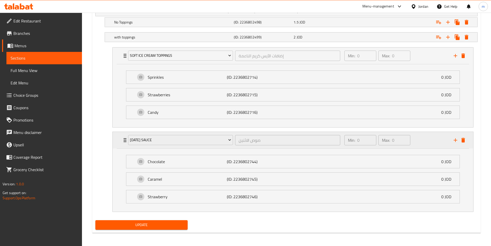
scroll to position [299, 0]
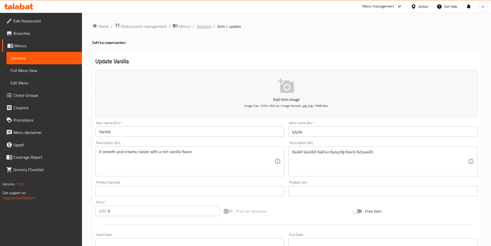
click at [197, 27] on span "Sections" at bounding box center [204, 26] width 15 height 6
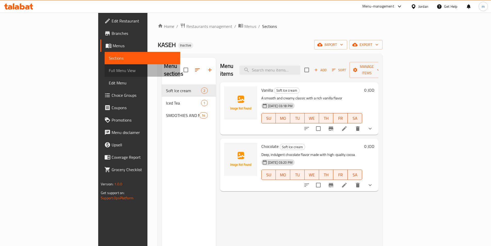
click at [109, 72] on span "Full Menu View" at bounding box center [142, 70] width 67 height 6
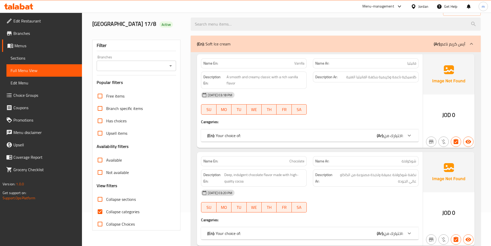
scroll to position [103, 0]
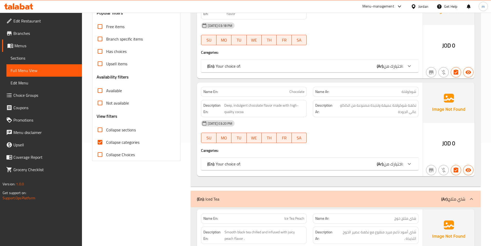
click at [128, 140] on span "Collapse categories" at bounding box center [122, 142] width 33 height 6
click at [106, 140] on input "Collapse categories" at bounding box center [100, 142] width 12 height 12
checkbox input "false"
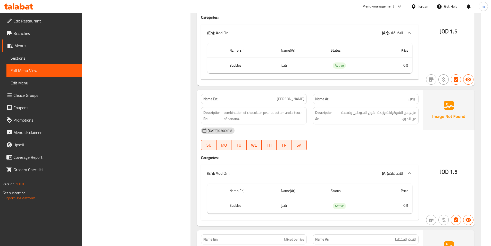
scroll to position [1265, 0]
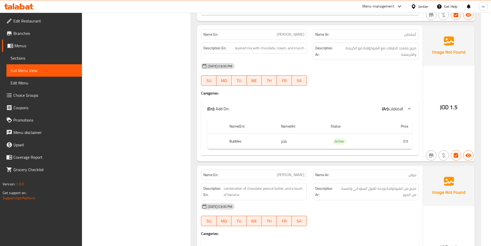
click at [35, 100] on link "Choice Groups" at bounding box center [42, 95] width 80 height 12
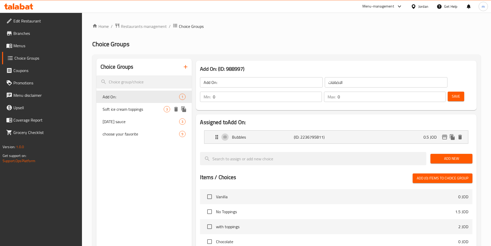
click at [108, 106] on span "Soft ice cream toppings" at bounding box center [133, 109] width 61 height 6
type input "Soft ice cream toppings"
type input "إضافات الآيس كريم الناعمة"
type input "1"
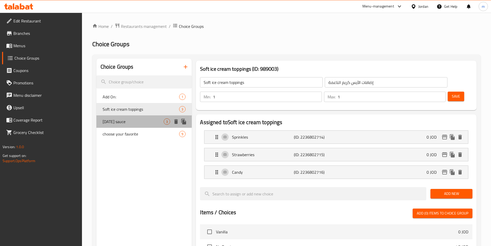
drag, startPoint x: 118, startPoint y: 120, endPoint x: 122, endPoint y: 139, distance: 18.7
click at [119, 121] on span "[DATE] sauce" at bounding box center [133, 121] width 61 height 6
type input "[DATE] sauce"
type input "صوص الاثنين"
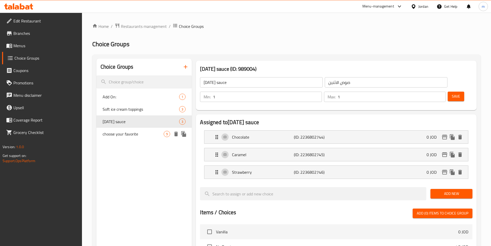
click at [122, 135] on span "choose your favorite" at bounding box center [133, 134] width 61 height 6
type input "choose your favorite"
type input "اختر المفضل لديك"
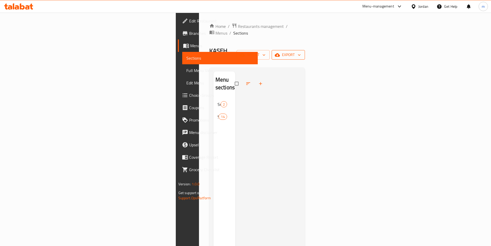
click at [301, 52] on span "export" at bounding box center [288, 55] width 25 height 6
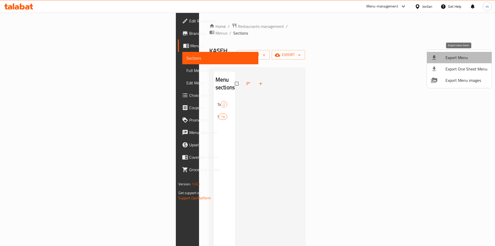
click at [462, 59] on span "Export Menu" at bounding box center [467, 57] width 42 height 6
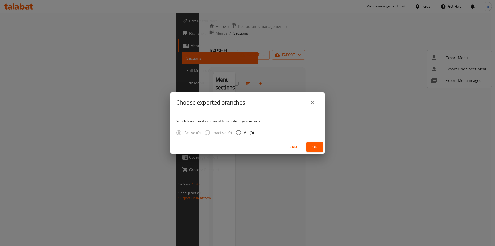
click at [241, 129] on input "All (0)" at bounding box center [238, 132] width 11 height 11
radio input "true"
click at [319, 144] on button "Ok" at bounding box center [314, 147] width 17 height 10
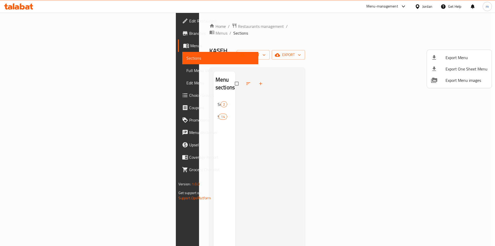
click at [27, 68] on div at bounding box center [247, 123] width 495 height 246
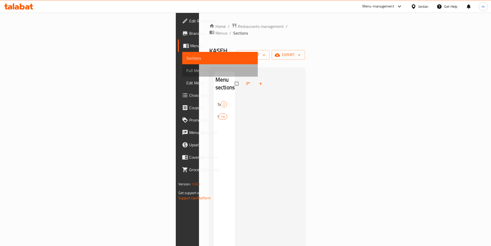
click at [186, 67] on span "Full Menu View" at bounding box center [219, 70] width 67 height 6
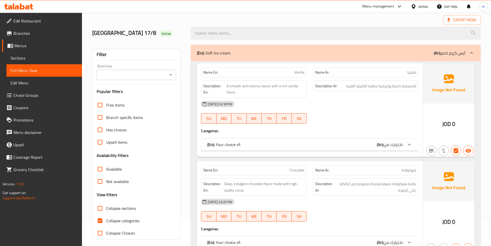
scroll to position [26, 0]
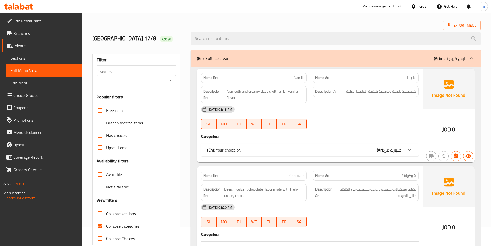
click at [24, 59] on span "Sections" at bounding box center [44, 58] width 67 height 6
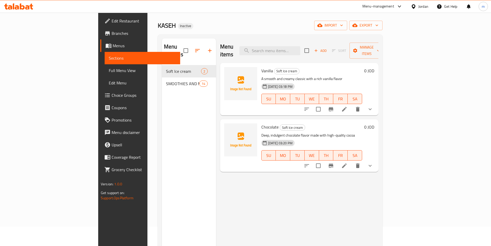
scroll to position [26, 0]
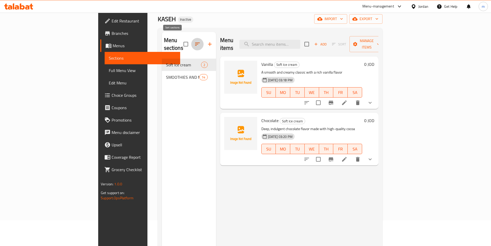
click at [194, 41] on icon "button" at bounding box center [197, 44] width 6 height 6
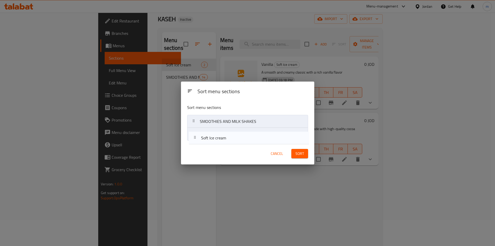
drag, startPoint x: 225, startPoint y: 125, endPoint x: 227, endPoint y: 143, distance: 18.1
click at [227, 143] on div "Sort menu sections Sort menu sections Soft Ice cream SMOOTHIES AND MILK SHAKES …" at bounding box center [247, 123] width 133 height 83
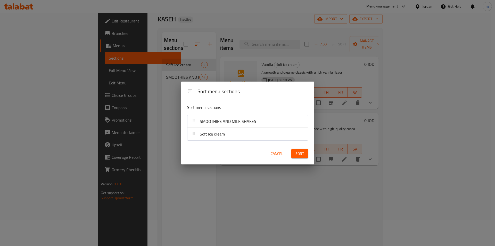
click at [299, 150] on span "Sort" at bounding box center [300, 153] width 9 height 6
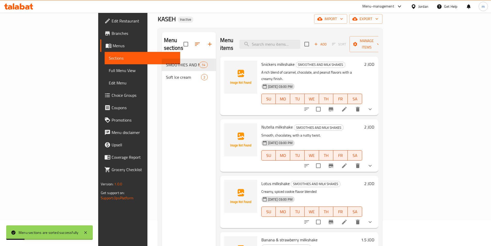
click at [109, 71] on span "Full Menu View" at bounding box center [142, 70] width 67 height 6
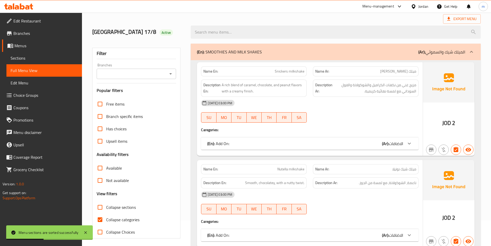
click at [110, 219] on span "Collapse categories" at bounding box center [122, 219] width 33 height 6
click at [106, 219] on input "Collapse categories" at bounding box center [100, 219] width 12 height 12
checkbox input "false"
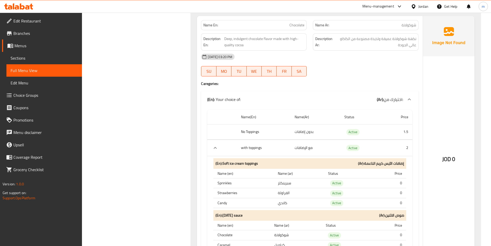
scroll to position [2274, 0]
